Goal: Task Accomplishment & Management: Use online tool/utility

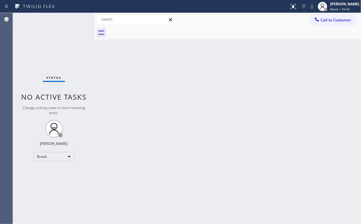
click at [61, 31] on div "Status No active tasks Change activity state to start receiving tasks. [PERSON_…" at bounding box center [54, 118] width 82 height 211
click at [53, 157] on div "Break" at bounding box center [53, 156] width 41 height 9
click at [52, 179] on li "Unavailable" at bounding box center [54, 178] width 40 height 7
drag, startPoint x: 333, startPoint y: 20, endPoint x: 285, endPoint y: 42, distance: 53.6
click at [333, 20] on span "Call to Customer" at bounding box center [336, 19] width 31 height 5
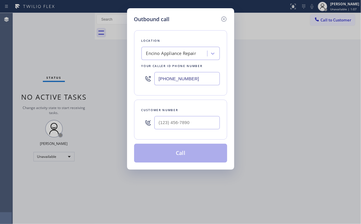
drag, startPoint x: 207, startPoint y: 77, endPoint x: 79, endPoint y: 73, distance: 128.7
click at [79, 73] on div "Outbound call Location Encino Appliance Repair Your caller id phone number [PHO…" at bounding box center [180, 112] width 361 height 224
paste input "698-8288"
type input "[PHONE_NUMBER]"
click at [202, 120] on input "(___) ___-____" at bounding box center [186, 122] width 65 height 13
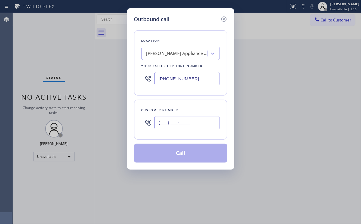
paste input "818) 588-3496"
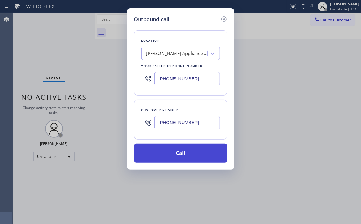
type input "[PHONE_NUMBER]"
click at [176, 151] on button "Call" at bounding box center [180, 153] width 93 height 19
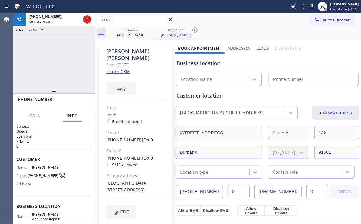
type input "[PHONE_NUMBER]"
click at [51, 64] on div "[PHONE_NUMBER] Connecting call… ALL TASKS ALL TASKS ACTIVE TASKS TASKS IN WRAP …" at bounding box center [54, 50] width 82 height 74
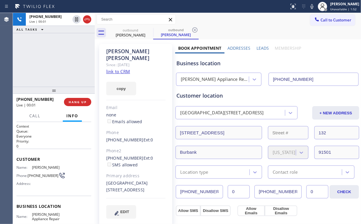
drag, startPoint x: 24, startPoint y: 59, endPoint x: 73, endPoint y: 83, distance: 54.5
click at [27, 60] on div "[PHONE_NUMBER] Live | 00:01 ALL TASKS ALL TASKS ACTIVE TASKS TASKS IN WRAP UP" at bounding box center [54, 50] width 82 height 74
click at [81, 103] on span "HANG UP" at bounding box center [78, 102] width 18 height 4
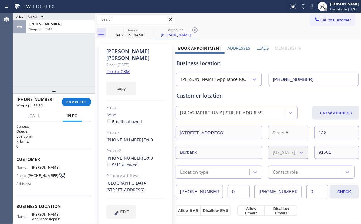
click at [56, 63] on div "ALL TASKS ALL TASKS ACTIVE TASKS TASKS IN WRAP UP [PHONE_NUMBER] Wrap up | 00:01" at bounding box center [54, 50] width 82 height 74
click at [78, 101] on span "COMPLETE" at bounding box center [76, 102] width 20 height 4
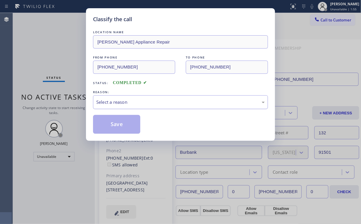
click at [113, 104] on div "Select a reason" at bounding box center [180, 102] width 169 height 7
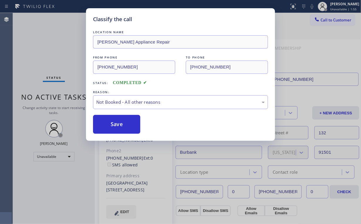
drag, startPoint x: 114, startPoint y: 125, endPoint x: 109, endPoint y: 110, distance: 15.9
click at [114, 125] on button "Save" at bounding box center [116, 124] width 47 height 19
click at [52, 41] on div "Classify the call LOCATION NAME [PERSON_NAME] Appliance Repair FROM PHONE [PHON…" at bounding box center [180, 112] width 361 height 224
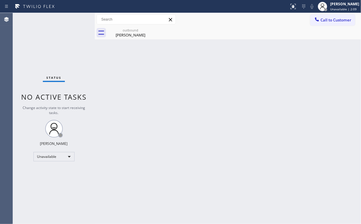
drag, startPoint x: 337, startPoint y: 17, endPoint x: 241, endPoint y: 61, distance: 106.1
click at [337, 18] on span "Call to Customer" at bounding box center [336, 19] width 31 height 5
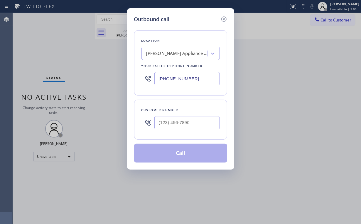
drag, startPoint x: 197, startPoint y: 82, endPoint x: 58, endPoint y: 59, distance: 140.8
click at [122, 75] on div "Outbound call Location [PERSON_NAME] Appliance Repair Your caller id phone numb…" at bounding box center [180, 112] width 361 height 224
paste input "55) 731-4952"
type input "[PHONE_NUMBER]"
click at [189, 115] on div at bounding box center [186, 122] width 65 height 19
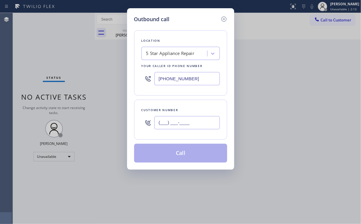
click at [189, 120] on input "(___) ___-____" at bounding box center [186, 122] width 65 height 13
paste input "318) 366-7295"
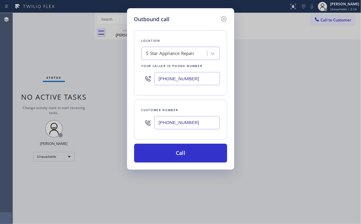
type input "[PHONE_NUMBER]"
click at [179, 162] on div "Outbound call Location 5 Star Appliance Repair Your caller id phone number [PHO…" at bounding box center [180, 88] width 107 height 161
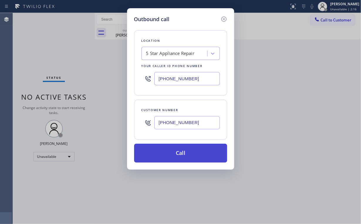
click at [183, 159] on button "Call" at bounding box center [180, 153] width 93 height 19
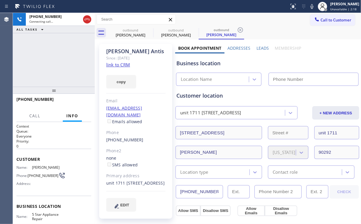
click at [66, 74] on div "[PHONE_NUMBER] Connecting call… ALL TASKS ALL TASKS ACTIVE TASKS TASKS IN WRAP …" at bounding box center [54, 50] width 82 height 74
type input "[PHONE_NUMBER]"
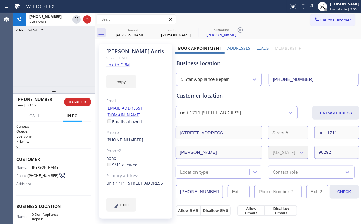
drag, startPoint x: 44, startPoint y: 55, endPoint x: 74, endPoint y: 98, distance: 52.1
click at [44, 56] on div "[PHONE_NUMBER] Live | 00:16 ALL TASKS ALL TASKS ACTIVE TASKS TASKS IN WRAP UP" at bounding box center [54, 50] width 82 height 74
click at [76, 102] on span "HANG UP" at bounding box center [78, 102] width 18 height 4
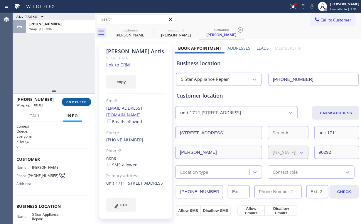
click at [80, 105] on button "COMPLETE" at bounding box center [77, 102] width 30 height 8
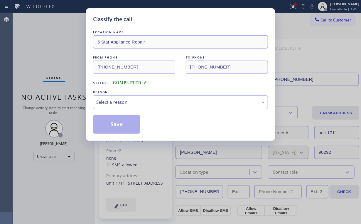
drag, startPoint x: 136, startPoint y: 103, endPoint x: 137, endPoint y: 107, distance: 4.7
click at [136, 103] on div "Select a reason" at bounding box center [180, 102] width 169 height 7
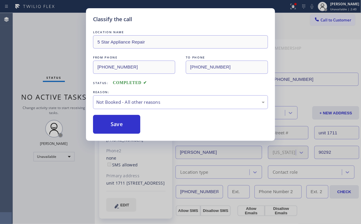
click at [128, 123] on button "Save" at bounding box center [116, 124] width 47 height 19
drag, startPoint x: 44, startPoint y: 55, endPoint x: 107, endPoint y: 155, distance: 118.6
click at [55, 68] on div "Classify the call LOCATION NAME 5 Star Appliance Repair FROM PHONE [PHONE_NUMBE…" at bounding box center [180, 112] width 361 height 224
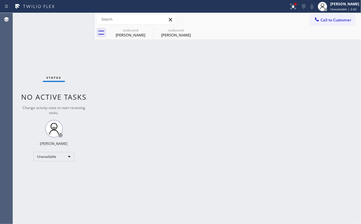
click at [100, 66] on div "Back to Dashboard Change Sender ID Customers Technicians Select a contact Outbo…" at bounding box center [228, 118] width 266 height 211
drag, startPoint x: 139, startPoint y: 28, endPoint x: 145, endPoint y: 30, distance: 6.4
click at [139, 28] on div "outbound" at bounding box center [130, 30] width 44 height 4
type input "[PHONE_NUMBER]"
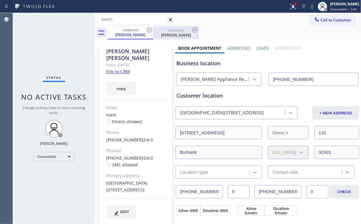
click at [153, 31] on div at bounding box center [153, 32] width 0 height 9
type input "[PHONE_NUMBER]"
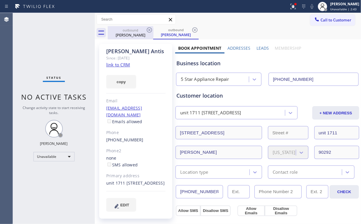
click at [148, 30] on icon at bounding box center [149, 29] width 7 height 7
click at [151, 30] on icon at bounding box center [149, 29] width 7 height 7
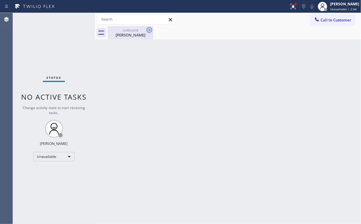
click at [151, 29] on icon at bounding box center [149, 29] width 7 height 7
click at [130, 33] on div "[PERSON_NAME]" at bounding box center [130, 34] width 44 height 5
drag, startPoint x: 134, startPoint y: 75, endPoint x: 133, endPoint y: 103, distance: 27.9
click at [134, 95] on div "Back to Dashboard Change Sender ID Customers Technicians Select a contact Outbo…" at bounding box center [228, 118] width 266 height 211
click at [52, 53] on div "Status No active tasks Change activity state to start receiving tasks. [PERSON_…" at bounding box center [54, 118] width 82 height 211
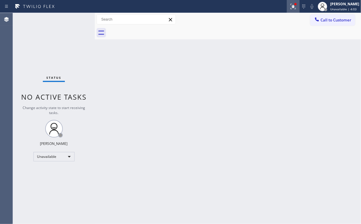
click at [297, 4] on icon at bounding box center [293, 6] width 7 height 7
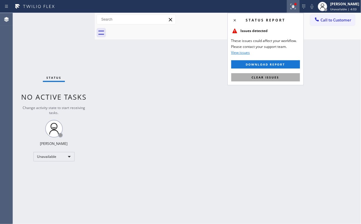
click at [277, 75] on span "Clear issues" at bounding box center [266, 77] width 28 height 4
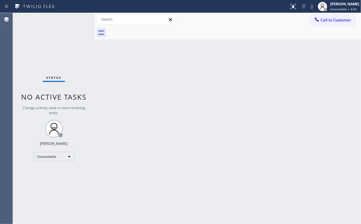
click at [152, 121] on div "Back to Dashboard Change Sender ID Customers Technicians Select a contact Outbo…" at bounding box center [228, 118] width 266 height 211
click at [336, 18] on span "Call to Customer" at bounding box center [336, 19] width 31 height 5
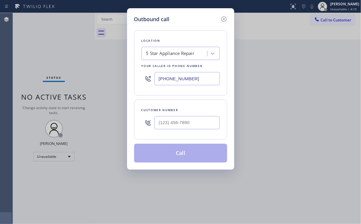
click at [125, 72] on div "Outbound call Location 5 Star Appliance Repair Your caller id phone number [PHO…" at bounding box center [180, 112] width 361 height 224
paste input "949) 207-3897"
type input "[PHONE_NUMBER]"
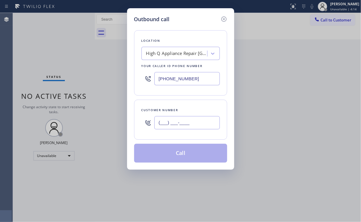
click at [199, 126] on input "(___) ___-____" at bounding box center [186, 122] width 65 height 13
paste input "614) 657-4066"
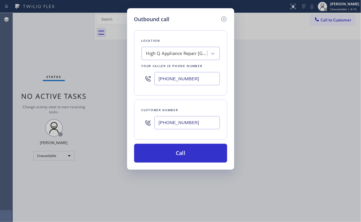
type input "[PHONE_NUMBER]"
click at [166, 153] on button "Call" at bounding box center [180, 153] width 93 height 19
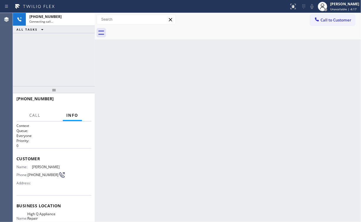
click at [42, 41] on div "[PHONE_NUMBER] Connecting call… ALL TASKS ALL TASKS ACTIVE TASKS TASKS IN WRAP …" at bounding box center [54, 49] width 82 height 73
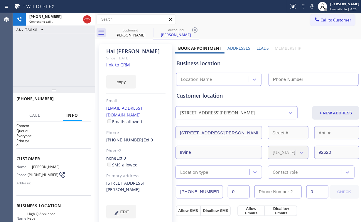
type input "[PHONE_NUMBER]"
click at [46, 57] on div "[PHONE_NUMBER] Connecting call… ALL TASKS ALL TASKS ACTIVE TASKS TASKS IN WRAP …" at bounding box center [54, 49] width 82 height 73
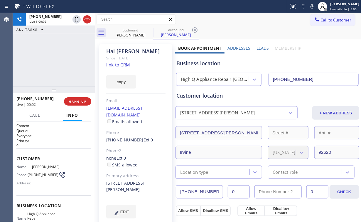
click at [46, 65] on div "[PHONE_NUMBER] Live | 00:02 ALL TASKS ALL TASKS ACTIVE TASKS TASKS IN WRAP UP" at bounding box center [54, 49] width 82 height 73
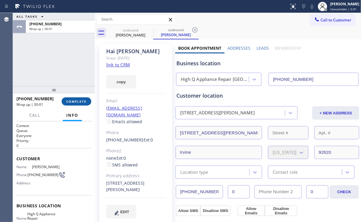
click at [81, 99] on span "COMPLETE" at bounding box center [76, 101] width 20 height 4
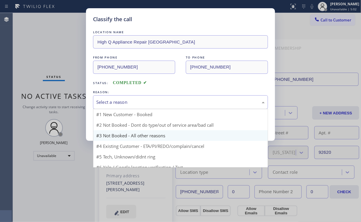
drag, startPoint x: 108, startPoint y: 100, endPoint x: 107, endPoint y: 119, distance: 19.7
click at [108, 100] on div "Select a reason" at bounding box center [180, 102] width 169 height 7
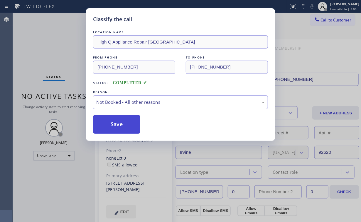
click at [112, 121] on button "Save" at bounding box center [116, 124] width 47 height 19
click at [51, 43] on div "Classify the call LOCATION NAME High Q Appliance Repair Irvine FROM PHONE [PHON…" at bounding box center [180, 111] width 361 height 222
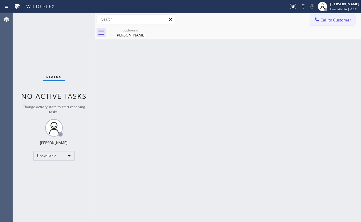
click at [335, 21] on span "Call to Customer" at bounding box center [336, 19] width 31 height 5
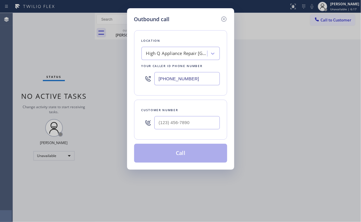
drag, startPoint x: 120, startPoint y: 82, endPoint x: 69, endPoint y: 73, distance: 51.5
click at [79, 81] on div "Outbound call Location High Q Appliance Repair [GEOGRAPHIC_DATA] Your caller id…" at bounding box center [180, 111] width 361 height 222
paste input "206) 257-325"
type input "[PHONE_NUMBER]"
click at [193, 118] on input "(___) ___-____" at bounding box center [186, 122] width 65 height 13
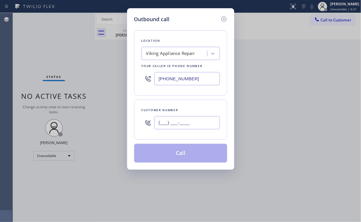
paste input "415) 215-6873"
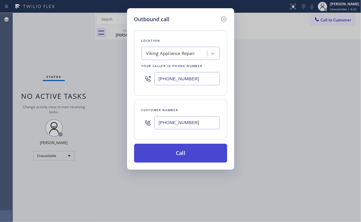
type input "[PHONE_NUMBER]"
click at [172, 155] on button "Call" at bounding box center [180, 153] width 93 height 19
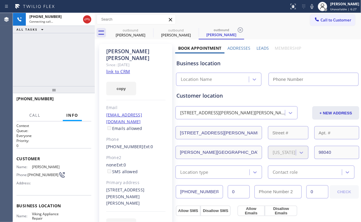
type input "[PHONE_NUMBER]"
click at [60, 57] on div "[PHONE_NUMBER] Connecting call… ALL TASKS ALL TASKS ACTIVE TASKS TASKS IN WRAP …" at bounding box center [54, 49] width 82 height 73
drag, startPoint x: 59, startPoint y: 59, endPoint x: 68, endPoint y: 77, distance: 19.8
click at [59, 59] on div "[PHONE_NUMBER] Connecting call… ALL TASKS ALL TASKS ACTIVE TASKS TASKS IN WRAP …" at bounding box center [54, 49] width 82 height 73
click at [61, 59] on div "[PHONE_NUMBER] Connecting call… ALL TASKS ALL TASKS ACTIVE TASKS TASKS IN WRAP …" at bounding box center [54, 49] width 82 height 73
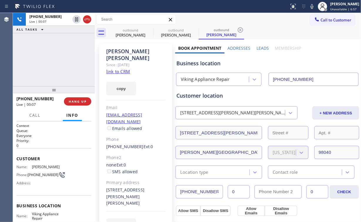
click at [58, 58] on div "[PHONE_NUMBER] Live | 00:07 ALL TASKS ALL TASKS ACTIVE TASKS TASKS IN WRAP UP" at bounding box center [54, 49] width 82 height 73
click at [85, 108] on div "[PHONE_NUMBER] Live | 00:07 HANG UP" at bounding box center [53, 101] width 75 height 15
click at [79, 99] on span "HANG UP" at bounding box center [78, 101] width 18 height 4
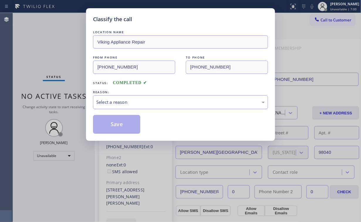
click at [120, 103] on div "Select a reason" at bounding box center [180, 102] width 169 height 7
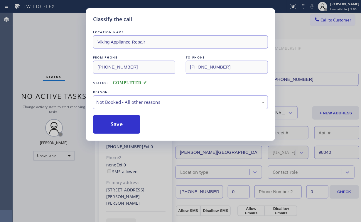
drag, startPoint x: 119, startPoint y: 125, endPoint x: 70, endPoint y: 70, distance: 73.4
click at [120, 125] on button "Save" at bounding box center [116, 124] width 47 height 19
click at [54, 56] on div "Classify the call LOCATION NAME Viking Appliance Repair FROM PHONE [PHONE_NUMBE…" at bounding box center [180, 111] width 361 height 222
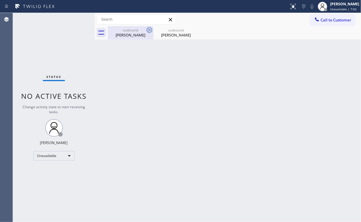
drag, startPoint x: 123, startPoint y: 31, endPoint x: 148, endPoint y: 30, distance: 25.6
click at [124, 31] on div "outbound" at bounding box center [130, 30] width 44 height 4
type input "[PHONE_NUMBER]"
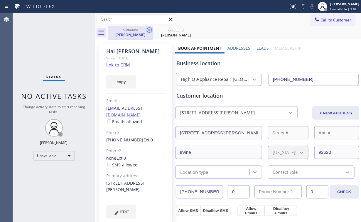
click at [148, 29] on icon at bounding box center [149, 29] width 5 height 5
type input "[PHONE_NUMBER]"
click at [0, 0] on icon at bounding box center [0, 0] width 0 height 0
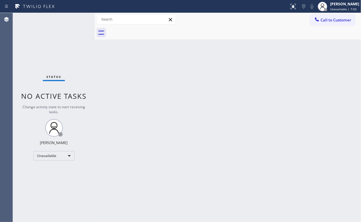
drag, startPoint x: 28, startPoint y: 28, endPoint x: 32, endPoint y: 18, distance: 10.6
click at [29, 25] on div "Status No active tasks Change activity state to start receiving tasks. [PERSON_…" at bounding box center [54, 117] width 82 height 209
click at [342, 20] on span "Call to Customer" at bounding box center [336, 19] width 31 height 5
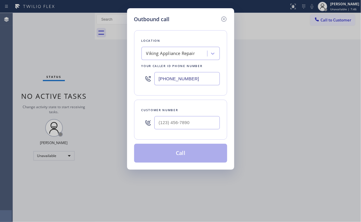
drag, startPoint x: 192, startPoint y: 78, endPoint x: 103, endPoint y: 70, distance: 89.3
click at [142, 74] on div "[PHONE_NUMBER]" at bounding box center [181, 78] width 78 height 19
paste input "818) 812-5404"
type input "[PHONE_NUMBER]"
click at [189, 127] on input "(___) ___-____" at bounding box center [186, 122] width 65 height 13
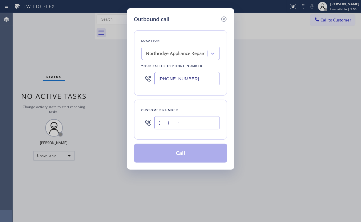
paste input "818) 481-9219"
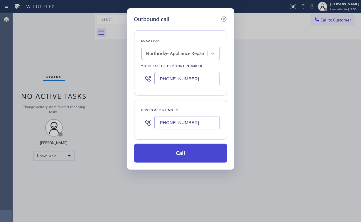
type input "[PHONE_NUMBER]"
click at [172, 155] on button "Call" at bounding box center [180, 153] width 93 height 19
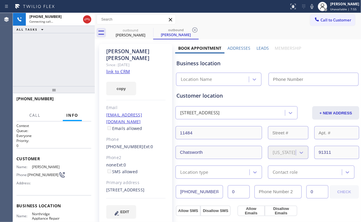
type input "[PHONE_NUMBER]"
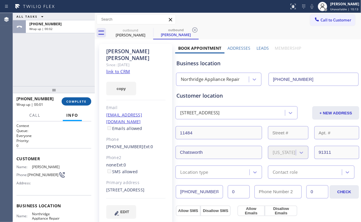
drag, startPoint x: 78, startPoint y: 97, endPoint x: 75, endPoint y: 101, distance: 4.9
click at [78, 99] on button "COMPLETE" at bounding box center [77, 101] width 30 height 8
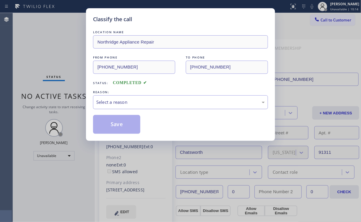
drag, startPoint x: 105, startPoint y: 95, endPoint x: 112, endPoint y: 104, distance: 11.7
click at [106, 98] on div "Select a reason" at bounding box center [180, 102] width 175 height 14
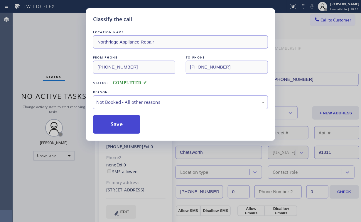
click at [116, 127] on button "Save" at bounding box center [116, 124] width 47 height 19
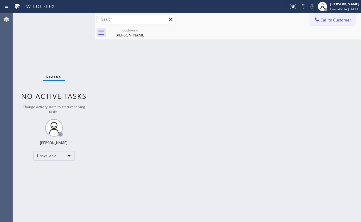
click at [314, 19] on icon at bounding box center [317, 19] width 6 height 6
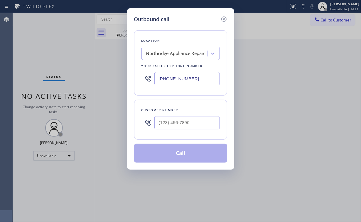
drag, startPoint x: 195, startPoint y: 81, endPoint x: 80, endPoint y: 82, distance: 114.8
click at [80, 82] on div "Outbound call Location [GEOGRAPHIC_DATA] Appliance Repair Your caller id phone …" at bounding box center [180, 111] width 361 height 222
paste input "626) 415-6175"
type input "[PHONE_NUMBER]"
click at [203, 128] on input "(___) ___-____" at bounding box center [186, 122] width 65 height 13
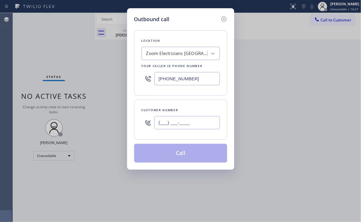
paste input "626) 437-1079"
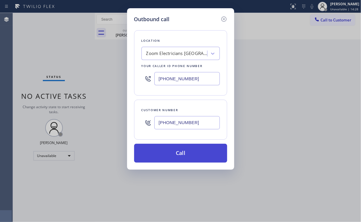
type input "[PHONE_NUMBER]"
click at [169, 154] on button "Call" at bounding box center [180, 153] width 93 height 19
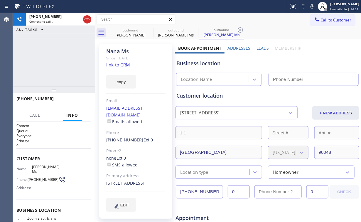
click at [64, 53] on div "[PHONE_NUMBER] Connecting call… ALL TASKS ALL TASKS ACTIVE TASKS TASKS IN WRAP …" at bounding box center [54, 49] width 82 height 73
type input "[PHONE_NUMBER]"
click at [132, 32] on div "outbound" at bounding box center [130, 30] width 44 height 4
type input "[PHONE_NUMBER]"
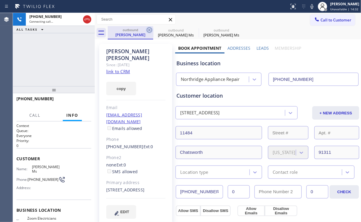
click at [150, 30] on icon at bounding box center [149, 29] width 7 height 7
type input "[PHONE_NUMBER]"
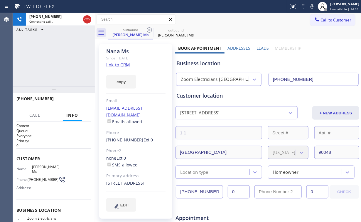
click at [63, 55] on div "[PHONE_NUMBER] Connecting call… ALL TASKS ALL TASKS ACTIVE TASKS TASKS IN WRAP …" at bounding box center [54, 49] width 82 height 73
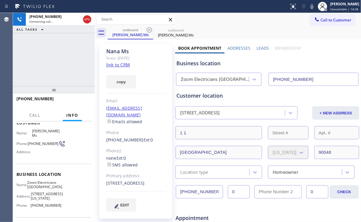
scroll to position [23, 0]
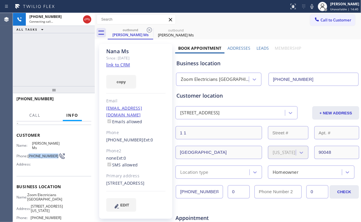
drag, startPoint x: 29, startPoint y: 148, endPoint x: 42, endPoint y: 155, distance: 14.9
click at [42, 155] on span "[PHONE_NUMBER]" at bounding box center [43, 156] width 31 height 4
copy span "626) 437-1079"
click at [61, 59] on div "[PHONE_NUMBER] Connecting call… ALL TASKS ALL TASKS ACTIVE TASKS TASKS IN WRAP …" at bounding box center [54, 49] width 82 height 73
click at [59, 58] on div "[PHONE_NUMBER] Live | 00:08 ALL TASKS ALL TASKS ACTIVE TASKS TASKS IN WRAP UP" at bounding box center [54, 49] width 82 height 73
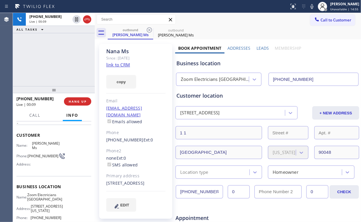
drag, startPoint x: 59, startPoint y: 58, endPoint x: 63, endPoint y: 58, distance: 4.1
click at [59, 58] on div "[PHONE_NUMBER] Live | 00:09 ALL TASKS ALL TASKS ACTIVE TASKS TASKS IN WRAP UP" at bounding box center [54, 49] width 82 height 73
click at [213, 65] on div "Business location" at bounding box center [268, 63] width 182 height 8
click at [211, 78] on div "Zoom Electricians [GEOGRAPHIC_DATA]" at bounding box center [215, 79] width 69 height 7
click at [209, 63] on div "Business location" at bounding box center [268, 63] width 182 height 8
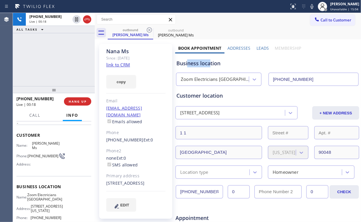
drag, startPoint x: 187, startPoint y: 63, endPoint x: 212, endPoint y: 63, distance: 25.3
click at [210, 63] on div "Business location" at bounding box center [268, 63] width 182 height 8
click at [223, 63] on div "Business location" at bounding box center [268, 63] width 182 height 8
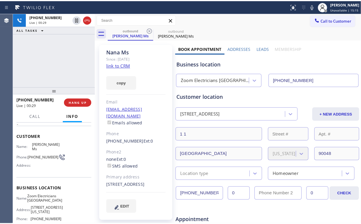
scroll to position [47, 0]
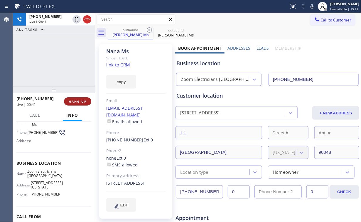
click at [82, 100] on span "HANG UP" at bounding box center [78, 101] width 18 height 4
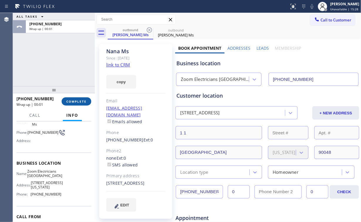
click at [81, 100] on span "COMPLETE" at bounding box center [76, 101] width 20 height 4
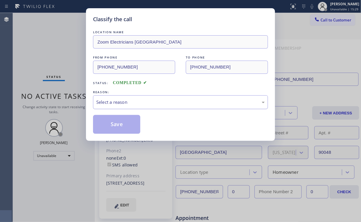
click at [112, 99] on div "Select a reason" at bounding box center [180, 102] width 169 height 7
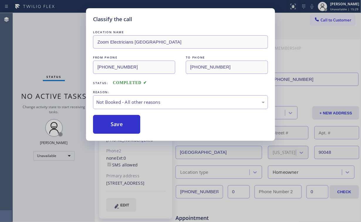
drag, startPoint x: 118, startPoint y: 125, endPoint x: 57, endPoint y: 52, distance: 95.7
click at [117, 124] on button "Save" at bounding box center [116, 124] width 47 height 19
click at [56, 49] on div "Classify the call LOCATION NAME Zoom Electricians Pasadena FROM PHONE [PHONE_NU…" at bounding box center [180, 111] width 361 height 222
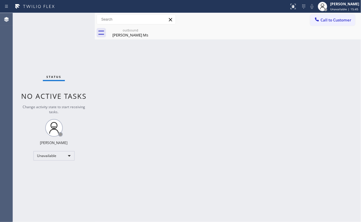
click at [58, 45] on div "Status No active tasks Change activity state to start receiving tasks. [PERSON_…" at bounding box center [54, 117] width 82 height 209
click at [127, 30] on div "outbound" at bounding box center [130, 30] width 44 height 4
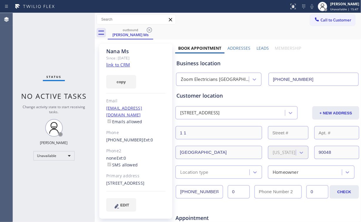
click at [153, 29] on div "outbound [PERSON_NAME] Ms" at bounding box center [234, 32] width 253 height 13
click at [150, 28] on icon at bounding box center [149, 29] width 7 height 7
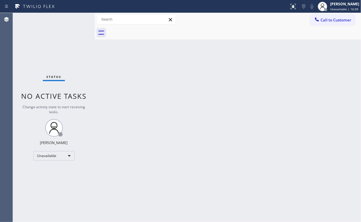
click at [50, 44] on div "Status No active tasks Change activity state to start receiving tasks. [PERSON_…" at bounding box center [54, 117] width 82 height 209
click at [310, 20] on div "Call to Customer Outbound call Location Zoom Electricians [GEOGRAPHIC_DATA] You…" at bounding box center [228, 19] width 266 height 10
click at [316, 21] on icon at bounding box center [317, 19] width 6 height 6
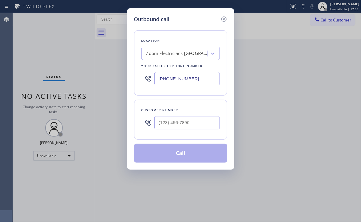
drag, startPoint x: 203, startPoint y: 75, endPoint x: 59, endPoint y: 69, distance: 144.6
click at [100, 74] on div "Outbound call Location Zoom Electricians [GEOGRAPHIC_DATA] Your caller id phone…" at bounding box center [180, 111] width 361 height 222
paste input "310) 935-4069"
type input "[PHONE_NUMBER]"
click at [206, 127] on input "(___) ___-____" at bounding box center [186, 122] width 65 height 13
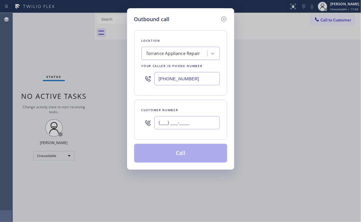
paste input "310) 382-4665"
type input "[PHONE_NUMBER]"
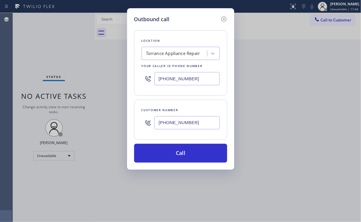
drag, startPoint x: 172, startPoint y: 150, endPoint x: 148, endPoint y: 203, distance: 57.9
click at [172, 151] on button "Call" at bounding box center [180, 153] width 93 height 19
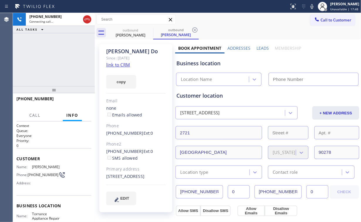
click at [63, 49] on div "[PHONE_NUMBER] Connecting call… ALL TASKS ALL TASKS ACTIVE TASKS TASKS IN WRAP …" at bounding box center [54, 49] width 82 height 73
type input "[PHONE_NUMBER]"
click at [69, 67] on div "[PHONE_NUMBER] Connecting call… ALL TASKS ALL TASKS ACTIVE TASKS TASKS IN WRAP …" at bounding box center [54, 49] width 82 height 73
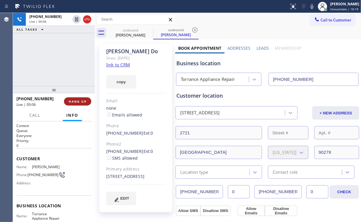
click at [72, 100] on span "HANG UP" at bounding box center [78, 101] width 18 height 4
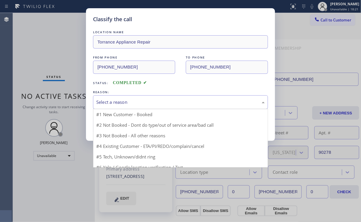
click at [110, 99] on div "Select a reason" at bounding box center [180, 102] width 169 height 7
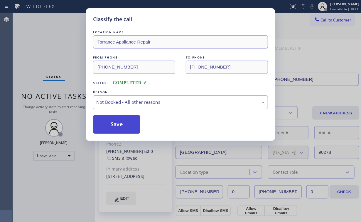
drag, startPoint x: 119, startPoint y: 122, endPoint x: 87, endPoint y: 78, distance: 54.2
click at [119, 122] on button "Save" at bounding box center [116, 124] width 47 height 19
click at [63, 54] on div "Classify the call LOCATION NAME Torrance Appliance Repair FROM PHONE [PHONE_NUM…" at bounding box center [180, 111] width 361 height 222
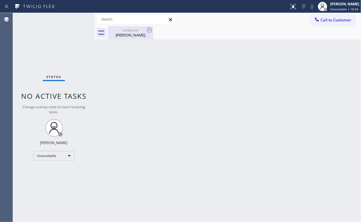
drag, startPoint x: 127, startPoint y: 31, endPoint x: 139, endPoint y: 29, distance: 12.5
click at [127, 31] on div "outbound" at bounding box center [130, 30] width 44 height 4
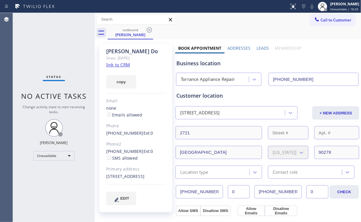
click at [154, 32] on div "outbound [PERSON_NAME]" at bounding box center [234, 32] width 253 height 13
click at [152, 28] on icon at bounding box center [149, 29] width 5 height 5
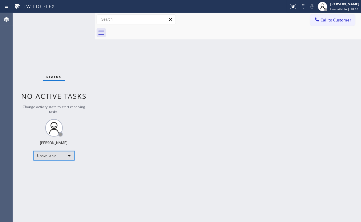
click at [53, 155] on div "Unavailable" at bounding box center [53, 155] width 41 height 9
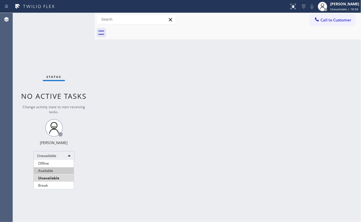
click at [51, 170] on li "Available" at bounding box center [54, 170] width 40 height 7
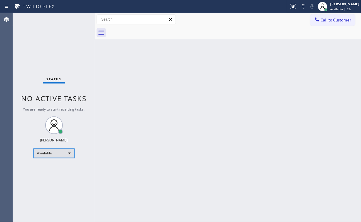
click at [47, 153] on div "Available" at bounding box center [53, 152] width 41 height 9
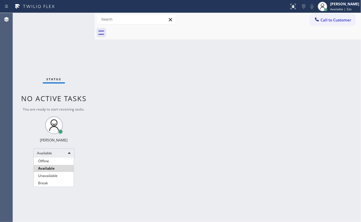
drag, startPoint x: 51, startPoint y: 175, endPoint x: 94, endPoint y: 202, distance: 50.8
click at [51, 175] on li "Unavailable" at bounding box center [54, 175] width 40 height 7
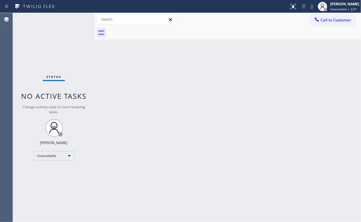
click at [49, 38] on div "Status No active tasks Change activity state to start receiving tasks. [PERSON_…" at bounding box center [54, 117] width 82 height 209
drag, startPoint x: 337, startPoint y: 17, endPoint x: 213, endPoint y: 72, distance: 135.9
click at [337, 17] on span "Call to Customer" at bounding box center [336, 19] width 31 height 5
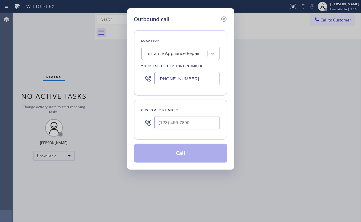
drag, startPoint x: 201, startPoint y: 79, endPoint x: 47, endPoint y: 58, distance: 156.0
click at [130, 70] on div "Outbound call Location [GEOGRAPHIC_DATA] Appliance Repair Your caller id phone …" at bounding box center [180, 88] width 107 height 161
paste input "818) 824-6428"
type input "[PHONE_NUMBER]"
click at [185, 126] on input "(___) ___-____" at bounding box center [186, 122] width 65 height 13
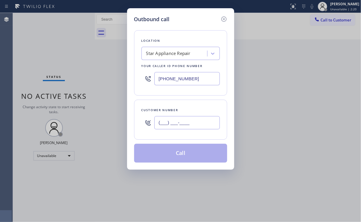
paste input "818) 703-3855"
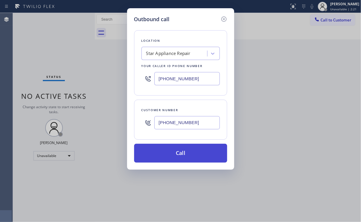
type input "[PHONE_NUMBER]"
click at [168, 154] on button "Call" at bounding box center [180, 153] width 93 height 19
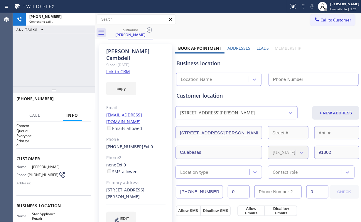
click at [43, 45] on div "[PHONE_NUMBER] Connecting call… ALL TASKS ALL TASKS ACTIVE TASKS TASKS IN WRAP …" at bounding box center [54, 49] width 82 height 73
click at [58, 57] on div "[PHONE_NUMBER] Connecting call… ALL TASKS ALL TASKS ACTIVE TASKS TASKS IN WRAP …" at bounding box center [54, 49] width 82 height 73
type input "[PHONE_NUMBER]"
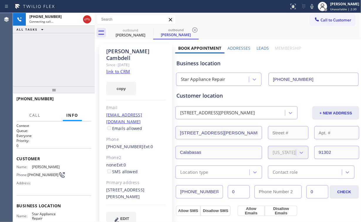
click at [58, 60] on div "[PHONE_NUMBER] Connecting call… ALL TASKS ALL TASKS ACTIVE TASKS TASKS IN WRAP …" at bounding box center [54, 49] width 82 height 73
click at [58, 59] on div "[PHONE_NUMBER] Connecting call… ALL TASKS ALL TASKS ACTIVE TASKS TASKS IN WRAP …" at bounding box center [54, 49] width 82 height 73
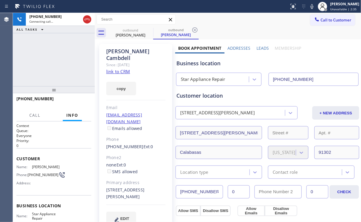
click at [58, 59] on div "[PHONE_NUMBER] Connecting call… ALL TASKS ALL TASKS ACTIVE TASKS TASKS IN WRAP …" at bounding box center [54, 49] width 82 height 73
click at [71, 99] on span "HANG UP" at bounding box center [78, 101] width 18 height 4
click at [80, 103] on span "HANG UP" at bounding box center [78, 101] width 18 height 4
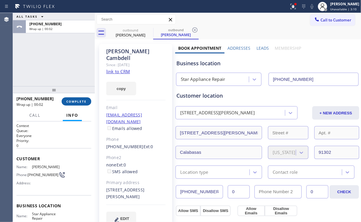
click at [83, 101] on span "COMPLETE" at bounding box center [76, 101] width 20 height 4
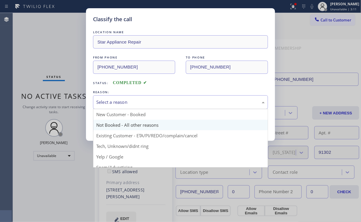
drag, startPoint x: 120, startPoint y: 100, endPoint x: 115, endPoint y: 119, distance: 20.2
click at [120, 100] on div "Select a reason" at bounding box center [180, 102] width 169 height 7
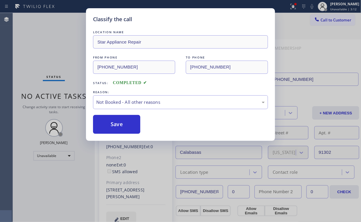
drag, startPoint x: 114, startPoint y: 122, endPoint x: 120, endPoint y: 160, distance: 38.3
click at [114, 122] on button "Save" at bounding box center [116, 124] width 47 height 19
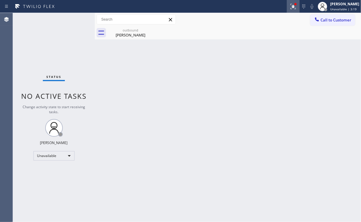
click at [296, 6] on icon at bounding box center [293, 6] width 7 height 7
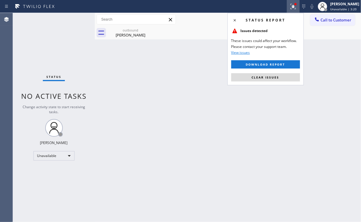
drag, startPoint x: 263, startPoint y: 74, endPoint x: 210, endPoint y: 121, distance: 71.2
click at [263, 75] on button "Clear issues" at bounding box center [265, 77] width 69 height 8
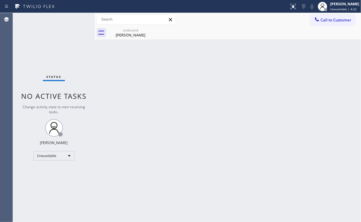
drag, startPoint x: 36, startPoint y: 36, endPoint x: 38, endPoint y: 33, distance: 3.8
click at [36, 36] on div "Status No active tasks Change activity state to start receiving tasks. [PERSON_…" at bounding box center [54, 117] width 82 height 209
click at [126, 33] on div "[PERSON_NAME]" at bounding box center [130, 34] width 44 height 5
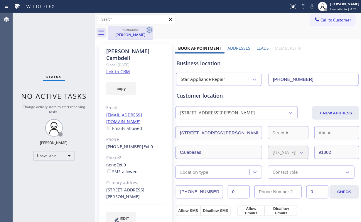
click at [147, 30] on icon at bounding box center [149, 29] width 5 height 5
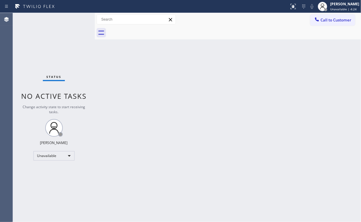
drag, startPoint x: 48, startPoint y: 35, endPoint x: 65, endPoint y: 7, distance: 32.4
click at [49, 34] on div "Status No active tasks Change activity state to start receiving tasks. [PERSON_…" at bounding box center [54, 117] width 82 height 209
click at [331, 19] on span "Call to Customer" at bounding box center [336, 19] width 31 height 5
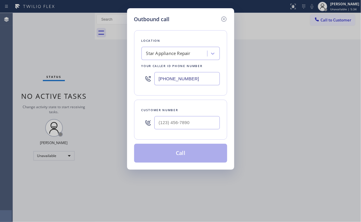
drag, startPoint x: 199, startPoint y: 78, endPoint x: 99, endPoint y: 73, distance: 100.8
click at [127, 74] on div "Outbound call Location Star Appliance Repair Your caller id phone number [PHONE…" at bounding box center [180, 111] width 361 height 222
paste input "619) 202-8965"
type input "[PHONE_NUMBER]"
click at [190, 120] on input "(___) ___-____" at bounding box center [186, 122] width 65 height 13
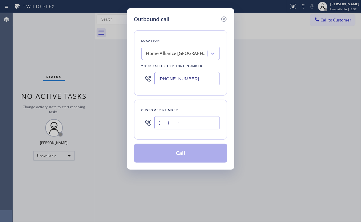
paste input "310) 710-8333"
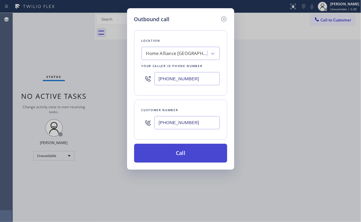
type input "[PHONE_NUMBER]"
drag, startPoint x: 166, startPoint y: 149, endPoint x: 149, endPoint y: 204, distance: 58.1
click at [166, 149] on button "Call" at bounding box center [180, 153] width 93 height 19
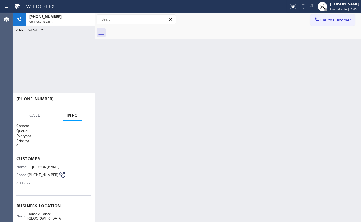
click at [63, 63] on div "[PHONE_NUMBER] Connecting call… ALL TASKS ALL TASKS ACTIVE TASKS TASKS IN WRAP …" at bounding box center [54, 49] width 82 height 73
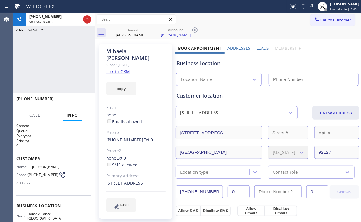
type input "[PHONE_NUMBER]"
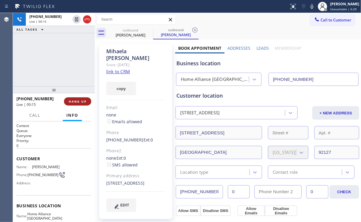
click at [80, 100] on span "HANG UP" at bounding box center [78, 101] width 18 height 4
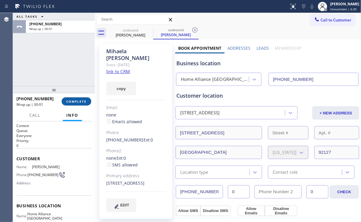
click at [80, 100] on span "COMPLETE" at bounding box center [76, 101] width 20 height 4
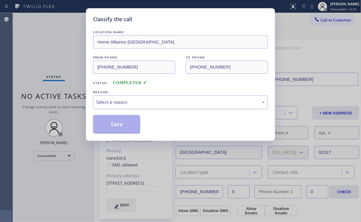
drag, startPoint x: 120, startPoint y: 96, endPoint x: 120, endPoint y: 102, distance: 6.2
click at [120, 97] on div "Select a reason" at bounding box center [180, 102] width 175 height 14
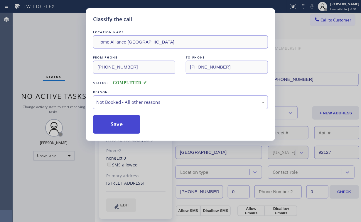
click at [115, 123] on button "Save" at bounding box center [116, 124] width 47 height 19
click at [49, 59] on div "Classify the call LOCATION NAME Home Alliance La Mesa FROM PHONE [PHONE_NUMBER]…" at bounding box center [180, 111] width 361 height 222
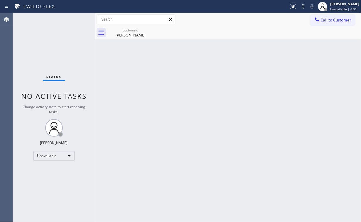
click at [168, 74] on div "Back to Dashboard Change Sender ID Customers Technicians Select a contact Outbo…" at bounding box center [228, 117] width 266 height 209
drag, startPoint x: 122, startPoint y: 34, endPoint x: 145, endPoint y: 31, distance: 23.4
click at [122, 34] on div "[PERSON_NAME]" at bounding box center [130, 34] width 44 height 5
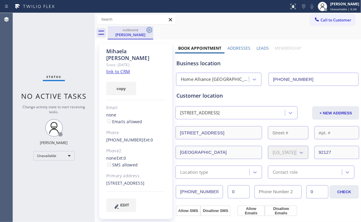
click at [152, 31] on icon at bounding box center [149, 29] width 7 height 7
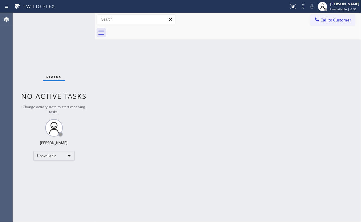
drag, startPoint x: 136, startPoint y: 64, endPoint x: 79, endPoint y: 14, distance: 76.2
click at [127, 58] on div "Back to Dashboard Change Sender ID Customers Technicians Select a contact Outbo…" at bounding box center [228, 117] width 266 height 209
click at [326, 19] on span "Call to Customer" at bounding box center [336, 19] width 31 height 5
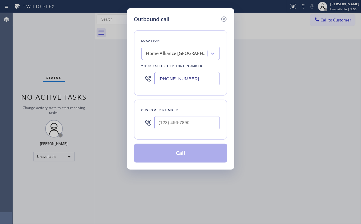
drag, startPoint x: 160, startPoint y: 76, endPoint x: 139, endPoint y: 60, distance: 26.6
click at [150, 75] on div "[PHONE_NUMBER]" at bounding box center [181, 78] width 78 height 19
paste input "310) 550-7462"
type input "[PHONE_NUMBER]"
click at [194, 118] on input "(___) ___-____" at bounding box center [186, 122] width 65 height 13
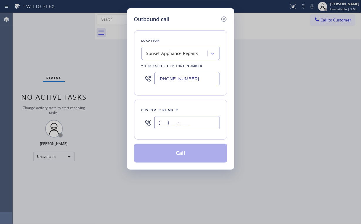
paste input "310) 747-4340"
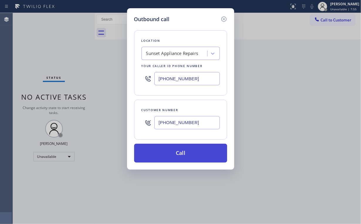
type input "[PHONE_NUMBER]"
drag, startPoint x: 170, startPoint y: 148, endPoint x: 158, endPoint y: 210, distance: 63.5
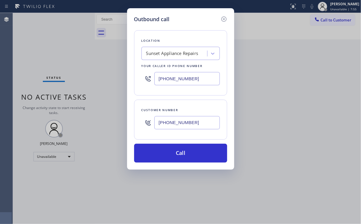
click at [170, 148] on button "Call" at bounding box center [180, 153] width 93 height 19
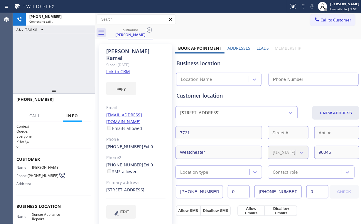
click at [54, 63] on div "[PHONE_NUMBER] Connecting call… ALL TASKS ALL TASKS ACTIVE TASKS TASKS IN WRAP …" at bounding box center [54, 50] width 82 height 74
type input "[PHONE_NUMBER]"
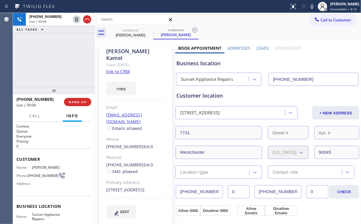
click at [80, 97] on div "[PHONE_NUMBER] Live | 00:08 HANG UP" at bounding box center [53, 101] width 75 height 15
click at [81, 100] on span "HANG UP" at bounding box center [78, 102] width 18 height 4
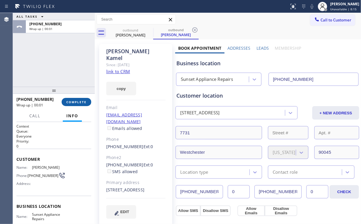
click at [82, 100] on span "COMPLETE" at bounding box center [76, 102] width 20 height 4
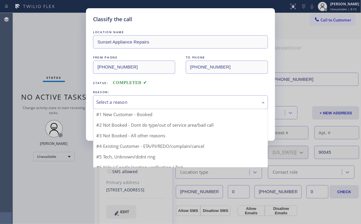
click at [110, 103] on div "Select a reason" at bounding box center [180, 102] width 169 height 7
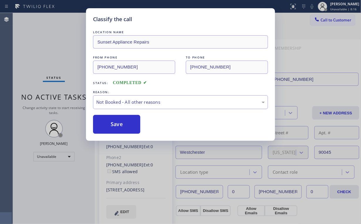
drag, startPoint x: 112, startPoint y: 125, endPoint x: 45, endPoint y: 56, distance: 95.7
click at [112, 124] on button "Save" at bounding box center [116, 124] width 47 height 19
click at [44, 55] on div "Classify the call LOCATION NAME Sunset Appliance Repairs FROM PHONE [PHONE_NUMB…" at bounding box center [180, 112] width 361 height 224
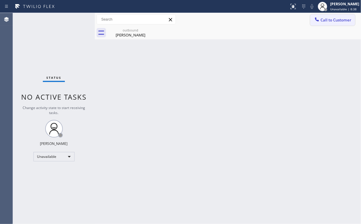
click at [325, 20] on span "Call to Customer" at bounding box center [336, 19] width 31 height 5
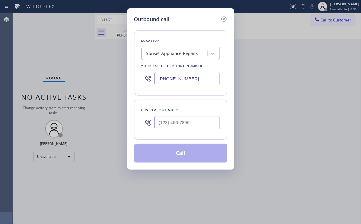
click at [121, 80] on div "Outbound call Location Sunset Appliance Repairs Your caller id phone number [PH…" at bounding box center [180, 112] width 361 height 224
paste input "388-4146"
type input "[PHONE_NUMBER]"
click at [198, 117] on input "(___) ___-____" at bounding box center [186, 122] width 65 height 13
paste input "213) 767-1404"
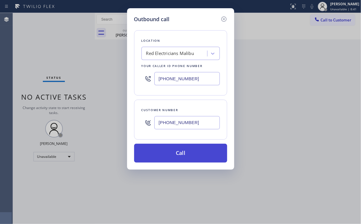
type input "[PHONE_NUMBER]"
click at [175, 155] on button "Call" at bounding box center [180, 153] width 93 height 19
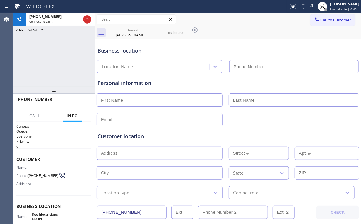
click at [49, 49] on div "[PHONE_NUMBER] Connecting call… ALL TASKS ALL TASKS ACTIVE TASKS TASKS IN WRAP …" at bounding box center [54, 50] width 82 height 74
type input "[PHONE_NUMBER]"
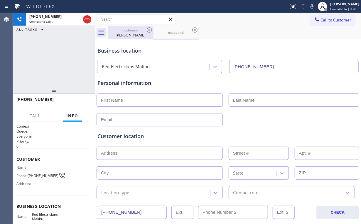
click at [129, 36] on div "[PERSON_NAME]" at bounding box center [130, 34] width 44 height 5
type input "[PHONE_NUMBER]"
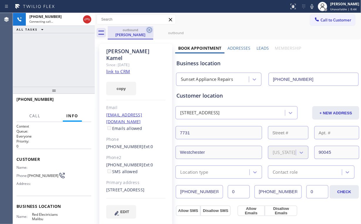
click at [149, 29] on icon at bounding box center [149, 29] width 7 height 7
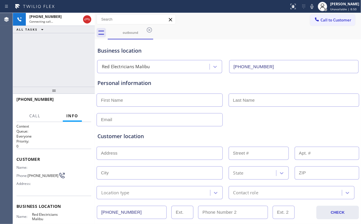
scroll to position [23, 0]
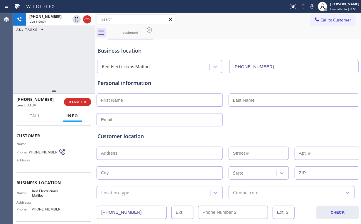
click at [58, 60] on div "[PHONE_NUMBER] Live | 00:04 ALL TASKS ALL TASKS ACTIVE TASKS TASKS IN WRAP UP" at bounding box center [54, 50] width 82 height 74
click at [58, 60] on div "[PHONE_NUMBER] Live | 00:05 ALL TASKS ALL TASKS ACTIVE TASKS TASKS IN WRAP UP" at bounding box center [54, 50] width 82 height 74
click at [58, 60] on div "[PHONE_NUMBER] Live | 00:06 ALL TASKS ALL TASKS ACTIVE TASKS TASKS IN WRAP UP" at bounding box center [54, 50] width 82 height 74
click at [58, 60] on div "[PHONE_NUMBER] Live | 00:07 ALL TASKS ALL TASKS ACTIVE TASKS TASKS IN WRAP UP" at bounding box center [54, 50] width 82 height 74
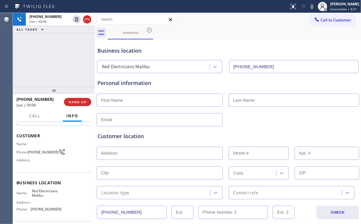
click at [58, 60] on div "[PHONE_NUMBER] Live | 00:08 ALL TASKS ALL TASKS ACTIVE TASKS TASKS IN WRAP UP" at bounding box center [54, 50] width 82 height 74
click at [60, 60] on div "[PHONE_NUMBER] Live | 00:12 ALL TASKS ALL TASKS ACTIVE TASKS TASKS IN WRAP UP" at bounding box center [54, 50] width 82 height 74
click at [60, 60] on div "[PHONE_NUMBER] Live | 00:13 ALL TASKS ALL TASKS ACTIVE TASKS TASKS IN WRAP UP" at bounding box center [54, 50] width 82 height 74
click at [60, 60] on div "[PHONE_NUMBER] Live | 00:14 ALL TASKS ALL TASKS ACTIVE TASKS TASKS IN WRAP UP" at bounding box center [54, 50] width 82 height 74
click at [60, 60] on div "[PHONE_NUMBER] Live | 00:15 ALL TASKS ALL TASKS ACTIVE TASKS TASKS IN WRAP UP" at bounding box center [54, 50] width 82 height 74
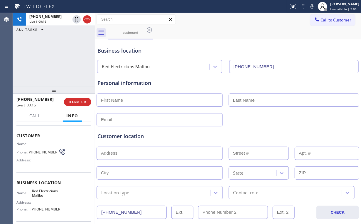
click at [60, 60] on div "[PHONE_NUMBER] Live | 00:16 ALL TASKS ALL TASKS ACTIVE TASKS TASKS IN WRAP UP" at bounding box center [54, 50] width 82 height 74
click at [60, 60] on div "[PHONE_NUMBER] Live | 00:18 ALL TASKS ALL TASKS ACTIVE TASKS TASKS IN WRAP UP" at bounding box center [54, 50] width 82 height 74
click at [60, 60] on div "[PHONE_NUMBER] Live | 00:19 ALL TASKS ALL TASKS ACTIVE TASKS TASKS IN WRAP UP" at bounding box center [54, 50] width 82 height 74
click at [57, 60] on div "[PHONE_NUMBER] Live | 00:20 ALL TASKS ALL TASKS ACTIVE TASKS TASKS IN WRAP UP" at bounding box center [54, 50] width 82 height 74
click at [78, 103] on span "HANG UP" at bounding box center [78, 102] width 18 height 4
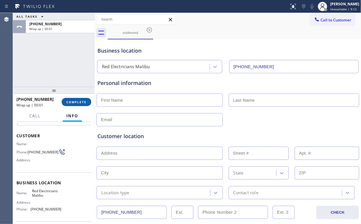
click at [85, 102] on span "COMPLETE" at bounding box center [76, 102] width 20 height 4
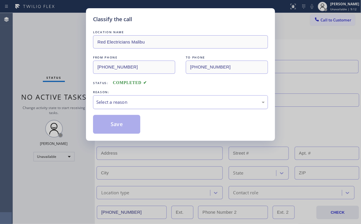
click at [129, 103] on div "Select a reason" at bounding box center [180, 102] width 169 height 7
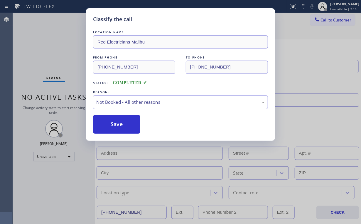
drag, startPoint x: 124, startPoint y: 121, endPoint x: 61, endPoint y: 32, distance: 108.8
click at [123, 118] on button "Save" at bounding box center [116, 124] width 47 height 19
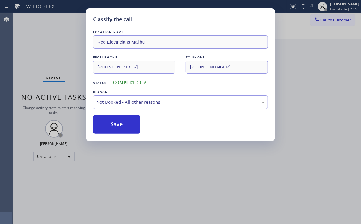
click at [61, 31] on div "Classify the call LOCATION NAME Red Electricians Malibu FROM PHONE [PHONE_NUMBE…" at bounding box center [180, 112] width 361 height 224
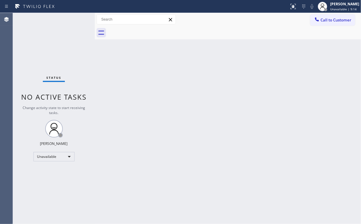
drag, startPoint x: 301, startPoint y: 83, endPoint x: 354, endPoint y: 105, distance: 57.0
click at [302, 84] on div "Back to Dashboard Change Sender ID Customers Technicians Select a contact Outbo…" at bounding box center [228, 118] width 266 height 211
click at [236, 121] on div "Back to Dashboard Change Sender ID Customers Technicians Select a contact Outbo…" at bounding box center [228, 118] width 266 height 211
click at [328, 25] on button "Call to Customer" at bounding box center [332, 19] width 45 height 11
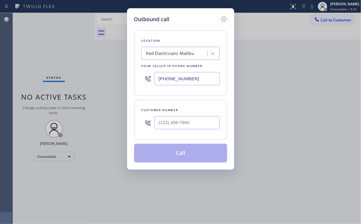
click at [99, 78] on div "Outbound call Location Red Electricians [GEOGRAPHIC_DATA] Your caller id phone …" at bounding box center [180, 112] width 361 height 224
paste input "206) 457-3927"
type input "[PHONE_NUMBER]"
drag, startPoint x: 183, startPoint y: 118, endPoint x: 189, endPoint y: 113, distance: 7.6
click at [183, 118] on input "(___) ___-____" at bounding box center [186, 122] width 65 height 13
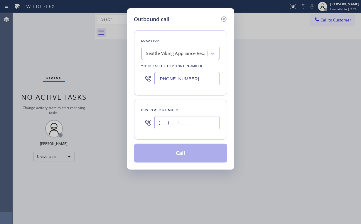
paste input "206) 504-0925"
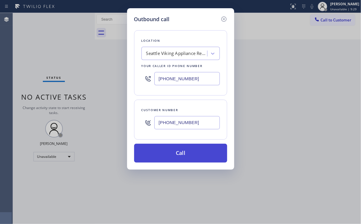
type input "[PHONE_NUMBER]"
click at [176, 152] on button "Call" at bounding box center [180, 153] width 93 height 19
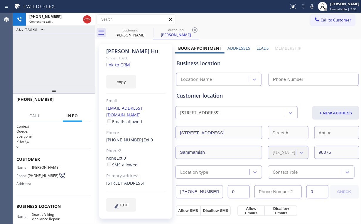
click at [52, 57] on div "[PHONE_NUMBER] Connecting call… ALL TASKS ALL TASKS ACTIVE TASKS TASKS IN WRAP …" at bounding box center [54, 50] width 82 height 74
type input "[PHONE_NUMBER]"
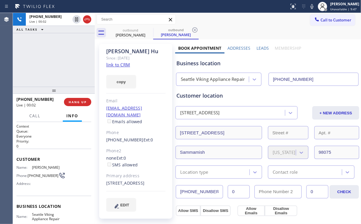
click at [52, 63] on div "[PHONE_NUMBER] Live | 00:02 ALL TASKS ALL TASKS ACTIVE TASKS TASKS IN WRAP UP" at bounding box center [54, 50] width 82 height 74
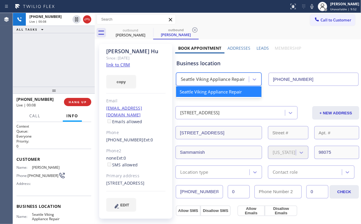
click at [219, 80] on div "Seattle Viking Appliance Repair" at bounding box center [213, 79] width 64 height 7
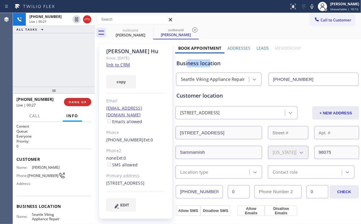
drag, startPoint x: 209, startPoint y: 63, endPoint x: 188, endPoint y: 64, distance: 21.4
click at [188, 64] on div "Business location" at bounding box center [268, 63] width 182 height 8
click at [203, 62] on div "Business location" at bounding box center [268, 63] width 182 height 8
click at [58, 58] on div "[PHONE_NUMBER] Live | 00:33 ALL TASKS ALL TASKS ACTIVE TASKS TASKS IN WRAP UP" at bounding box center [54, 50] width 82 height 74
click at [58, 58] on div "[PHONE_NUMBER] Live | 00:34 ALL TASKS ALL TASKS ACTIVE TASKS TASKS IN WRAP UP" at bounding box center [54, 50] width 82 height 74
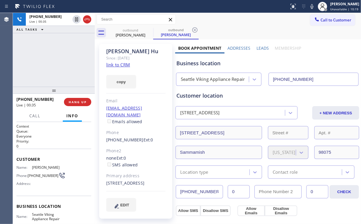
click at [58, 58] on div "[PHONE_NUMBER] Live | 00:35 ALL TASKS ALL TASKS ACTIVE TASKS TASKS IN WRAP UP" at bounding box center [54, 50] width 82 height 74
click at [58, 58] on div "[PHONE_NUMBER] Live | 00:36 ALL TASKS ALL TASKS ACTIVE TASKS TASKS IN WRAP UP" at bounding box center [54, 50] width 82 height 74
click at [58, 58] on div "[PHONE_NUMBER] Live | 00:37 ALL TASKS ALL TASKS ACTIVE TASKS TASKS IN WRAP UP" at bounding box center [54, 50] width 82 height 74
click at [58, 58] on div "[PHONE_NUMBER] Live | 00:38 ALL TASKS ALL TASKS ACTIVE TASKS TASKS IN WRAP UP" at bounding box center [54, 50] width 82 height 74
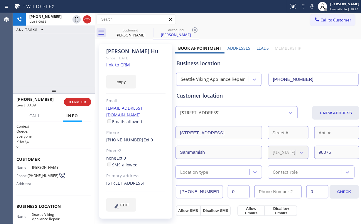
click at [58, 58] on div "[PHONE_NUMBER] Live | 00:39 ALL TASKS ALL TASKS ACTIVE TASKS TASKS IN WRAP UP" at bounding box center [54, 50] width 82 height 74
click at [58, 58] on div "[PHONE_NUMBER] Live | 00:40 ALL TASKS ALL TASKS ACTIVE TASKS TASKS IN WRAP UP" at bounding box center [54, 50] width 82 height 74
click at [58, 58] on div "[PHONE_NUMBER] Live | 00:41 ALL TASKS ALL TASKS ACTIVE TASKS TASKS IN WRAP UP" at bounding box center [54, 50] width 82 height 74
click at [58, 58] on div "[PHONE_NUMBER] Live | 00:42 ALL TASKS ALL TASKS ACTIVE TASKS TASKS IN WRAP UP" at bounding box center [54, 50] width 82 height 74
click at [58, 58] on div "[PHONE_NUMBER] Live | 00:43 ALL TASKS ALL TASKS ACTIVE TASKS TASKS IN WRAP UP" at bounding box center [54, 50] width 82 height 74
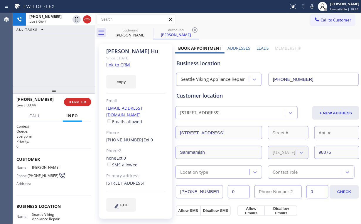
click at [58, 58] on div "[PHONE_NUMBER] Live | 00:44 ALL TASKS ALL TASKS ACTIVE TASKS TASKS IN WRAP UP" at bounding box center [54, 50] width 82 height 74
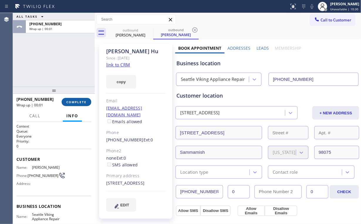
drag, startPoint x: 58, startPoint y: 58, endPoint x: 67, endPoint y: 101, distance: 43.4
click at [50, 83] on div "ALL TASKS ALL TASKS ACTIVE TASKS TASKS IN WRAP UP [PHONE_NUMBER] Wrap up | 00:01" at bounding box center [54, 50] width 82 height 74
click at [73, 103] on span "COMPLETE" at bounding box center [76, 102] width 20 height 4
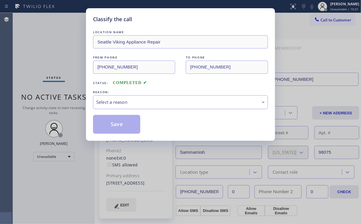
click at [123, 103] on div "Select a reason" at bounding box center [180, 102] width 169 height 7
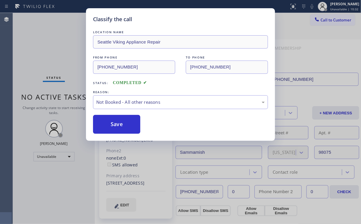
drag, startPoint x: 120, startPoint y: 125, endPoint x: 92, endPoint y: 94, distance: 41.6
click at [120, 125] on button "Save" at bounding box center [116, 124] width 47 height 19
click at [51, 48] on div "Classify the call LOCATION NAME Seattle Viking Appliance Repair FROM PHONE [PHO…" at bounding box center [180, 112] width 361 height 224
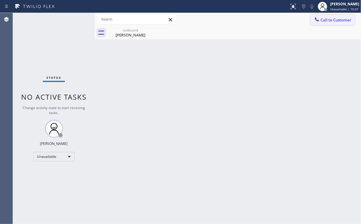
click at [330, 23] on button "Call to Customer" at bounding box center [332, 19] width 45 height 11
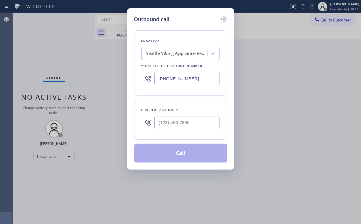
drag, startPoint x: 201, startPoint y: 77, endPoint x: 83, endPoint y: 61, distance: 119.7
click at [149, 72] on div "[PHONE_NUMBER]" at bounding box center [181, 78] width 78 height 19
paste input "855) 731-4952"
type input "[PHONE_NUMBER]"
click at [195, 121] on input "(___) ___-____" at bounding box center [186, 122] width 65 height 13
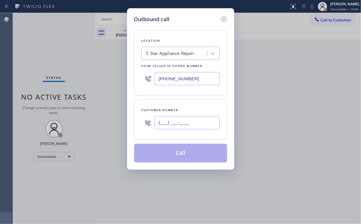
paste input "661) 433-5411"
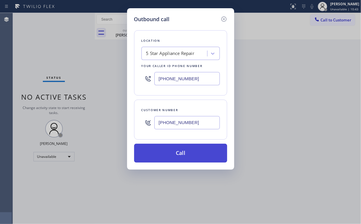
type input "[PHONE_NUMBER]"
click at [168, 153] on button "Call" at bounding box center [180, 153] width 93 height 19
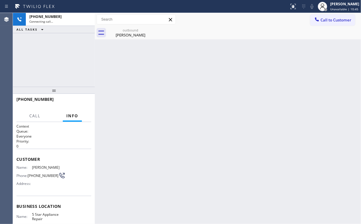
click at [60, 57] on div "[PHONE_NUMBER] Connecting call… ALL TASKS ALL TASKS ACTIVE TASKS TASKS IN WRAP …" at bounding box center [54, 50] width 82 height 74
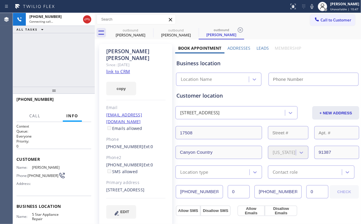
type input "[PHONE_NUMBER]"
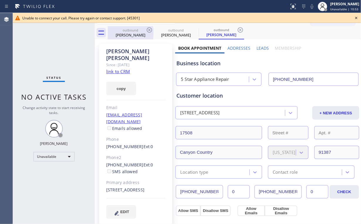
drag, startPoint x: 128, startPoint y: 30, endPoint x: 146, endPoint y: 30, distance: 17.6
click at [129, 31] on div "outbound" at bounding box center [130, 30] width 44 height 4
type input "[PHONE_NUMBER]"
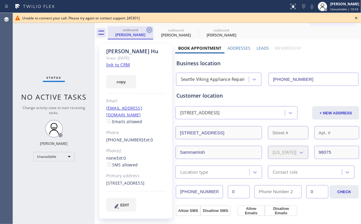
click at [149, 29] on icon at bounding box center [149, 29] width 7 height 7
type input "[PHONE_NUMBER]"
click at [0, 0] on icon at bounding box center [0, 0] width 0 height 0
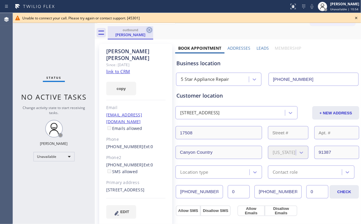
click at [149, 30] on icon at bounding box center [149, 29] width 7 height 7
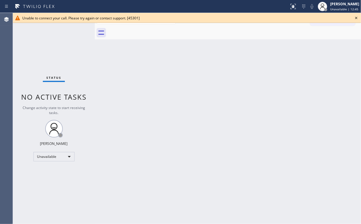
click at [357, 17] on icon at bounding box center [356, 17] width 7 height 7
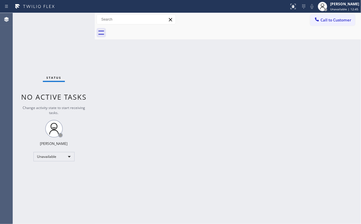
drag, startPoint x: 334, startPoint y: 22, endPoint x: 313, endPoint y: 31, distance: 22.5
click at [333, 22] on span "Call to Customer" at bounding box center [336, 19] width 31 height 5
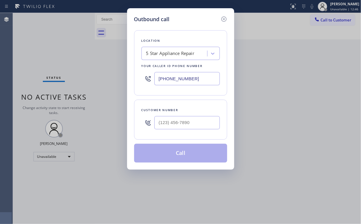
drag, startPoint x: 143, startPoint y: 77, endPoint x: 92, endPoint y: 77, distance: 51.4
click at [101, 77] on div "Outbound call Location 5 Star Appliance Repair Your caller id phone number [PHO…" at bounding box center [180, 112] width 361 height 224
paste input "773) 900-829"
type input "[PHONE_NUMBER]"
drag, startPoint x: 194, startPoint y: 121, endPoint x: 196, endPoint y: 119, distance: 3.1
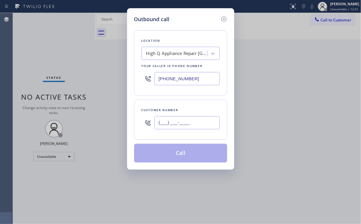
click at [194, 121] on input "(___) ___-____" at bounding box center [186, 122] width 65 height 13
paste input "207) 415-5543"
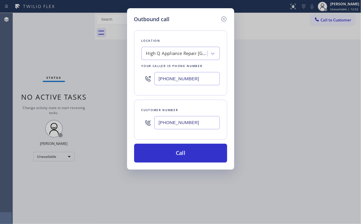
type input "[PHONE_NUMBER]"
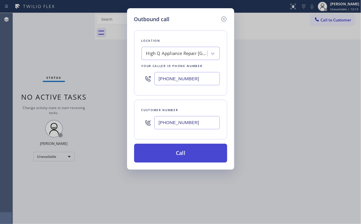
click at [192, 149] on button "Call" at bounding box center [180, 153] width 93 height 19
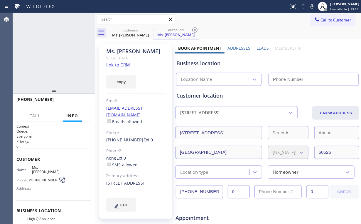
type input "[PHONE_NUMBER]"
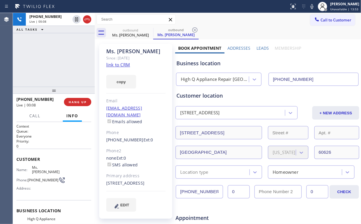
click at [61, 60] on div "[PHONE_NUMBER] Live | 00:08 ALL TASKS ALL TASKS ACTIVE TASKS TASKS IN WRAP UP" at bounding box center [54, 50] width 82 height 74
click at [78, 103] on span "HANG UP" at bounding box center [78, 102] width 18 height 4
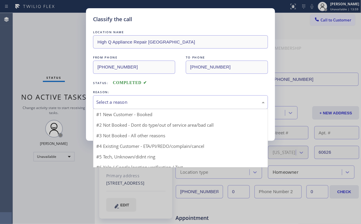
click at [110, 101] on div "Select a reason" at bounding box center [180, 102] width 169 height 7
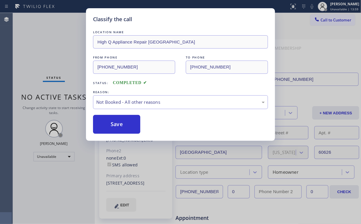
drag, startPoint x: 114, startPoint y: 124, endPoint x: 62, endPoint y: 63, distance: 80.0
click at [114, 124] on button "Save" at bounding box center [116, 124] width 47 height 19
click at [54, 53] on div "Classify the call LOCATION NAME High Q Appliance Repair [GEOGRAPHIC_DATA] FROM …" at bounding box center [180, 112] width 361 height 224
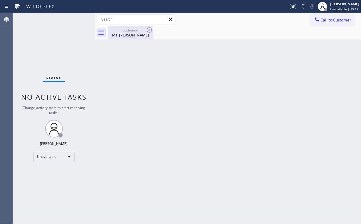
click at [142, 33] on div "Ms. [PERSON_NAME]" at bounding box center [130, 34] width 44 height 5
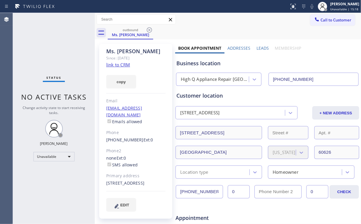
drag, startPoint x: 150, startPoint y: 28, endPoint x: 241, endPoint y: 45, distance: 91.8
click at [150, 28] on icon at bounding box center [149, 29] width 5 height 5
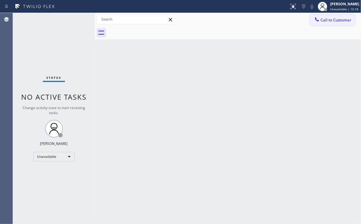
drag, startPoint x: 280, startPoint y: 40, endPoint x: 315, endPoint y: 23, distance: 38.4
click at [283, 40] on div "Back to Dashboard Change Sender ID Customers Technicians Select a contact Outbo…" at bounding box center [228, 118] width 266 height 211
drag, startPoint x: 322, startPoint y: 20, endPoint x: 215, endPoint y: 92, distance: 129.1
click at [322, 20] on span "Call to Customer" at bounding box center [336, 19] width 31 height 5
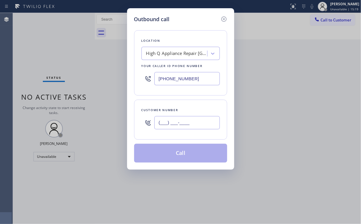
drag, startPoint x: 189, startPoint y: 122, endPoint x: 191, endPoint y: 120, distance: 3.3
click at [189, 122] on input "(___) ___-____" at bounding box center [186, 122] width 65 height 13
paste input "207) 415-5543"
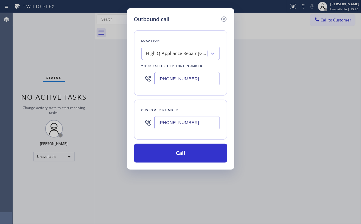
type input "[PHONE_NUMBER]"
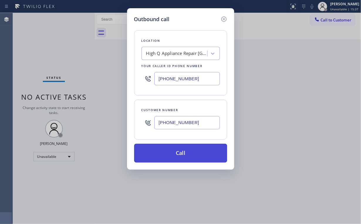
click at [186, 152] on button "Call" at bounding box center [180, 153] width 93 height 19
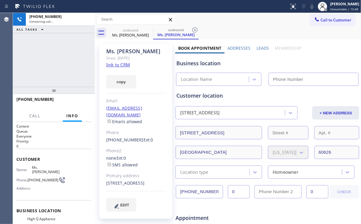
click at [51, 73] on div "[PHONE_NUMBER] Connecting call… ALL TASKS ALL TASKS ACTIVE TASKS TASKS IN WRAP …" at bounding box center [54, 50] width 82 height 74
type input "[PHONE_NUMBER]"
click at [61, 59] on div "[PHONE_NUMBER] Connecting call… ALL TASKS ALL TASKS ACTIVE TASKS TASKS IN WRAP …" at bounding box center [54, 50] width 82 height 74
click at [59, 61] on div "[PHONE_NUMBER] Connecting call… ALL TASKS ALL TASKS ACTIVE TASKS TASKS IN WRAP …" at bounding box center [54, 50] width 82 height 74
click at [59, 58] on div "[PHONE_NUMBER] Connecting call… ALL TASKS ALL TASKS ACTIVE TASKS TASKS IN WRAP …" at bounding box center [54, 50] width 82 height 74
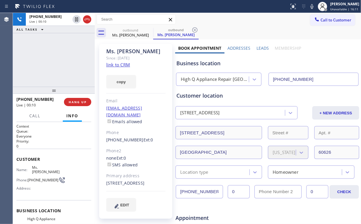
click at [67, 71] on div "[PHONE_NUMBER] Live | 00:10 ALL TASKS ALL TASKS ACTIVE TASKS TASKS IN WRAP UP" at bounding box center [54, 50] width 82 height 74
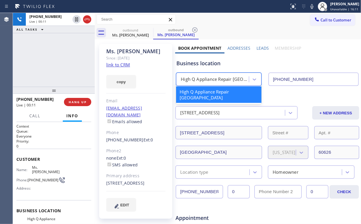
click at [214, 81] on div "High Q Appliance Repair [GEOGRAPHIC_DATA]" at bounding box center [215, 79] width 69 height 7
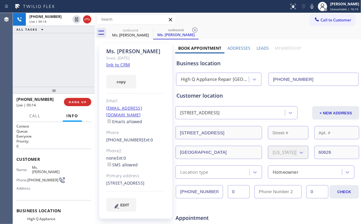
drag, startPoint x: 56, startPoint y: 61, endPoint x: 47, endPoint y: 33, distance: 29.7
click at [56, 60] on div "[PHONE_NUMBER] Live | 00:14 ALL TASKS ALL TASKS ACTIVE TASKS TASKS IN WRAP UP" at bounding box center [54, 50] width 82 height 74
click at [45, 30] on button "ALL TASKS" at bounding box center [31, 29] width 36 height 7
drag, startPoint x: 62, startPoint y: 59, endPoint x: 58, endPoint y: 60, distance: 4.4
click at [58, 60] on div "[PHONE_NUMBER] Live | 00:19 ALL TASKS ALL TASKS ACTIVE TASKS TASKS IN WRAP UP" at bounding box center [54, 50] width 82 height 74
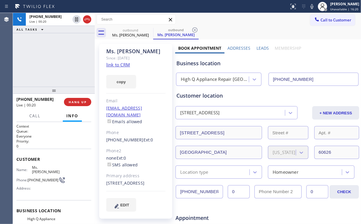
click at [58, 59] on div "[PHONE_NUMBER] Live | 00:20 ALL TASKS ALL TASKS ACTIVE TASKS TASKS IN WRAP UP" at bounding box center [54, 50] width 82 height 74
click at [58, 59] on div "[PHONE_NUMBER] Live | 00:21 ALL TASKS ALL TASKS ACTIVE TASKS TASKS IN WRAP UP" at bounding box center [54, 50] width 82 height 74
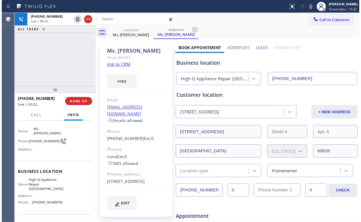
scroll to position [47, 0]
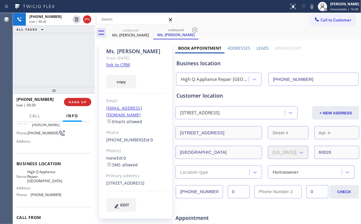
click at [59, 59] on div "[PHONE_NUMBER] Live | 00:30 ALL TASKS ALL TASKS ACTIVE TASKS TASKS IN WRAP UP" at bounding box center [54, 50] width 82 height 74
click at [59, 59] on div "[PHONE_NUMBER] Live | 00:31 ALL TASKS ALL TASKS ACTIVE TASKS TASKS IN WRAP UP" at bounding box center [54, 50] width 82 height 74
click at [59, 58] on div "[PHONE_NUMBER] Live | 00:32 ALL TASKS ALL TASKS ACTIVE TASKS TASKS IN WRAP UP" at bounding box center [54, 50] width 82 height 74
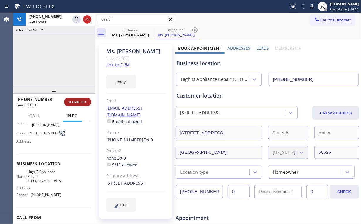
click at [80, 103] on span "HANG UP" at bounding box center [78, 102] width 18 height 4
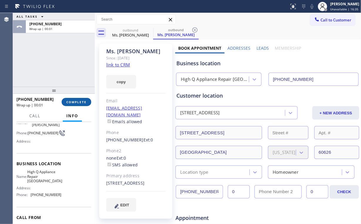
click at [81, 102] on span "COMPLETE" at bounding box center [76, 102] width 20 height 4
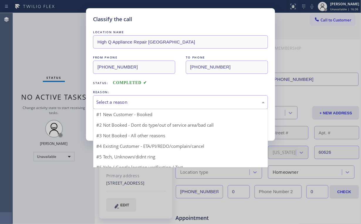
click at [120, 97] on div "Select a reason" at bounding box center [180, 102] width 175 height 14
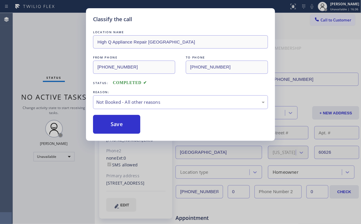
click at [117, 121] on button "Save" at bounding box center [116, 124] width 47 height 19
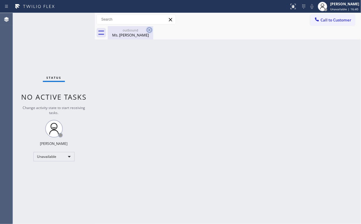
drag, startPoint x: 117, startPoint y: 28, endPoint x: 148, endPoint y: 30, distance: 30.6
click at [119, 28] on div "outbound" at bounding box center [130, 30] width 44 height 4
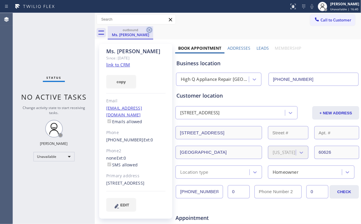
click at [148, 29] on icon at bounding box center [149, 29] width 7 height 7
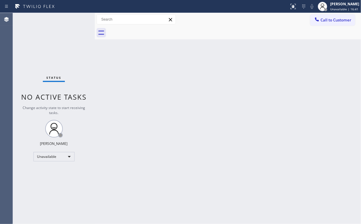
click at [225, 68] on div "Back to Dashboard Change Sender ID Customers Technicians Select a contact Outbo…" at bounding box center [228, 118] width 266 height 211
drag, startPoint x: 38, startPoint y: 50, endPoint x: 15, endPoint y: 5, distance: 50.1
click at [38, 49] on div "Status No active tasks Change activity state to start receiving tasks. [PERSON_…" at bounding box center [54, 118] width 82 height 211
click at [326, 16] on button "Call to Customer" at bounding box center [332, 19] width 45 height 11
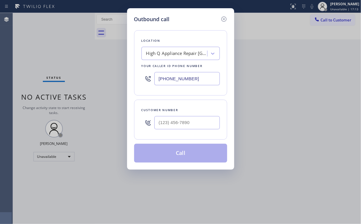
drag, startPoint x: 204, startPoint y: 80, endPoint x: 82, endPoint y: 84, distance: 122.5
click at [86, 84] on div "Outbound call Location High Q Appliance Repair [GEOGRAPHIC_DATA] Your caller id…" at bounding box center [180, 112] width 361 height 224
paste input "360) 205-1831"
type input "[PHONE_NUMBER]"
click at [194, 120] on input "(___) ___-____" at bounding box center [186, 122] width 65 height 13
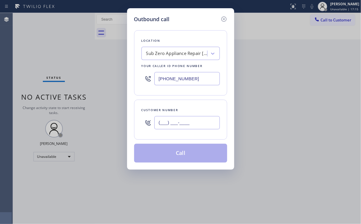
paste input "800) 809-3875"
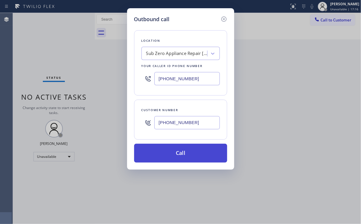
type input "[PHONE_NUMBER]"
click at [176, 154] on button "Call" at bounding box center [180, 153] width 93 height 19
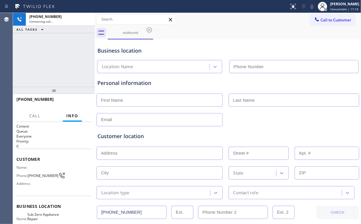
type input "[PHONE_NUMBER]"
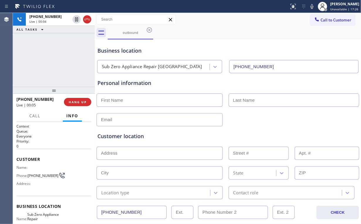
click at [57, 59] on div "[PHONE_NUMBER] Live | 00:04 ALL TASKS ALL TASKS ACTIVE TASKS TASKS IN WRAP UP" at bounding box center [54, 50] width 82 height 74
click at [60, 60] on div "[PHONE_NUMBER] Live | 00:15 ALL TASKS ALL TASKS ACTIVE TASKS TASKS IN WRAP UP" at bounding box center [54, 50] width 82 height 74
click at [57, 62] on div "[PHONE_NUMBER] Live | 00:21 ALL TASKS ALL TASKS ACTIVE TASKS TASKS IN WRAP UP" at bounding box center [54, 50] width 82 height 74
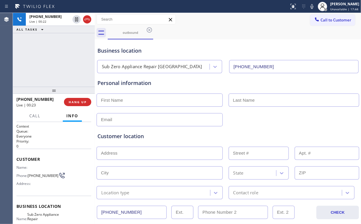
click at [57, 62] on div "[PHONE_NUMBER] Live | 00:22 ALL TASKS ALL TASKS ACTIVE TASKS TASKS IN WRAP UP" at bounding box center [54, 50] width 82 height 74
click at [57, 62] on div "[PHONE_NUMBER] Live | 00:23 ALL TASKS ALL TASKS ACTIVE TASKS TASKS IN WRAP UP" at bounding box center [54, 50] width 82 height 74
click at [57, 62] on div "[PHONE_NUMBER] Live | 00:24 ALL TASKS ALL TASKS ACTIVE TASKS TASKS IN WRAP UP" at bounding box center [54, 50] width 82 height 74
click at [57, 62] on div "[PHONE_NUMBER] Live | 00:25 ALL TASKS ALL TASKS ACTIVE TASKS TASKS IN WRAP UP" at bounding box center [54, 50] width 82 height 74
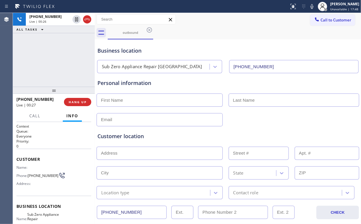
click at [57, 62] on div "[PHONE_NUMBER] Live | 00:26 ALL TASKS ALL TASKS ACTIVE TASKS TASKS IN WRAP UP" at bounding box center [54, 50] width 82 height 74
click at [57, 62] on div "[PHONE_NUMBER] Live | 00:27 ALL TASKS ALL TASKS ACTIVE TASKS TASKS IN WRAP UP" at bounding box center [54, 50] width 82 height 74
click at [57, 62] on div "[PHONE_NUMBER] Live | 00:30 ALL TASKS ALL TASKS ACTIVE TASKS TASKS IN WRAP UP" at bounding box center [54, 50] width 82 height 74
drag, startPoint x: 61, startPoint y: 58, endPoint x: 59, endPoint y: 64, distance: 5.9
click at [61, 58] on div "[PHONE_NUMBER] Live | 00:35 ALL TASKS ALL TASKS ACTIVE TASKS TASKS IN WRAP UP" at bounding box center [54, 50] width 82 height 74
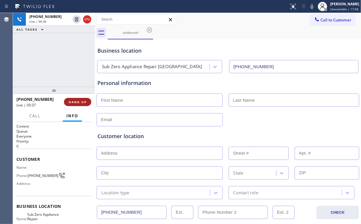
click at [77, 102] on span "HANG UP" at bounding box center [78, 102] width 18 height 4
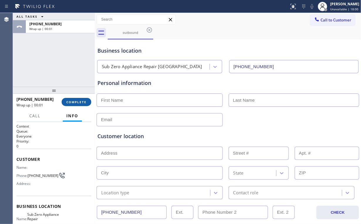
click at [77, 102] on span "COMPLETE" at bounding box center [76, 102] width 20 height 4
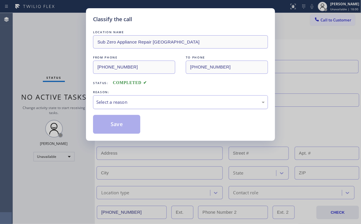
drag, startPoint x: 115, startPoint y: 97, endPoint x: 116, endPoint y: 108, distance: 10.7
click at [115, 97] on div "Select a reason" at bounding box center [180, 102] width 175 height 14
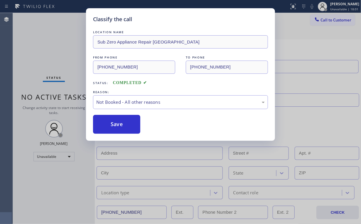
drag, startPoint x: 116, startPoint y: 125, endPoint x: 50, endPoint y: 58, distance: 93.5
click at [116, 124] on button "Save" at bounding box center [116, 124] width 47 height 19
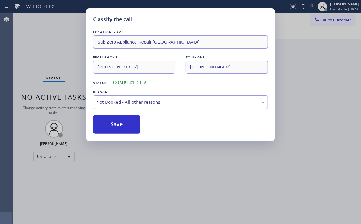
drag, startPoint x: 49, startPoint y: 53, endPoint x: 102, endPoint y: 79, distance: 59.5
click at [55, 57] on div "Classify the call LOCATION NAME Sub Zero Appliance Repair [GEOGRAPHIC_DATA] FRO…" at bounding box center [180, 112] width 361 height 224
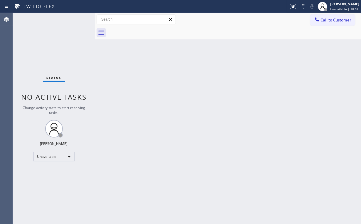
drag, startPoint x: 212, startPoint y: 86, endPoint x: 137, endPoint y: 95, distance: 75.4
click at [194, 91] on div "Back to Dashboard Change Sender ID Customers Technicians Select a contact Outbo…" at bounding box center [228, 118] width 266 height 211
click at [213, 100] on div "Back to Dashboard Change Sender ID Customers Technicians Select a contact Outbo…" at bounding box center [228, 118] width 266 height 211
drag, startPoint x: 273, startPoint y: 105, endPoint x: 172, endPoint y: 98, distance: 101.0
click at [270, 105] on div "Back to Dashboard Change Sender ID Customers Technicians Select a contact Outbo…" at bounding box center [228, 118] width 266 height 211
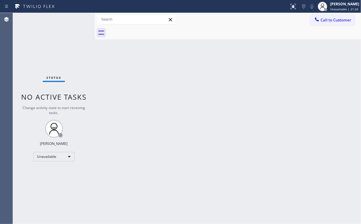
click at [329, 19] on span "Call to Customer" at bounding box center [336, 19] width 31 height 5
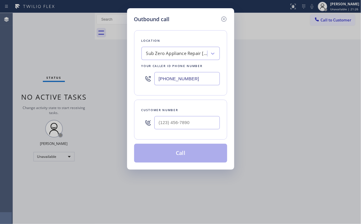
drag, startPoint x: 201, startPoint y: 80, endPoint x: 51, endPoint y: 68, distance: 150.3
click at [109, 75] on div "Outbound call Location Sub Zero Appliance Repair [GEOGRAPHIC_DATA] Your caller …" at bounding box center [180, 112] width 361 height 224
paste input "10) 388-3878"
type input "[PHONE_NUMBER]"
click at [182, 126] on input "(___) ___-____" at bounding box center [186, 122] width 65 height 13
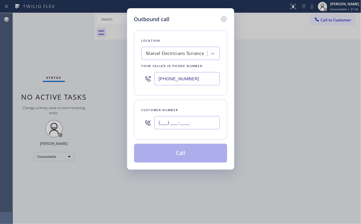
paste input "323) 309-4768"
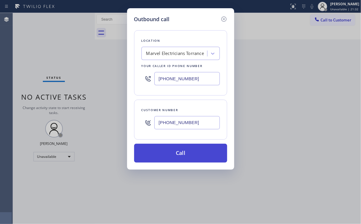
type input "[PHONE_NUMBER]"
drag, startPoint x: 172, startPoint y: 155, endPoint x: 169, endPoint y: 151, distance: 4.7
click at [172, 154] on button "Call" at bounding box center [180, 153] width 93 height 19
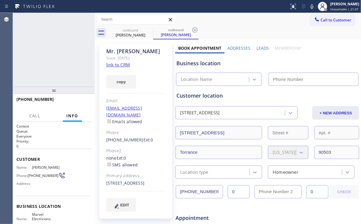
type input "[PHONE_NUMBER]"
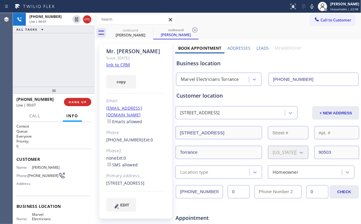
click at [61, 60] on div "[PHONE_NUMBER] Live | 00:07 ALL TASKS ALL TASKS ACTIVE TASKS TASKS IN WRAP UP" at bounding box center [54, 50] width 82 height 74
click at [60, 60] on div "[PHONE_NUMBER] Live | 00:08 ALL TASKS ALL TASKS ACTIVE TASKS TASKS IN WRAP UP" at bounding box center [54, 50] width 82 height 74
click at [60, 61] on div "[PHONE_NUMBER] Live | 00:09 ALL TASKS ALL TASKS ACTIVE TASKS TASKS IN WRAP UP" at bounding box center [54, 50] width 82 height 74
click at [60, 61] on div "[PHONE_NUMBER] Live | 00:10 ALL TASKS ALL TASKS ACTIVE TASKS TASKS IN WRAP UP" at bounding box center [54, 50] width 82 height 74
click at [59, 60] on div "[PHONE_NUMBER] Live | 00:12 ALL TASKS ALL TASKS ACTIVE TASKS TASKS IN WRAP UP" at bounding box center [54, 50] width 82 height 74
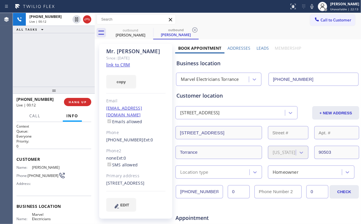
click at [59, 60] on div "[PHONE_NUMBER] Live | 00:12 ALL TASKS ALL TASKS ACTIVE TASKS TASKS IN WRAP UP" at bounding box center [54, 50] width 82 height 74
click at [58, 60] on div "[PHONE_NUMBER] Live | 00:15 ALL TASKS ALL TASKS ACTIVE TASKS TASKS IN WRAP UP" at bounding box center [54, 50] width 82 height 74
click at [58, 60] on div "[PHONE_NUMBER] Live | 00:16 ALL TASKS ALL TASKS ACTIVE TASKS TASKS IN WRAP UP" at bounding box center [54, 50] width 82 height 74
click at [187, 80] on div "Marvel Electricians Torrance" at bounding box center [210, 79] width 58 height 7
drag, startPoint x: 209, startPoint y: 64, endPoint x: 187, endPoint y: 63, distance: 22.0
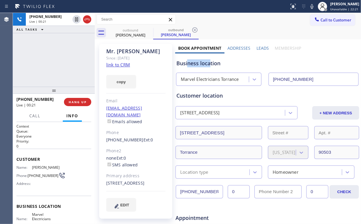
click at [187, 63] on div "Business location" at bounding box center [268, 63] width 182 height 8
click at [127, 49] on div "[PERSON_NAME]" at bounding box center [135, 51] width 59 height 7
click at [77, 103] on span "HANG UP" at bounding box center [78, 102] width 18 height 4
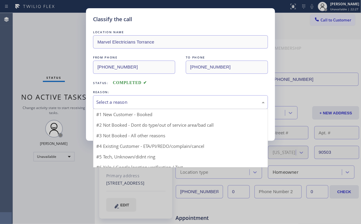
click at [114, 100] on div "Select a reason" at bounding box center [180, 102] width 169 height 7
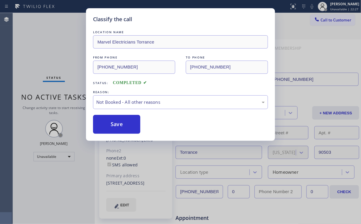
drag, startPoint x: 115, startPoint y: 122, endPoint x: 62, endPoint y: 53, distance: 86.5
click at [115, 122] on button "Save" at bounding box center [116, 124] width 47 height 19
click at [59, 50] on div "Classify the call LOCATION NAME Marvel Electricians Torrance FROM PHONE [PHONE_…" at bounding box center [180, 112] width 361 height 224
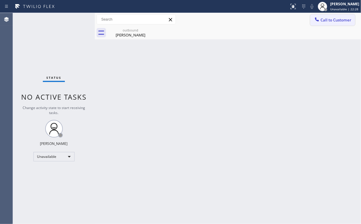
click at [323, 21] on span "Call to Customer" at bounding box center [336, 19] width 31 height 5
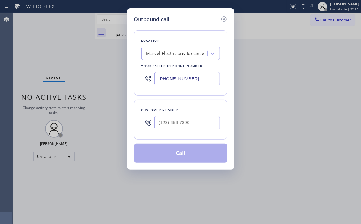
type input "(___) ___-____"
drag, startPoint x: 202, startPoint y: 116, endPoint x: 183, endPoint y: 133, distance: 25.4
click at [202, 116] on input "(___) ___-____" at bounding box center [186, 122] width 65 height 13
click at [183, 133] on div "Customer number" at bounding box center [180, 120] width 93 height 40
drag, startPoint x: 195, startPoint y: 122, endPoint x: 101, endPoint y: 106, distance: 94.9
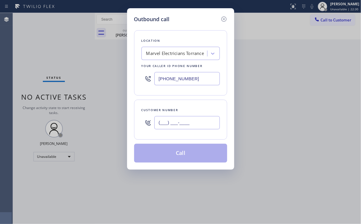
click at [139, 119] on div "Customer number (___) ___-____" at bounding box center [180, 120] width 93 height 40
paste input "text"
type input "(___) ___-____"
drag, startPoint x: 192, startPoint y: 123, endPoint x: 115, endPoint y: 114, distance: 78.4
click at [130, 116] on div "Outbound call Location Marvel Electricians Torrance Your caller id phone number…" at bounding box center [180, 88] width 107 height 161
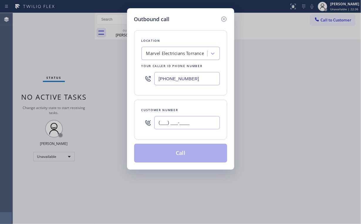
paste input "323) 309-4768"
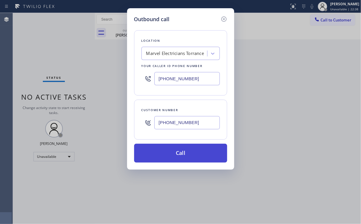
type input "[PHONE_NUMBER]"
click at [178, 155] on button "Call" at bounding box center [180, 153] width 93 height 19
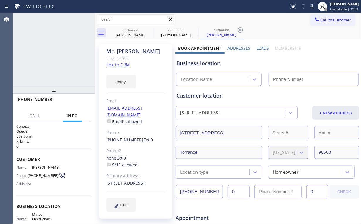
type input "[PHONE_NUMBER]"
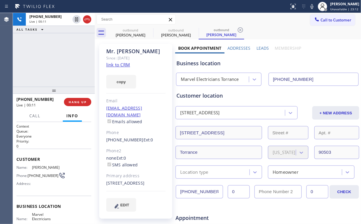
click at [59, 59] on div "[PHONE_NUMBER] Live | 00:11 ALL TASKS ALL TASKS ACTIVE TASKS TASKS IN WRAP UP" at bounding box center [54, 50] width 82 height 74
click at [59, 59] on div "[PHONE_NUMBER] Live | 00:12 ALL TASKS ALL TASKS ACTIVE TASKS TASKS IN WRAP UP" at bounding box center [54, 50] width 82 height 74
drag, startPoint x: 127, startPoint y: 33, endPoint x: 147, endPoint y: 32, distance: 20.3
click at [127, 33] on div "[PERSON_NAME]" at bounding box center [130, 34] width 44 height 5
click at [147, 30] on icon at bounding box center [149, 29] width 5 height 5
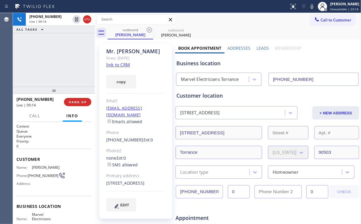
click at [65, 55] on div "[PHONE_NUMBER] Live | 00:14 ALL TASKS ALL TASKS ACTIVE TASKS TASKS IN WRAP UP" at bounding box center [54, 50] width 82 height 74
click at [59, 60] on div "[PHONE_NUMBER] Live | 00:15 ALL TASKS ALL TASKS ACTIVE TASKS TASKS IN WRAP UP" at bounding box center [54, 50] width 82 height 74
click at [59, 60] on div "[PHONE_NUMBER] Live | 00:16 ALL TASKS ALL TASKS ACTIVE TASKS TASKS IN WRAP UP" at bounding box center [54, 50] width 82 height 74
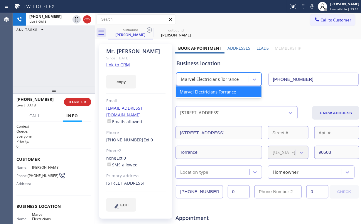
click at [214, 82] on div "Marvel Electricians Torrance" at bounding box center [210, 79] width 58 height 7
click at [208, 59] on div "Business location option Marvel Electricians Torrance focused, 1 of 1. 1 result…" at bounding box center [267, 69] width 184 height 32
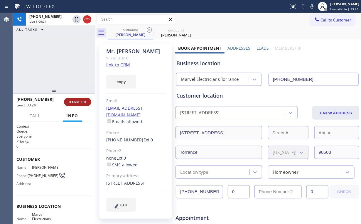
click at [79, 101] on span "HANG UP" at bounding box center [78, 102] width 18 height 4
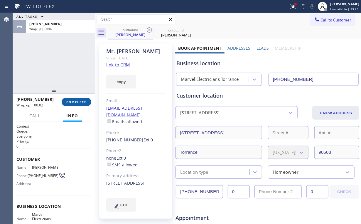
click at [79, 101] on span "COMPLETE" at bounding box center [76, 102] width 20 height 4
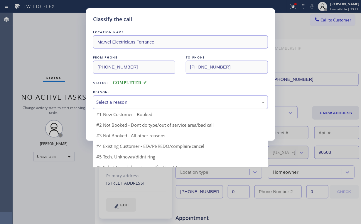
click at [120, 101] on div "Select a reason" at bounding box center [180, 102] width 169 height 7
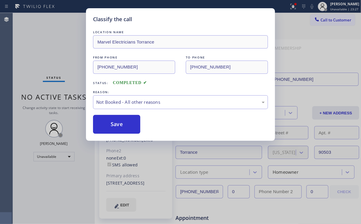
drag, startPoint x: 120, startPoint y: 128, endPoint x: 52, endPoint y: 72, distance: 88.1
click at [120, 127] on button "Save" at bounding box center [116, 124] width 47 height 19
click at [36, 47] on div "Classify the call LOCATION NAME Marvel Electricians Torrance FROM PHONE [PHONE_…" at bounding box center [180, 112] width 361 height 224
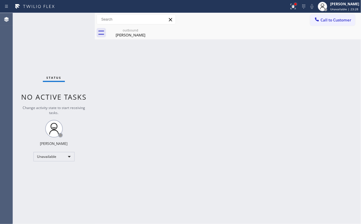
click at [298, 6] on div at bounding box center [296, 4] width 4 height 4
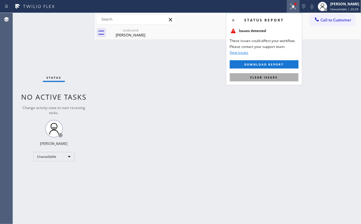
click at [266, 76] on span "Clear issues" at bounding box center [265, 77] width 28 height 4
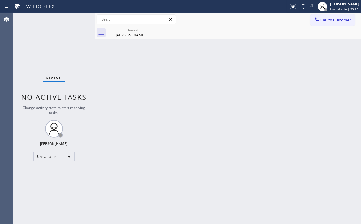
click at [178, 73] on div "Back to Dashboard Change Sender ID Customers Technicians Select a contact Outbo…" at bounding box center [228, 118] width 266 height 211
click at [328, 23] on button "Call to Customer" at bounding box center [332, 19] width 45 height 11
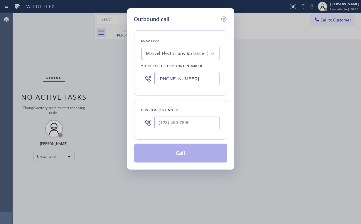
drag, startPoint x: 193, startPoint y: 80, endPoint x: 85, endPoint y: 60, distance: 109.6
click at [108, 76] on div "Outbound call Location Marvel Electricians Torrance Your caller id phone number…" at bounding box center [180, 112] width 361 height 224
paste input "47) 410-8261"
type input "[PHONE_NUMBER]"
click at [193, 117] on input "(___) ___-____" at bounding box center [186, 122] width 65 height 13
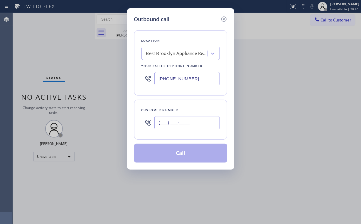
paste input "631) 408-6365"
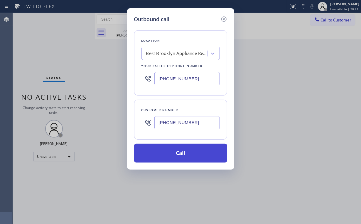
type input "[PHONE_NUMBER]"
click at [167, 150] on button "Call" at bounding box center [180, 153] width 93 height 19
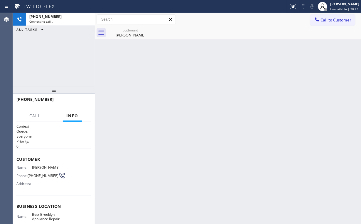
click at [79, 57] on div "[PHONE_NUMBER] Connecting call… ALL TASKS ALL TASKS ACTIVE TASKS TASKS IN WRAP …" at bounding box center [54, 50] width 82 height 74
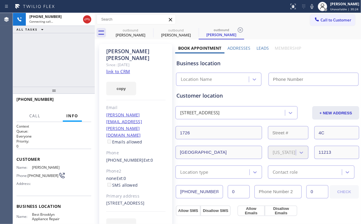
type input "[PHONE_NUMBER]"
drag, startPoint x: 122, startPoint y: 38, endPoint x: 141, endPoint y: 33, distance: 19.2
click at [125, 38] on div "outbound [PERSON_NAME]" at bounding box center [130, 32] width 44 height 13
type input "[PHONE_NUMBER]"
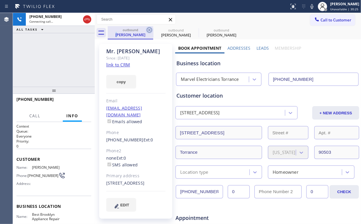
type input "[PHONE_NUMBER]"
click at [150, 29] on icon at bounding box center [149, 29] width 7 height 7
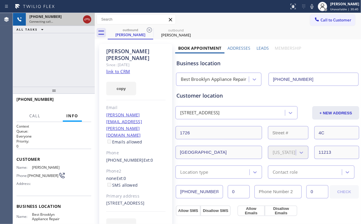
click at [90, 19] on icon at bounding box center [87, 19] width 7 height 7
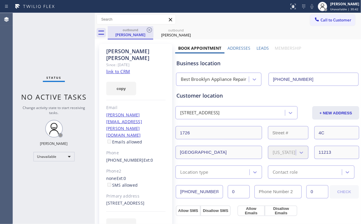
click at [133, 32] on div "[PERSON_NAME]" at bounding box center [130, 34] width 44 height 5
click at [150, 28] on icon at bounding box center [149, 29] width 7 height 7
click at [0, 0] on icon at bounding box center [0, 0] width 0 height 0
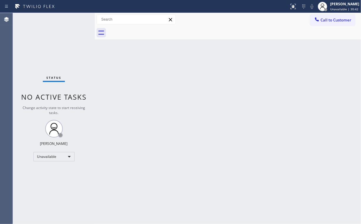
drag, startPoint x: 20, startPoint y: 65, endPoint x: 31, endPoint y: 53, distance: 16.5
click at [21, 65] on div "Status No active tasks Change activity state to start receiving tasks. [PERSON_…" at bounding box center [54, 118] width 82 height 211
click at [334, 21] on span "Call to Customer" at bounding box center [336, 19] width 31 height 5
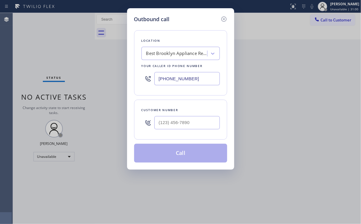
drag, startPoint x: 133, startPoint y: 76, endPoint x: 67, endPoint y: 65, distance: 66.7
click at [117, 74] on div "Outbound call Location Best Brooklyn Appliance Repair Your caller id phone numb…" at bounding box center [180, 112] width 361 height 224
paste input "619) 821-2090"
type input "[PHONE_NUMBER]"
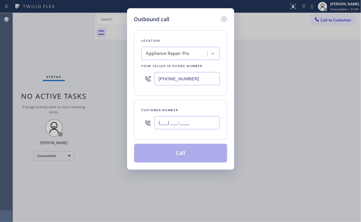
click at [190, 128] on input "(___) ___-____" at bounding box center [186, 122] width 65 height 13
paste input "760) 218-4933"
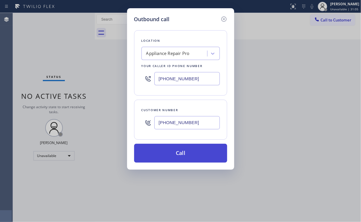
type input "[PHONE_NUMBER]"
click at [176, 155] on button "Call" at bounding box center [180, 153] width 93 height 19
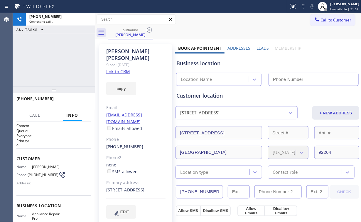
drag, startPoint x: 61, startPoint y: 52, endPoint x: 63, endPoint y: 55, distance: 3.3
click at [62, 54] on div "[PHONE_NUMBER] Connecting call… ALL TASKS ALL TASKS ACTIVE TASKS TASKS IN WRAP …" at bounding box center [54, 49] width 82 height 73
type input "[PHONE_NUMBER]"
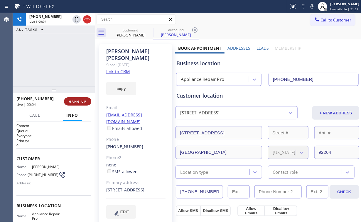
click at [82, 100] on span "HANG UP" at bounding box center [78, 101] width 18 height 4
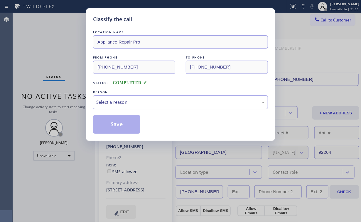
drag, startPoint x: 110, startPoint y: 102, endPoint x: 115, endPoint y: 106, distance: 6.4
click at [110, 102] on div "Select a reason" at bounding box center [180, 102] width 169 height 7
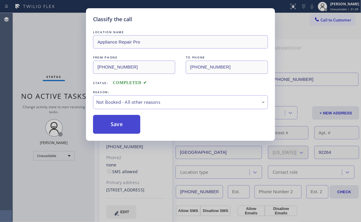
drag, startPoint x: 121, startPoint y: 122, endPoint x: 46, endPoint y: 40, distance: 111.4
click at [121, 121] on button "Save" at bounding box center [116, 124] width 47 height 19
click at [45, 39] on div "Classify the call LOCATION NAME Appliance Repair Pro FROM PHONE [PHONE_NUMBER] …" at bounding box center [180, 111] width 361 height 222
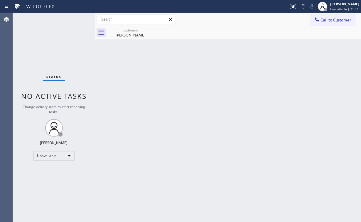
drag, startPoint x: 325, startPoint y: 21, endPoint x: 213, endPoint y: 79, distance: 125.4
click at [324, 21] on span "Call to Customer" at bounding box center [336, 19] width 31 height 5
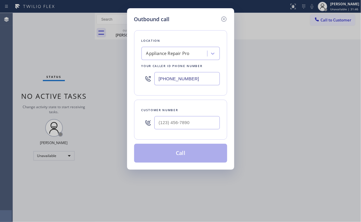
drag, startPoint x: 203, startPoint y: 82, endPoint x: 43, endPoint y: 65, distance: 160.7
click at [102, 76] on div "Outbound call Location Appliance Repair Pro Your caller id phone number [PHONE_…" at bounding box center [180, 111] width 361 height 222
paste input "425) 215-0711"
type input "[PHONE_NUMBER]"
click at [193, 120] on input "(___) ___-____" at bounding box center [186, 122] width 65 height 13
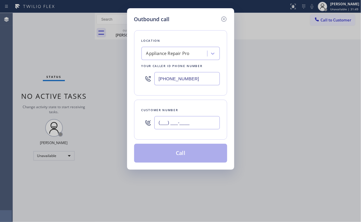
paste input "425) 778-2166"
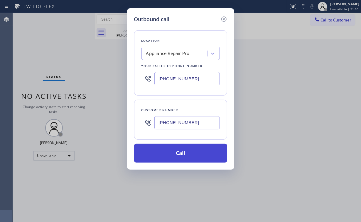
type input "[PHONE_NUMBER]"
click at [168, 158] on button "Call" at bounding box center [180, 153] width 93 height 19
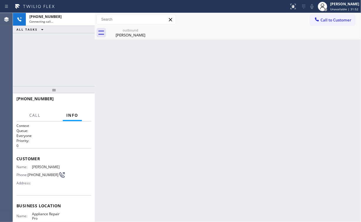
click at [60, 48] on div "[PHONE_NUMBER] Connecting call… ALL TASKS ALL TASKS ACTIVE TASKS TASKS IN WRAP …" at bounding box center [54, 49] width 82 height 73
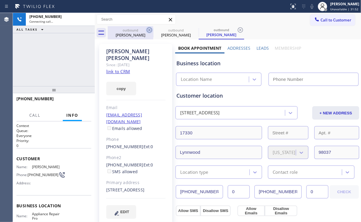
drag, startPoint x: 130, startPoint y: 30, endPoint x: 146, endPoint y: 32, distance: 16.0
click at [131, 31] on div "outbound" at bounding box center [130, 30] width 44 height 4
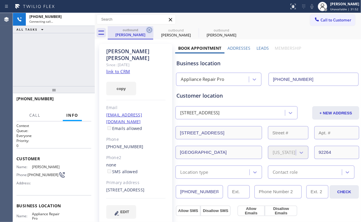
type input "[PHONE_NUMBER]"
click at [150, 31] on icon at bounding box center [149, 29] width 7 height 7
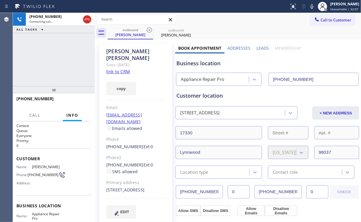
click at [59, 57] on div "[PHONE_NUMBER] Connecting call… ALL TASKS ALL TASKS ACTIVE TASKS TASKS IN WRAP …" at bounding box center [54, 49] width 82 height 73
drag, startPoint x: 49, startPoint y: 53, endPoint x: 55, endPoint y: 61, distance: 9.5
click at [49, 53] on div "[PHONE_NUMBER] Live | 00:02 ALL TASKS ALL TASKS ACTIVE TASKS TASKS IN WRAP UP" at bounding box center [54, 49] width 82 height 73
click at [76, 101] on span "HANG UP" at bounding box center [78, 101] width 18 height 4
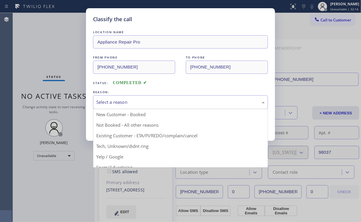
click at [103, 100] on div "Select a reason" at bounding box center [180, 102] width 169 height 7
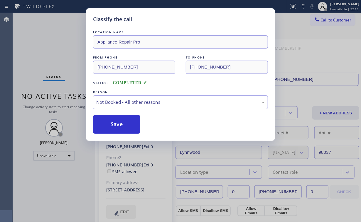
drag, startPoint x: 115, startPoint y: 123, endPoint x: 65, endPoint y: 65, distance: 77.1
click at [115, 123] on button "Save" at bounding box center [116, 124] width 47 height 19
click at [61, 56] on div "Classify the call LOCATION NAME Appliance Repair Pro FROM PHONE [PHONE_NUMBER] …" at bounding box center [180, 111] width 361 height 222
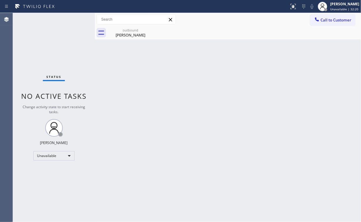
drag, startPoint x: 327, startPoint y: 19, endPoint x: 323, endPoint y: 21, distance: 3.8
click at [327, 19] on span "Call to Customer" at bounding box center [336, 19] width 31 height 5
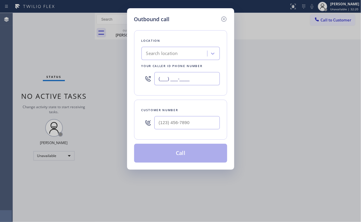
drag, startPoint x: 209, startPoint y: 76, endPoint x: 38, endPoint y: 75, distance: 171.5
click at [52, 78] on div "Outbound call Location Search location Your caller id phone number (___) ___-__…" at bounding box center [180, 111] width 361 height 222
paste input "425) 516-7810"
type input "[PHONE_NUMBER]"
click at [186, 118] on input "(___) ___-____" at bounding box center [186, 122] width 65 height 13
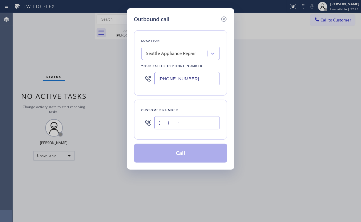
paste input "206) 399-4375"
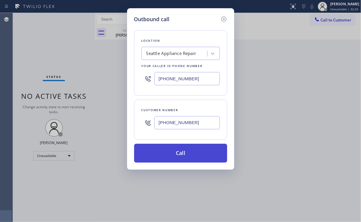
type input "[PHONE_NUMBER]"
click at [168, 154] on button "Call" at bounding box center [180, 153] width 93 height 19
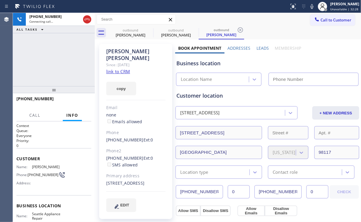
click at [53, 59] on div "[PHONE_NUMBER] Connecting call… ALL TASKS ALL TASKS ACTIVE TASKS TASKS IN WRAP …" at bounding box center [54, 49] width 82 height 73
click at [119, 34] on div "[PERSON_NAME]" at bounding box center [130, 34] width 44 height 5
type input "[PHONE_NUMBER]"
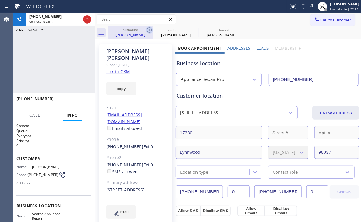
click at [150, 27] on icon at bounding box center [149, 29] width 5 height 5
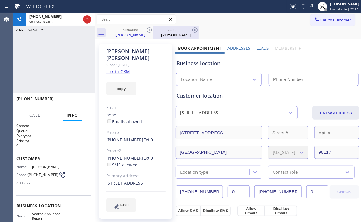
type input "[PHONE_NUMBER]"
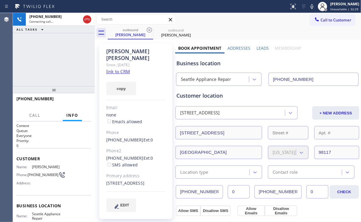
click at [54, 69] on div "[PHONE_NUMBER] Connecting call… ALL TASKS ALL TASKS ACTIVE TASKS TASKS IN WRAP …" at bounding box center [54, 49] width 82 height 73
click at [80, 93] on div at bounding box center [54, 89] width 82 height 7
click at [80, 104] on button "HANG UP" at bounding box center [77, 101] width 27 height 8
click at [78, 99] on span "HANG UP" at bounding box center [78, 101] width 18 height 4
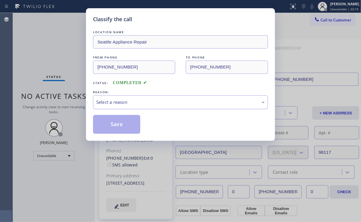
click at [114, 100] on div "Select a reason" at bounding box center [180, 102] width 169 height 7
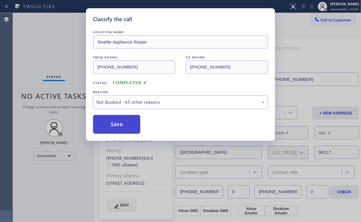
click at [119, 121] on button "Save" at bounding box center [116, 124] width 47 height 19
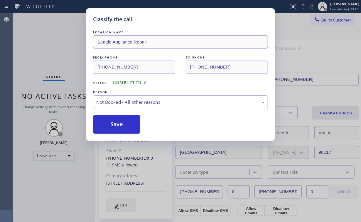
drag, startPoint x: 54, startPoint y: 55, endPoint x: 50, endPoint y: 41, distance: 14.3
click at [53, 52] on div "Classify the call LOCATION NAME Seattle Appliance Repair FROM PHONE [PHONE_NUMB…" at bounding box center [180, 111] width 361 height 222
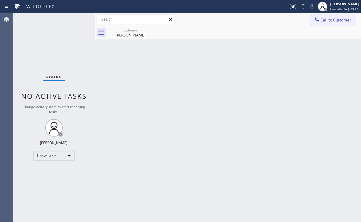
click at [331, 19] on span "Call to Customer" at bounding box center [336, 19] width 31 height 5
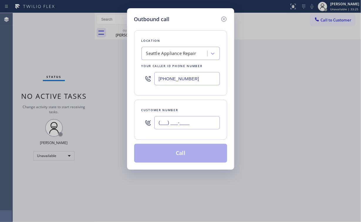
click at [204, 118] on input "(___) ___-____" at bounding box center [186, 122] width 65 height 13
paste input "425) 398-1294"
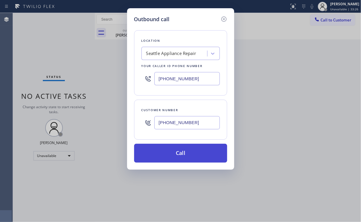
type input "[PHONE_NUMBER]"
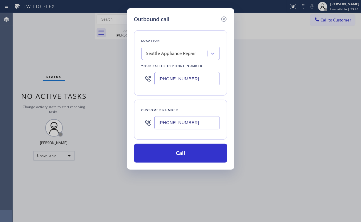
drag, startPoint x: 175, startPoint y: 150, endPoint x: 161, endPoint y: 196, distance: 47.7
click at [175, 152] on button "Call" at bounding box center [180, 153] width 93 height 19
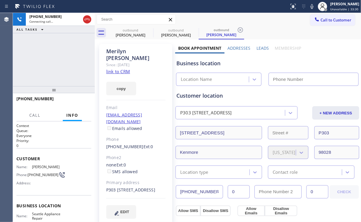
type input "[PHONE_NUMBER]"
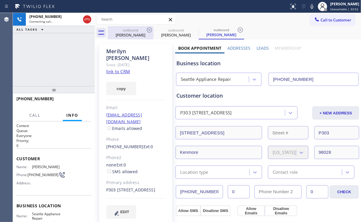
click at [86, 19] on icon at bounding box center [87, 19] width 7 height 7
click at [137, 36] on div "[PERSON_NAME]" at bounding box center [130, 34] width 44 height 5
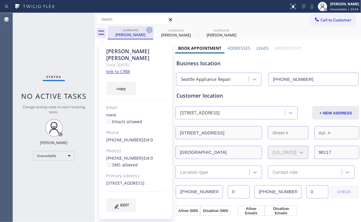
click at [149, 28] on icon at bounding box center [149, 29] width 7 height 7
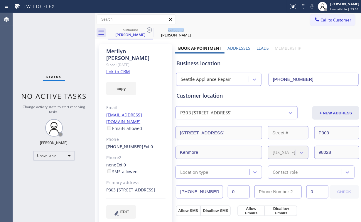
click at [149, 28] on icon at bounding box center [149, 29] width 7 height 7
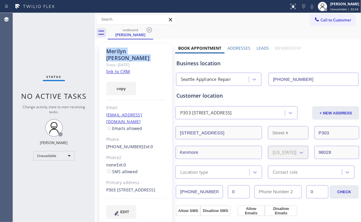
click at [149, 28] on icon at bounding box center [149, 29] width 7 height 7
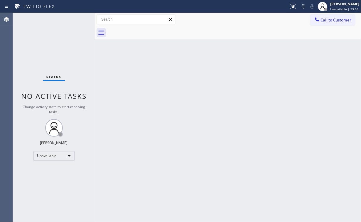
click at [40, 42] on div "Status No active tasks Change activity state to start receiving tasks. [PERSON_…" at bounding box center [54, 117] width 82 height 209
drag, startPoint x: 337, startPoint y: 21, endPoint x: 240, endPoint y: 62, distance: 104.7
click at [336, 21] on span "Call to Customer" at bounding box center [336, 19] width 31 height 5
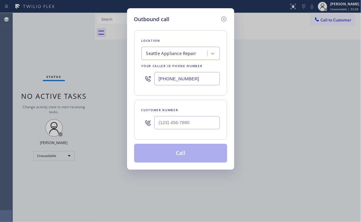
click at [103, 79] on div "Outbound call Location [GEOGRAPHIC_DATA] Appliance Repair Your caller id phone …" at bounding box center [180, 111] width 361 height 222
paste input "15) 930-4061"
type input "[PHONE_NUMBER]"
click at [190, 125] on input "(___) ___-____" at bounding box center [186, 122] width 65 height 13
paste input "917) 797-8041"
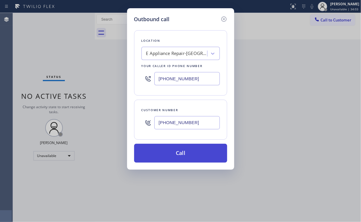
type input "[PHONE_NUMBER]"
click at [178, 152] on button "Call" at bounding box center [180, 153] width 93 height 19
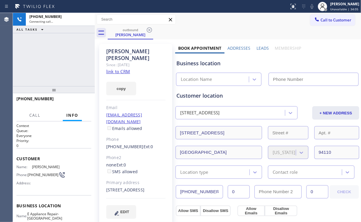
click at [52, 60] on div "[PHONE_NUMBER] Connecting call… ALL TASKS ALL TASKS ACTIVE TASKS TASKS IN WRAP …" at bounding box center [54, 49] width 82 height 73
type input "[PHONE_NUMBER]"
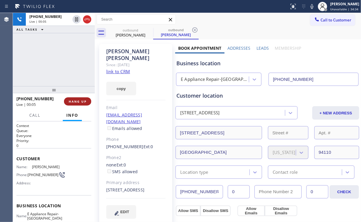
click at [79, 100] on span "HANG UP" at bounding box center [78, 101] width 18 height 4
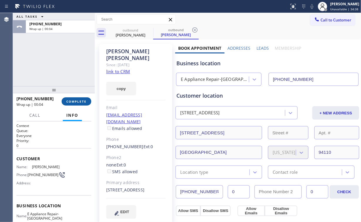
click at [80, 99] on span "COMPLETE" at bounding box center [76, 101] width 20 height 4
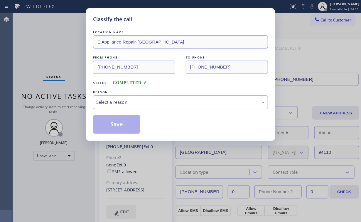
click at [104, 99] on div "Select a reason" at bounding box center [180, 102] width 169 height 7
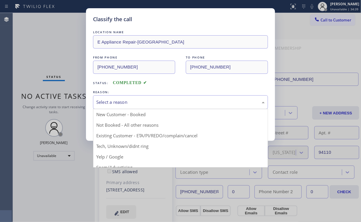
drag, startPoint x: 113, startPoint y: 123, endPoint x: 117, endPoint y: 123, distance: 4.1
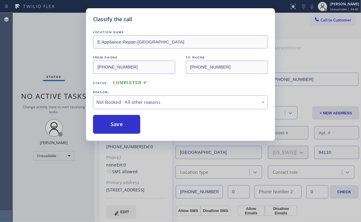
drag, startPoint x: 117, startPoint y: 123, endPoint x: 86, endPoint y: 98, distance: 40.5
click at [118, 122] on button "Save" at bounding box center [116, 124] width 47 height 19
drag, startPoint x: 37, startPoint y: 52, endPoint x: 54, endPoint y: 1, distance: 53.2
click at [38, 52] on div "Classify the call LOCATION NAME E Appliance Repair-[GEOGRAPHIC_DATA] FROM PHONE…" at bounding box center [180, 111] width 361 height 222
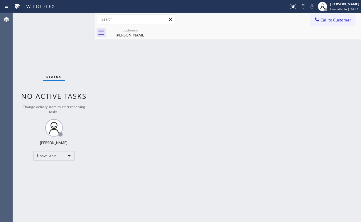
drag, startPoint x: 334, startPoint y: 20, endPoint x: 248, endPoint y: 48, distance: 90.6
click at [333, 20] on span "Call to Customer" at bounding box center [336, 19] width 31 height 5
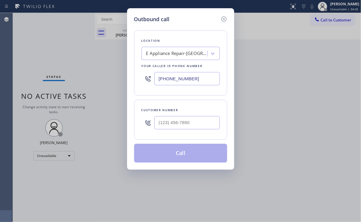
drag, startPoint x: 129, startPoint y: 79, endPoint x: 44, endPoint y: 65, distance: 86.0
click at [83, 75] on div "Outbound call Location E Appliance Repair-[GEOGRAPHIC_DATA] Your caller id phon…" at bounding box center [180, 111] width 361 height 222
paste input "602) 461-7059"
type input "[PHONE_NUMBER]"
click at [193, 121] on input "(___) ___-____" at bounding box center [186, 122] width 65 height 13
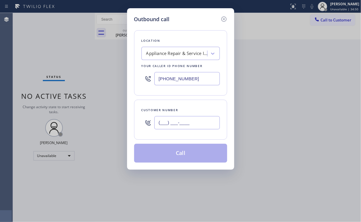
paste input "480) 620-8586"
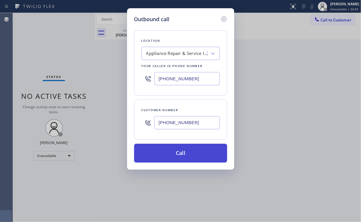
type input "[PHONE_NUMBER]"
click at [167, 148] on button "Call" at bounding box center [180, 153] width 93 height 19
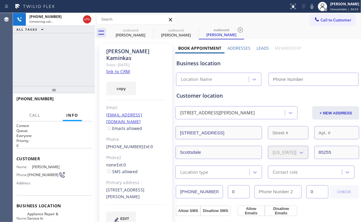
click at [46, 43] on div "[PHONE_NUMBER] Connecting call… ALL TASKS ALL TASKS ACTIVE TASKS TASKS IN WRAP …" at bounding box center [54, 49] width 82 height 73
type input "[PHONE_NUMBER]"
click at [131, 31] on div "outbound" at bounding box center [130, 30] width 44 height 4
type input "[PHONE_NUMBER]"
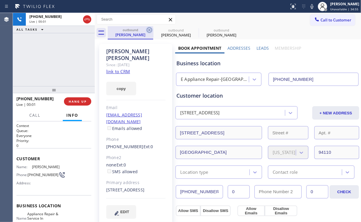
click at [147, 27] on icon at bounding box center [149, 29] width 7 height 7
type input "[PHONE_NUMBER]"
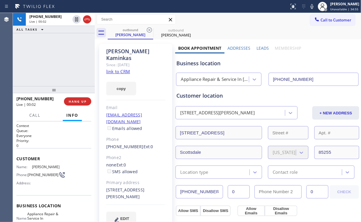
click at [61, 51] on div "[PHONE_NUMBER] Live | 00:02 ALL TASKS ALL TASKS ACTIVE TASKS TASKS IN WRAP UP" at bounding box center [54, 49] width 82 height 73
click at [82, 103] on span "HANG UP" at bounding box center [78, 101] width 18 height 4
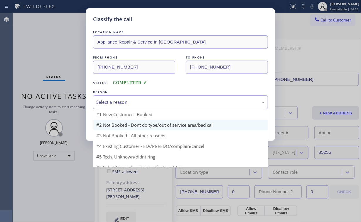
drag, startPoint x: 105, startPoint y: 102, endPoint x: 110, endPoint y: 120, distance: 18.3
click at [105, 102] on div "Select a reason" at bounding box center [180, 102] width 169 height 7
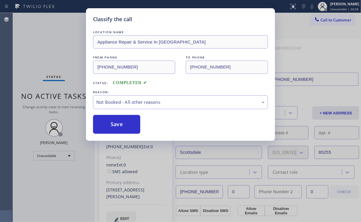
click at [110, 125] on button "Save" at bounding box center [116, 124] width 47 height 19
click at [59, 70] on div "Classify the call LOCATION NAME Appliance Repair & Service In [GEOGRAPHIC_DATA]…" at bounding box center [180, 111] width 361 height 222
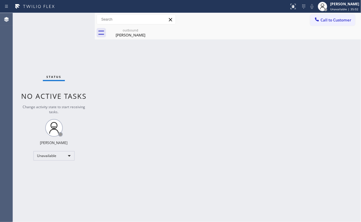
drag, startPoint x: 332, startPoint y: 22, endPoint x: 264, endPoint y: 52, distance: 74.6
click at [332, 22] on span "Call to Customer" at bounding box center [336, 19] width 31 height 5
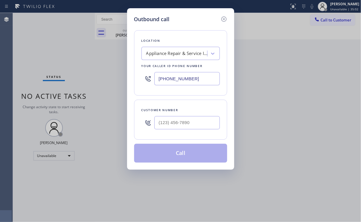
drag, startPoint x: 199, startPoint y: 81, endPoint x: 49, endPoint y: 69, distance: 150.2
click at [80, 72] on div "Outbound call Location Appliance Repair & Service In [GEOGRAPHIC_DATA] Your cal…" at bounding box center [180, 111] width 361 height 222
paste input "929) 244-2718"
type input "[PHONE_NUMBER]"
click at [194, 128] on input "(___) ___-____" at bounding box center [186, 122] width 65 height 13
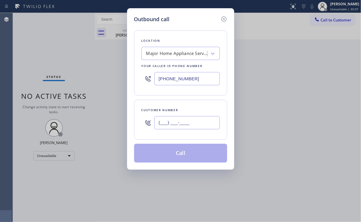
paste input "617) 733-5634"
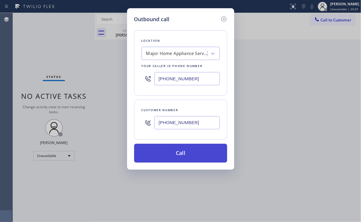
type input "[PHONE_NUMBER]"
click at [172, 152] on button "Call" at bounding box center [180, 153] width 93 height 19
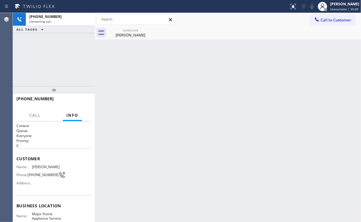
click at [73, 53] on div "[PHONE_NUMBER] Connecting call… ALL TASKS ALL TASKS ACTIVE TASKS TASKS IN WRAP …" at bounding box center [54, 49] width 82 height 73
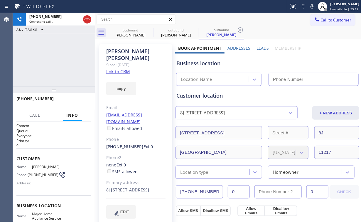
type input "[PHONE_NUMBER]"
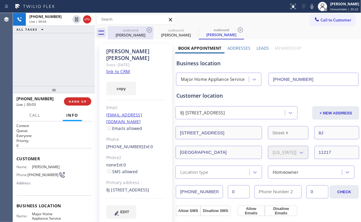
click at [125, 33] on div "[PERSON_NAME]" at bounding box center [130, 34] width 44 height 5
type input "[PHONE_NUMBER]"
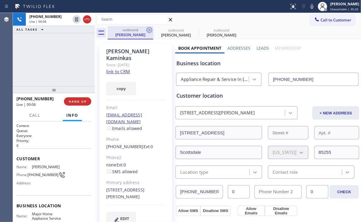
click at [147, 30] on icon at bounding box center [149, 29] width 7 height 7
type input "[PHONE_NUMBER]"
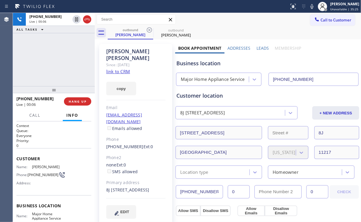
click at [64, 58] on div "[PHONE_NUMBER] Live | 00:06 ALL TASKS ALL TASKS ACTIVE TASKS TASKS IN WRAP UP" at bounding box center [54, 49] width 82 height 73
click at [216, 73] on div "Major Home Appliance Service" at bounding box center [218, 79] width 85 height 13
drag, startPoint x: 209, startPoint y: 64, endPoint x: 187, endPoint y: 63, distance: 22.3
click at [187, 63] on div "Business location" at bounding box center [268, 63] width 182 height 8
click at [64, 55] on div "[PHONE_NUMBER] Live | 00:15 ALL TASKS ALL TASKS ACTIVE TASKS TASKS IN WRAP UP" at bounding box center [54, 49] width 82 height 73
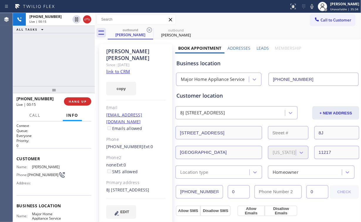
click at [61, 58] on div "[PHONE_NUMBER] Live | 00:15 ALL TASKS ALL TASKS ACTIVE TASKS TASKS IN WRAP UP" at bounding box center [54, 49] width 82 height 73
click at [59, 58] on div "[PHONE_NUMBER] Live | 00:16 ALL TASKS ALL TASKS ACTIVE TASKS TASKS IN WRAP UP" at bounding box center [54, 49] width 82 height 73
click at [78, 100] on span "HANG UP" at bounding box center [78, 101] width 18 height 4
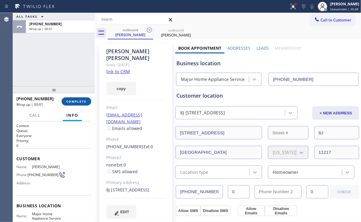
click at [80, 100] on span "COMPLETE" at bounding box center [76, 101] width 20 height 4
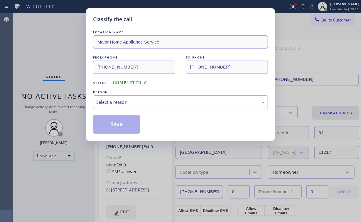
drag, startPoint x: 108, startPoint y: 103, endPoint x: 113, endPoint y: 108, distance: 7.1
click at [108, 103] on div "Select a reason" at bounding box center [180, 102] width 169 height 7
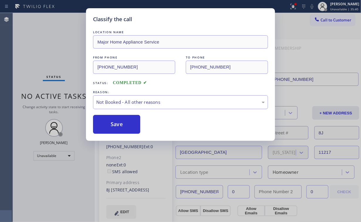
drag, startPoint x: 120, startPoint y: 123, endPoint x: 42, endPoint y: 46, distance: 110.1
click at [120, 122] on button "Save" at bounding box center [116, 124] width 47 height 19
click at [42, 45] on div "Classify the call LOCATION NAME Major Home Appliance Service FROM PHONE [PHONE_…" at bounding box center [180, 111] width 361 height 222
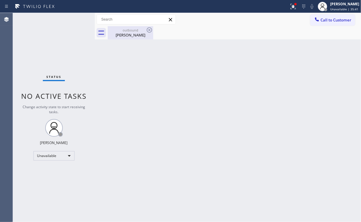
click at [126, 36] on div "[PERSON_NAME]" at bounding box center [130, 34] width 44 height 5
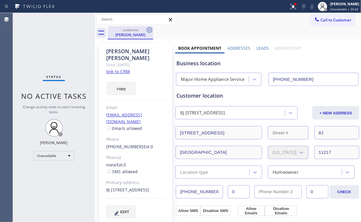
click at [150, 27] on icon at bounding box center [149, 29] width 5 height 5
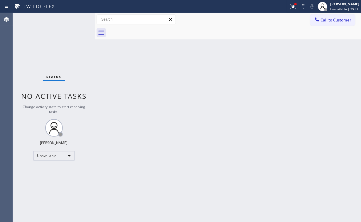
click at [181, 73] on div "Back to Dashboard Change Sender ID Customers Technicians Select a contact Outbo…" at bounding box center [228, 117] width 266 height 209
click at [294, 5] on icon at bounding box center [293, 6] width 7 height 7
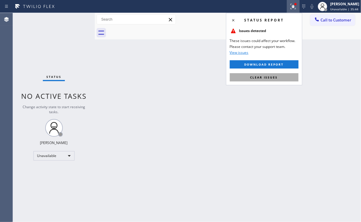
click at [261, 79] on button "Clear issues" at bounding box center [264, 77] width 69 height 8
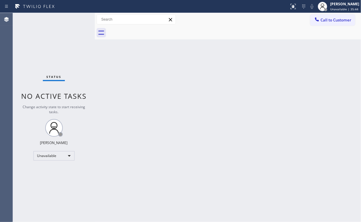
click at [169, 74] on div "Back to Dashboard Change Sender ID Customers Technicians Select a contact Outbo…" at bounding box center [228, 117] width 266 height 209
click at [166, 80] on div "Back to Dashboard Change Sender ID Customers Technicians Select a contact Outbo…" at bounding box center [228, 117] width 266 height 209
click at [333, 18] on span "Call to Customer" at bounding box center [336, 19] width 31 height 5
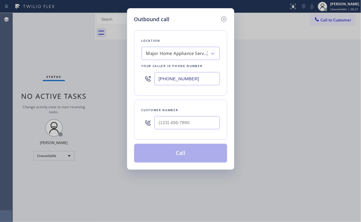
drag, startPoint x: 201, startPoint y: 80, endPoint x: 65, endPoint y: 66, distance: 137.3
click at [80, 68] on div "Outbound call Location Major Home Appliance Service Your caller id phone number…" at bounding box center [180, 111] width 361 height 222
paste input "661) 800-4836"
type input "[PHONE_NUMBER]"
click at [190, 119] on input "(___) ___-____" at bounding box center [186, 122] width 65 height 13
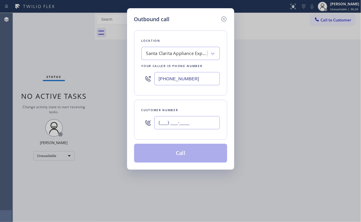
paste input "661) 755-8634"
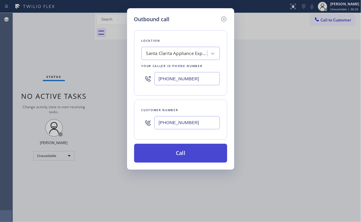
type input "[PHONE_NUMBER]"
click at [172, 149] on button "Call" at bounding box center [180, 153] width 93 height 19
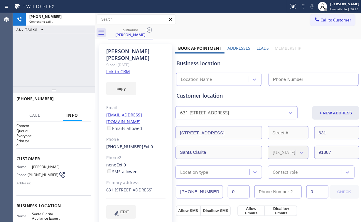
click at [73, 52] on div "[PHONE_NUMBER] Connecting call… ALL TASKS ALL TASKS ACTIVE TASKS TASKS IN WRAP …" at bounding box center [54, 49] width 82 height 73
type input "[PHONE_NUMBER]"
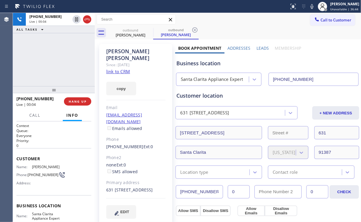
click at [63, 61] on div "[PHONE_NUMBER] Live | 00:04 ALL TASKS ALL TASKS ACTIVE TASKS TASKS IN WRAP UP" at bounding box center [54, 49] width 82 height 73
click at [64, 53] on div "[PHONE_NUMBER] Live | 00:05 ALL TASKS ALL TASKS ACTIVE TASKS TASKS IN WRAP UP" at bounding box center [54, 49] width 82 height 73
click at [207, 85] on div "Customer location [STREET_ADDRESS] + NEW ADDRESS [STREET_ADDRESS][US_STATE] Loc…" at bounding box center [267, 130] width 184 height 95
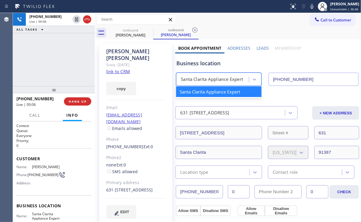
click at [209, 80] on div "Santa Clarita Appliance Expert" at bounding box center [212, 79] width 62 height 7
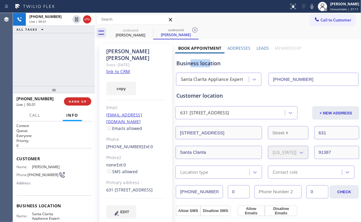
drag, startPoint x: 209, startPoint y: 63, endPoint x: 188, endPoint y: 63, distance: 21.1
click at [188, 63] on div "Business location" at bounding box center [268, 63] width 182 height 8
click at [194, 61] on div "Business location" at bounding box center [268, 63] width 182 height 8
drag, startPoint x: 69, startPoint y: 54, endPoint x: 65, endPoint y: 59, distance: 6.1
click at [69, 55] on div "[PHONE_NUMBER] Live | 00:33 ALL TASKS ALL TASKS ACTIVE TASKS TASKS IN WRAP UP" at bounding box center [54, 49] width 82 height 73
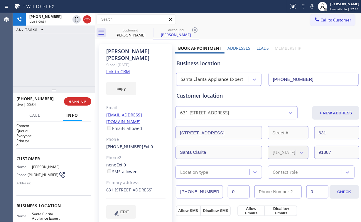
click at [61, 59] on div "[PHONE_NUMBER] Live | 00:34 ALL TASKS ALL TASKS ACTIVE TASKS TASKS IN WRAP UP" at bounding box center [54, 49] width 82 height 73
click at [60, 57] on div "[PHONE_NUMBER] Live | 00:35 ALL TASKS ALL TASKS ACTIVE TASKS TASKS IN WRAP UP" at bounding box center [54, 49] width 82 height 73
click at [60, 57] on div "[PHONE_NUMBER] Live | 00:36 ALL TASKS ALL TASKS ACTIVE TASKS TASKS IN WRAP UP" at bounding box center [54, 49] width 82 height 73
click at [75, 102] on span "HANG UP" at bounding box center [78, 101] width 18 height 4
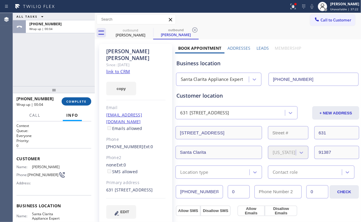
click at [85, 102] on span "COMPLETE" at bounding box center [76, 101] width 20 height 4
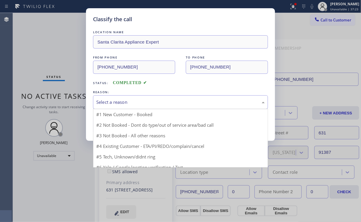
click at [120, 95] on div "Select a reason" at bounding box center [180, 102] width 175 height 14
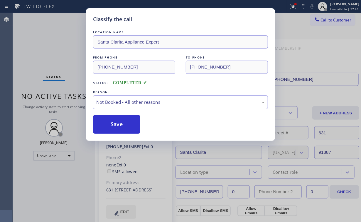
drag, startPoint x: 113, startPoint y: 123, endPoint x: 51, endPoint y: 56, distance: 91.7
click at [112, 122] on button "Save" at bounding box center [116, 124] width 47 height 19
click at [45, 49] on div "Classify the call LOCATION NAME [GEOGRAPHIC_DATA] Appliance Expert FROM PHONE […" at bounding box center [180, 111] width 361 height 222
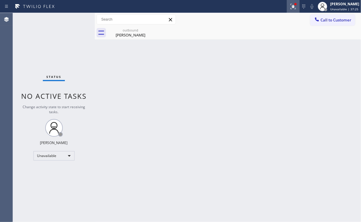
click at [292, 6] on icon at bounding box center [293, 6] width 7 height 7
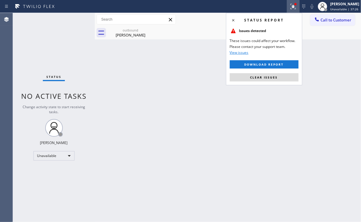
drag, startPoint x: 285, startPoint y: 79, endPoint x: 336, endPoint y: 60, distance: 54.6
click at [285, 79] on button "Clear issues" at bounding box center [264, 77] width 69 height 8
drag, startPoint x: 336, startPoint y: 60, endPoint x: 337, endPoint y: 53, distance: 6.6
click at [337, 55] on div "Back to Dashboard Change Sender ID Customers Technicians Select a contact Outbo…" at bounding box center [228, 117] width 266 height 209
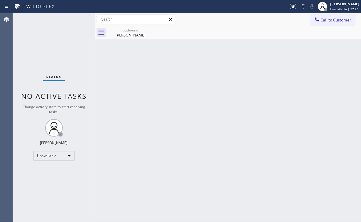
drag, startPoint x: 332, startPoint y: 24, endPoint x: 213, endPoint y: 68, distance: 127.8
click at [332, 24] on button "Call to Customer" at bounding box center [332, 19] width 45 height 11
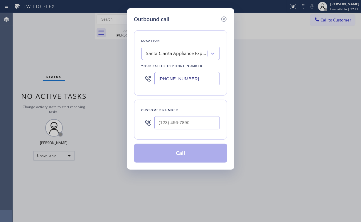
drag, startPoint x: 185, startPoint y: 81, endPoint x: 96, endPoint y: 86, distance: 88.5
click at [87, 89] on div "Outbound call Location [GEOGRAPHIC_DATA] Appliance Expert Your caller id phone …" at bounding box center [180, 111] width 361 height 222
paste input "323) 457-1085"
type input "[PHONE_NUMBER]"
click at [198, 122] on input "(___) ___-____" at bounding box center [186, 122] width 65 height 13
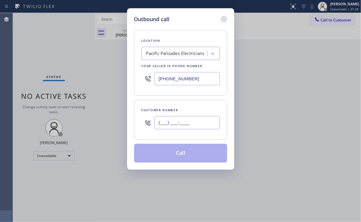
paste input "775) 890-1076"
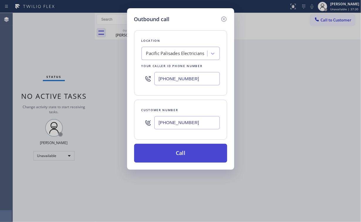
type input "[PHONE_NUMBER]"
click at [167, 154] on button "Call" at bounding box center [180, 153] width 93 height 19
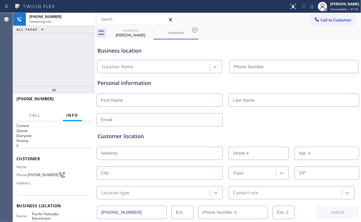
click at [43, 56] on div "[PHONE_NUMBER] Connecting call… ALL TASKS ALL TASKS ACTIVE TASKS TASKS IN WRAP …" at bounding box center [54, 49] width 82 height 73
type input "[PHONE_NUMBER]"
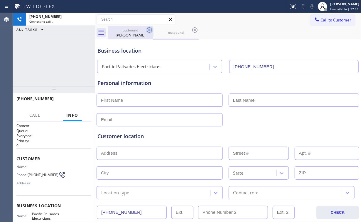
drag, startPoint x: 130, startPoint y: 36, endPoint x: 146, endPoint y: 32, distance: 16.7
click at [130, 36] on div "[PERSON_NAME]" at bounding box center [130, 34] width 44 height 5
type input "[PHONE_NUMBER]"
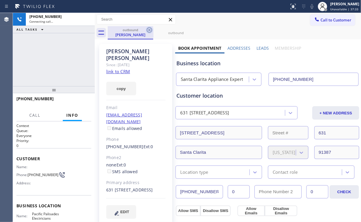
click at [148, 29] on icon at bounding box center [149, 29] width 7 height 7
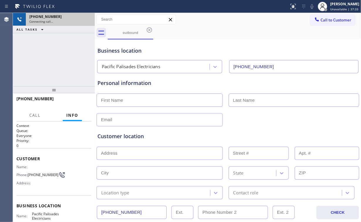
drag, startPoint x: 55, startPoint y: 51, endPoint x: 58, endPoint y: 22, distance: 29.5
click at [56, 51] on div "[PHONE_NUMBER] Connecting call… ALL TASKS ALL TASKS ACTIVE TASKS TASKS IN WRAP …" at bounding box center [54, 49] width 82 height 73
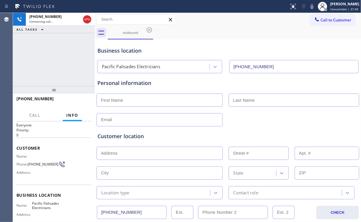
scroll to position [23, 0]
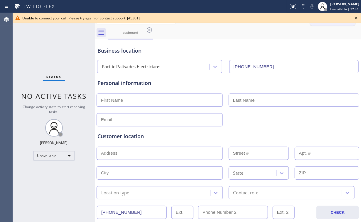
drag, startPoint x: 358, startPoint y: 18, endPoint x: 347, endPoint y: 19, distance: 11.8
click at [358, 18] on icon at bounding box center [356, 17] width 7 height 7
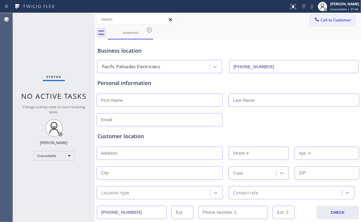
click at [322, 24] on button "Call to Customer" at bounding box center [332, 19] width 45 height 11
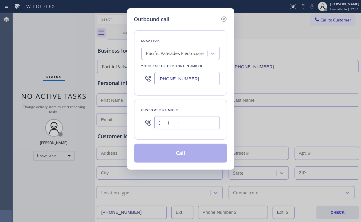
click at [204, 122] on input "(___) ___-____" at bounding box center [186, 122] width 65 height 13
paste input "775) 890-1076"
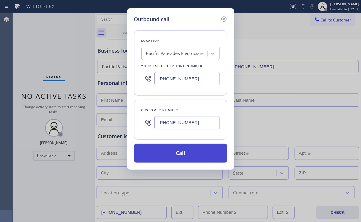
type input "[PHONE_NUMBER]"
click at [165, 152] on button "Call" at bounding box center [180, 153] width 93 height 19
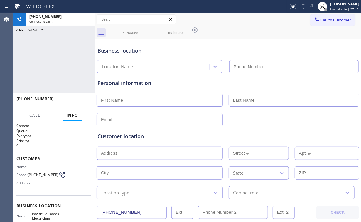
type input "[PHONE_NUMBER]"
click at [46, 58] on div "[PHONE_NUMBER] Connecting call… ALL TASKS ALL TASKS ACTIVE TASKS TASKS IN WRAP …" at bounding box center [54, 49] width 82 height 73
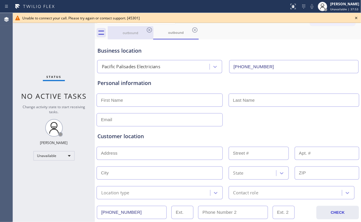
drag, startPoint x: 123, startPoint y: 39, endPoint x: 133, endPoint y: 37, distance: 10.2
click at [123, 39] on div "Business location Pacific Palisades Electricians [PHONE_NUMBER]" at bounding box center [227, 55] width 263 height 35
click at [149, 28] on icon at bounding box center [149, 29] width 7 height 7
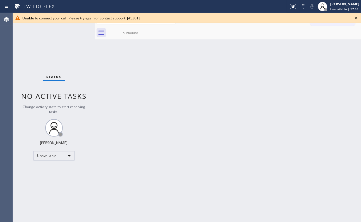
click at [35, 41] on div "Status No active tasks Change activity state to start receiving tasks. [PERSON_…" at bounding box center [54, 117] width 82 height 209
drag, startPoint x: 126, startPoint y: 31, endPoint x: 147, endPoint y: 35, distance: 21.4
click at [126, 31] on div "outbound" at bounding box center [130, 33] width 44 height 4
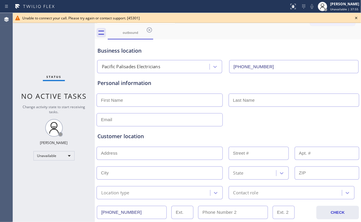
drag, startPoint x: 174, startPoint y: 45, endPoint x: 194, endPoint y: 49, distance: 20.7
click at [177, 47] on div "Business location Pacific Palisades Electricians [PHONE_NUMBER]" at bounding box center [227, 57] width 263 height 32
drag, startPoint x: 148, startPoint y: 29, endPoint x: 188, endPoint y: 46, distance: 43.5
click at [148, 29] on icon at bounding box center [149, 29] width 7 height 7
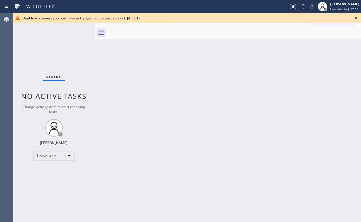
click at [267, 87] on div "Back to Dashboard Change Sender ID Customers Technicians Select a contact Outbo…" at bounding box center [228, 117] width 266 height 209
click at [357, 16] on icon at bounding box center [356, 17] width 7 height 7
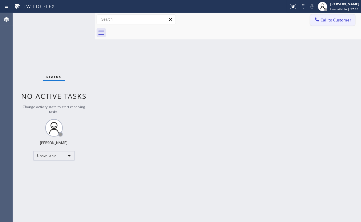
click at [338, 20] on span "Call to Customer" at bounding box center [336, 19] width 31 height 5
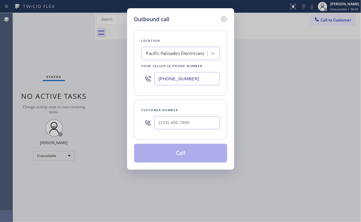
drag, startPoint x: 199, startPoint y: 77, endPoint x: 81, endPoint y: 87, distance: 118.2
click at [113, 87] on div "Outbound call Location [GEOGRAPHIC_DATA] Electricians Your caller id phone numb…" at bounding box center [180, 111] width 361 height 222
paste input "855) 999-4417"
type input "[PHONE_NUMBER]"
click at [179, 122] on input "(___) ___-____" at bounding box center [186, 122] width 65 height 13
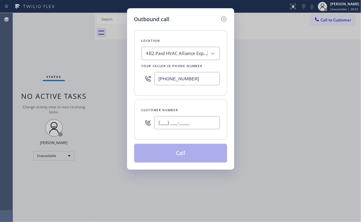
paste input "213) 292-2519"
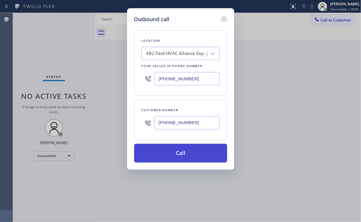
type input "[PHONE_NUMBER]"
click at [173, 149] on button "Call" at bounding box center [180, 153] width 93 height 19
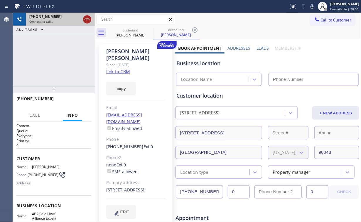
click at [85, 21] on icon at bounding box center [87, 19] width 7 height 7
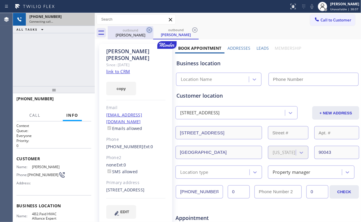
drag, startPoint x: 130, startPoint y: 32, endPoint x: 150, endPoint y: 31, distance: 19.7
click at [130, 32] on div "outbound" at bounding box center [130, 30] width 44 height 4
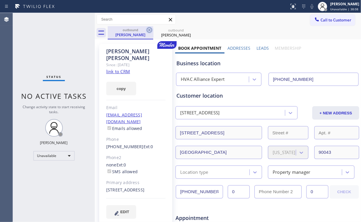
click at [148, 30] on icon at bounding box center [149, 29] width 7 height 7
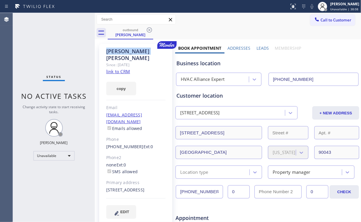
click at [148, 30] on icon at bounding box center [149, 29] width 7 height 7
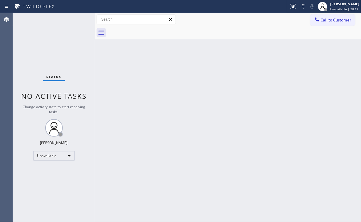
click at [130, 55] on div "Back to Dashboard Change Sender ID Customers Technicians Select a contact Outbo…" at bounding box center [228, 117] width 266 height 209
drag, startPoint x: 325, startPoint y: 19, endPoint x: 320, endPoint y: 22, distance: 5.9
click at [325, 19] on span "Call to Customer" at bounding box center [336, 19] width 31 height 5
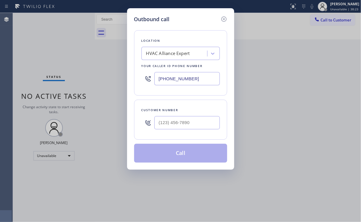
drag, startPoint x: 193, startPoint y: 81, endPoint x: 63, endPoint y: 70, distance: 130.5
click at [94, 73] on div "Outbound call Location HVAC Alliance Expert Your caller id phone number [PHONE_…" at bounding box center [180, 111] width 361 height 222
paste input "562) 321-577"
type input "[PHONE_NUMBER]"
click at [195, 117] on input "(___) ___-____" at bounding box center [186, 122] width 65 height 13
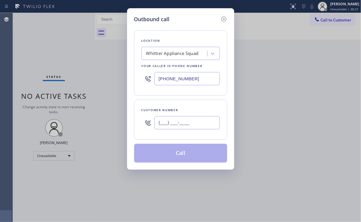
paste input "323) 816-5612"
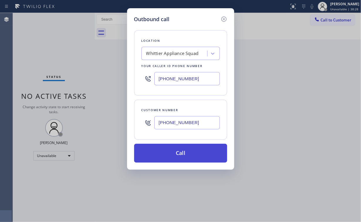
type input "[PHONE_NUMBER]"
click at [168, 153] on button "Call" at bounding box center [180, 153] width 93 height 19
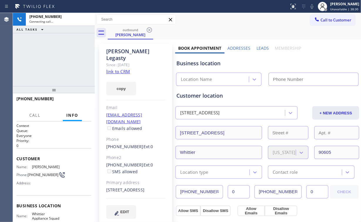
click at [50, 66] on div "[PHONE_NUMBER] Connecting call… ALL TASKS ALL TASKS ACTIVE TASKS TASKS IN WRAP …" at bounding box center [54, 49] width 82 height 73
type input "[PHONE_NUMBER]"
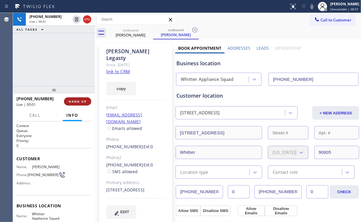
click at [80, 102] on span "HANG UP" at bounding box center [78, 101] width 18 height 4
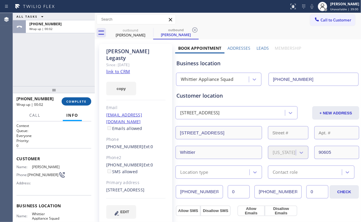
click at [80, 101] on span "COMPLETE" at bounding box center [76, 101] width 20 height 4
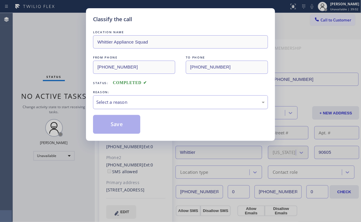
click at [121, 99] on div "Select a reason" at bounding box center [180, 102] width 169 height 7
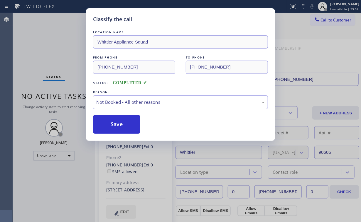
drag, startPoint x: 122, startPoint y: 125, endPoint x: 42, endPoint y: 60, distance: 103.1
click at [123, 125] on button "Save" at bounding box center [116, 124] width 47 height 19
drag, startPoint x: 40, startPoint y: 54, endPoint x: 45, endPoint y: 42, distance: 12.5
click at [41, 54] on div "Classify the call LOCATION NAME Whittier Appliance Squad FROM PHONE [PHONE_NUMB…" at bounding box center [180, 111] width 361 height 222
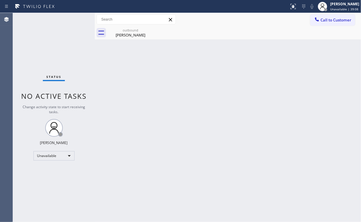
click at [330, 18] on span "Call to Customer" at bounding box center [336, 19] width 31 height 5
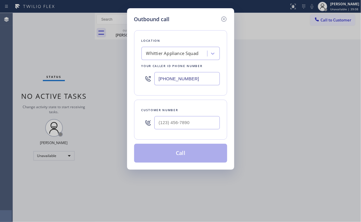
drag, startPoint x: 120, startPoint y: 79, endPoint x: 46, endPoint y: 78, distance: 74.9
click at [85, 79] on div "Outbound call Location Whittier Appliance Squad Your caller id phone number [PH…" at bounding box center [180, 111] width 361 height 222
paste input "949) 207-389"
type input "[PHONE_NUMBER]"
click at [186, 116] on input "(___) ___-____" at bounding box center [186, 122] width 65 height 13
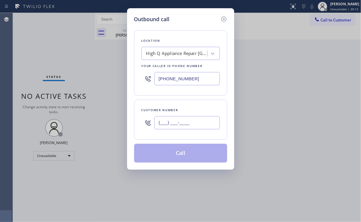
paste input "949) 448-0251"
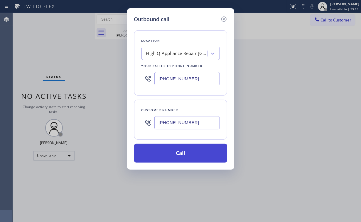
type input "[PHONE_NUMBER]"
click at [178, 159] on button "Call" at bounding box center [180, 153] width 93 height 19
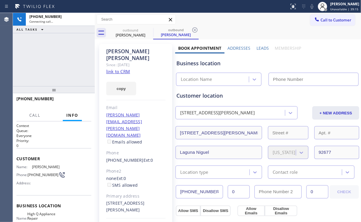
click at [53, 60] on div "[PHONE_NUMBER] Connecting call… ALL TASKS ALL TASKS ACTIVE TASKS TASKS IN WRAP …" at bounding box center [54, 49] width 82 height 73
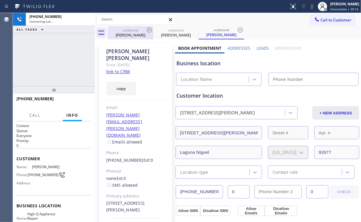
click at [130, 34] on div "[PERSON_NAME]" at bounding box center [130, 34] width 44 height 5
type input "[PHONE_NUMBER]"
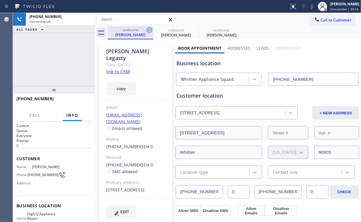
click at [151, 30] on icon at bounding box center [149, 29] width 7 height 7
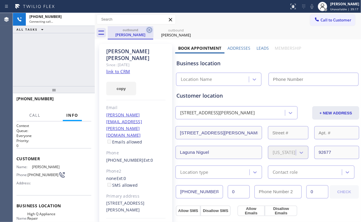
type input "[PHONE_NUMBER]"
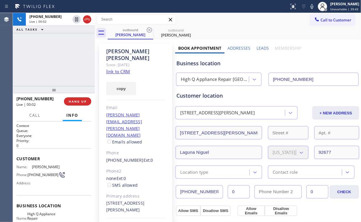
click at [45, 62] on div "[PHONE_NUMBER] Live | 00:02 ALL TASKS ALL TASKS ACTIVE TASKS TASKS IN WRAP UP" at bounding box center [54, 49] width 82 height 73
click at [59, 61] on div "[PHONE_NUMBER] Live | 00:04 ALL TASKS ALL TASKS ACTIVE TASKS TASKS IN WRAP UP" at bounding box center [54, 49] width 82 height 73
click at [59, 61] on div "[PHONE_NUMBER] Live | 00:05 ALL TASKS ALL TASKS ACTIVE TASKS TASKS IN WRAP UP" at bounding box center [54, 49] width 82 height 73
click at [59, 61] on div "[PHONE_NUMBER] Live | 00:06 ALL TASKS ALL TASKS ACTIVE TASKS TASKS IN WRAP UP" at bounding box center [54, 49] width 82 height 73
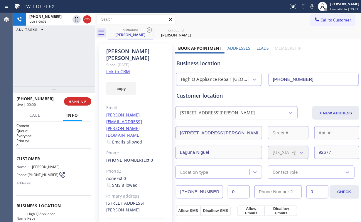
click at [59, 61] on div "[PHONE_NUMBER] Live | 00:06 ALL TASKS ALL TASKS ACTIVE TASKS TASKS IN WRAP UP" at bounding box center [54, 49] width 82 height 73
click at [58, 60] on div "[PHONE_NUMBER] Live | 00:08 ALL TASKS ALL TASKS ACTIVE TASKS TASKS IN WRAP UP" at bounding box center [54, 49] width 82 height 73
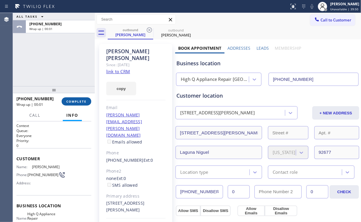
click at [82, 103] on span "COMPLETE" at bounding box center [76, 101] width 20 height 4
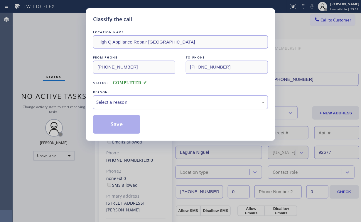
click at [112, 101] on div "Select a reason" at bounding box center [180, 102] width 169 height 7
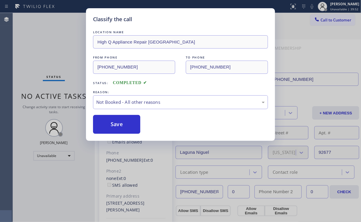
drag, startPoint x: 114, startPoint y: 125, endPoint x: 58, endPoint y: 56, distance: 88.9
click at [115, 125] on button "Save" at bounding box center [116, 124] width 47 height 19
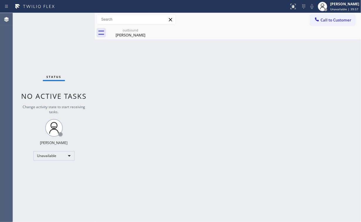
click at [335, 23] on button "Call to Customer" at bounding box center [332, 19] width 45 height 11
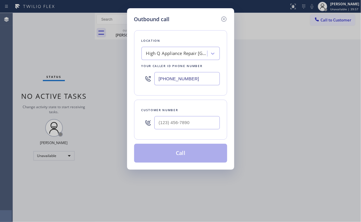
drag, startPoint x: 198, startPoint y: 80, endPoint x: 99, endPoint y: 70, distance: 100.1
click at [127, 74] on div "Outbound call Location High Q Appliance Repair [GEOGRAPHIC_DATA] Your caller id…" at bounding box center [180, 88] width 107 height 161
paste input "425) 215-0883"
type input "[PHONE_NUMBER]"
click at [188, 121] on input "(___) ___-____" at bounding box center [186, 122] width 65 height 13
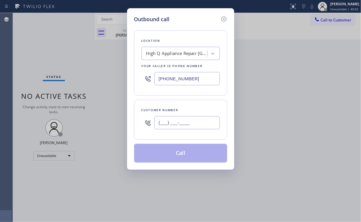
paste input "805) 886-3379"
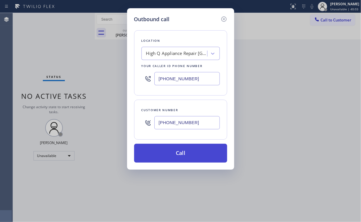
type input "[PHONE_NUMBER]"
click at [168, 157] on button "Call" at bounding box center [180, 153] width 93 height 19
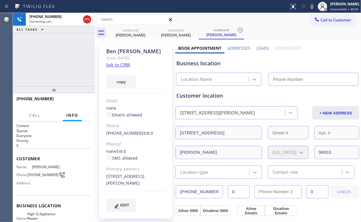
click at [63, 60] on div "[PHONE_NUMBER] Connecting call… ALL TASKS ALL TASKS ACTIVE TASKS TASKS IN WRAP …" at bounding box center [54, 49] width 82 height 73
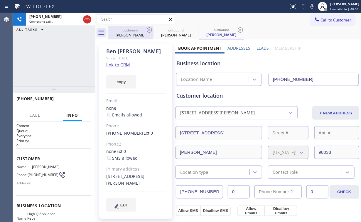
drag, startPoint x: 125, startPoint y: 30, endPoint x: 152, endPoint y: 33, distance: 27.2
click at [125, 30] on div "outbound" at bounding box center [130, 30] width 44 height 4
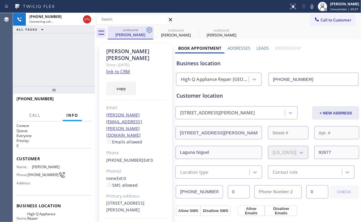
click at [150, 31] on icon at bounding box center [149, 29] width 7 height 7
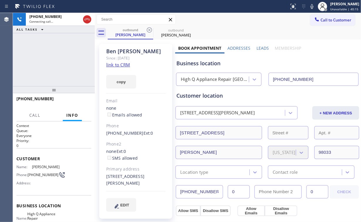
drag, startPoint x: 62, startPoint y: 59, endPoint x: 58, endPoint y: 58, distance: 3.2
click at [58, 59] on div "[PHONE_NUMBER] Connecting call… ALL TASKS ALL TASKS ACTIVE TASKS TASKS IN WRAP …" at bounding box center [54, 49] width 82 height 73
drag, startPoint x: 209, startPoint y: 63, endPoint x: 188, endPoint y: 63, distance: 20.9
click at [188, 64] on div "Business location" at bounding box center [268, 63] width 182 height 8
click at [189, 63] on div "Business location" at bounding box center [268, 63] width 182 height 8
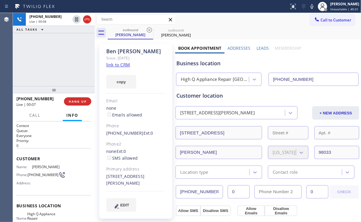
click at [209, 65] on div "Business location" at bounding box center [268, 63] width 182 height 8
click at [216, 62] on div "Business location" at bounding box center [268, 63] width 182 height 8
click at [226, 84] on div "Customer location [STREET_ADDRESS][PERSON_NAME] + NEW ADDRESS [STREET_ADDRESS][…" at bounding box center [267, 130] width 184 height 95
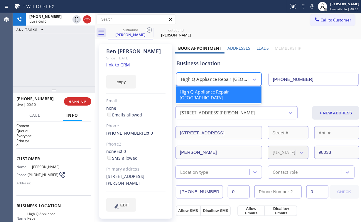
click at [221, 81] on div "High Q Appliance Repair [GEOGRAPHIC_DATA]" at bounding box center [215, 79] width 69 height 7
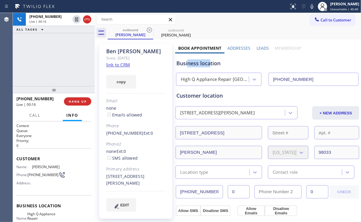
drag, startPoint x: 210, startPoint y: 65, endPoint x: 187, endPoint y: 63, distance: 23.2
click at [187, 63] on div "Business location" at bounding box center [268, 63] width 182 height 8
drag, startPoint x: 186, startPoint y: 63, endPoint x: 209, endPoint y: 65, distance: 22.7
click at [209, 65] on div "Business location" at bounding box center [268, 63] width 182 height 8
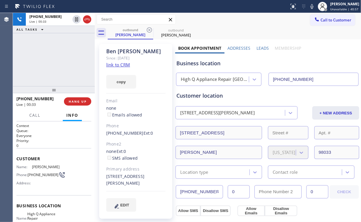
click at [61, 58] on div "[PHONE_NUMBER] Live | 00:33 ALL TASKS ALL TASKS ACTIVE TASKS TASKS IN WRAP UP" at bounding box center [54, 49] width 82 height 73
click at [61, 58] on div "[PHONE_NUMBER] Live | 00:34 ALL TASKS ALL TASKS ACTIVE TASKS TASKS IN WRAP UP" at bounding box center [54, 49] width 82 height 73
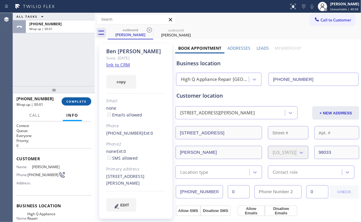
click at [83, 99] on span "COMPLETE" at bounding box center [76, 101] width 20 height 4
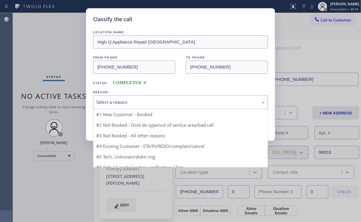
click at [119, 100] on div "Select a reason" at bounding box center [180, 102] width 169 height 7
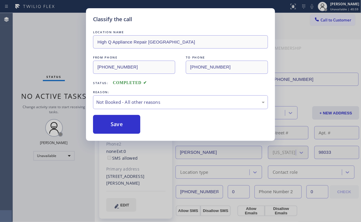
click at [122, 124] on button "Save" at bounding box center [116, 124] width 47 height 19
click at [60, 42] on div "Classify the call LOCATION NAME High Q Appliance Repair Irvine FROM PHONE [PHON…" at bounding box center [180, 111] width 361 height 222
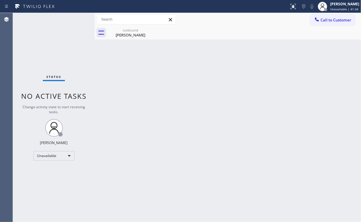
drag, startPoint x: 331, startPoint y: 16, endPoint x: 300, endPoint y: 33, distance: 35.4
click at [331, 19] on button "Call to Customer" at bounding box center [332, 19] width 45 height 11
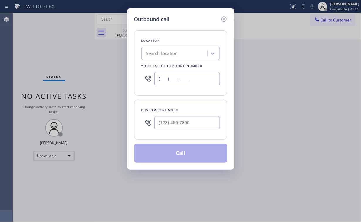
click at [111, 72] on div "Outbound call Location Search location Your caller id phone number (___) ___-__…" at bounding box center [180, 111] width 361 height 222
paste input "206) 800-6776"
type input "[PHONE_NUMBER]"
click at [190, 116] on input "(___) ___-____" at bounding box center [186, 122] width 65 height 13
paste input "713) 816-1831"
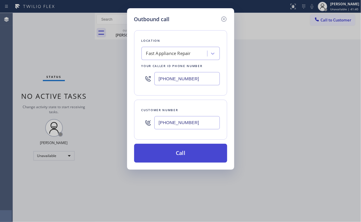
type input "[PHONE_NUMBER]"
click at [176, 153] on button "Call" at bounding box center [180, 153] width 93 height 19
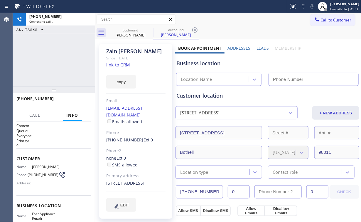
click at [54, 61] on div "[PHONE_NUMBER] Connecting call… ALL TASKS ALL TASKS ACTIVE TASKS TASKS IN WRAP …" at bounding box center [54, 49] width 82 height 73
type input "[PHONE_NUMBER]"
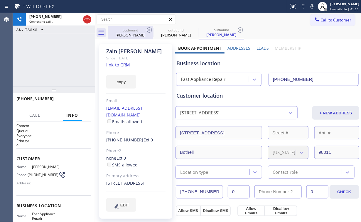
click at [133, 34] on div "[PERSON_NAME]" at bounding box center [130, 34] width 44 height 5
type input "[PHONE_NUMBER]"
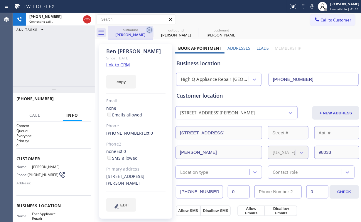
click at [149, 30] on icon at bounding box center [149, 29] width 7 height 7
type input "[PHONE_NUMBER]"
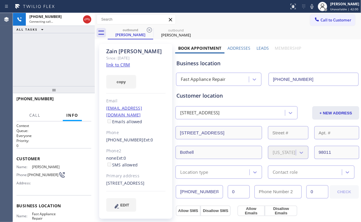
click at [66, 62] on div "[PHONE_NUMBER] Connecting call… ALL TASKS ALL TASKS ACTIVE TASKS TASKS IN WRAP …" at bounding box center [54, 49] width 82 height 73
click at [81, 99] on button "HANG UP" at bounding box center [77, 101] width 27 height 8
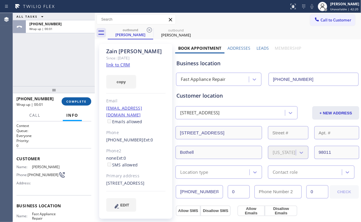
click at [81, 99] on span "COMPLETE" at bounding box center [76, 101] width 20 height 4
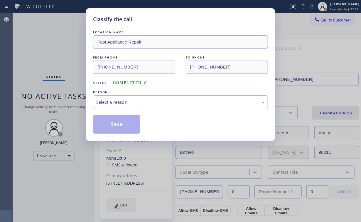
drag, startPoint x: 108, startPoint y: 101, endPoint x: 111, endPoint y: 106, distance: 5.4
click at [109, 101] on div "Select a reason" at bounding box center [180, 102] width 169 height 7
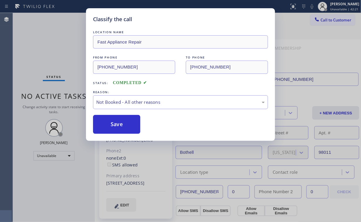
drag, startPoint x: 116, startPoint y: 125, endPoint x: 47, endPoint y: 41, distance: 109.3
click at [116, 125] on button "Save" at bounding box center [116, 124] width 47 height 19
click at [46, 40] on div "Classify the call LOCATION NAME Fast Appliance Repair FROM PHONE [PHONE_NUMBER]…" at bounding box center [180, 111] width 361 height 222
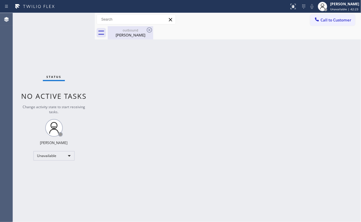
click at [136, 32] on div "outbound" at bounding box center [130, 30] width 44 height 4
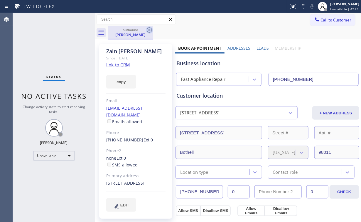
click at [148, 30] on icon at bounding box center [149, 29] width 7 height 7
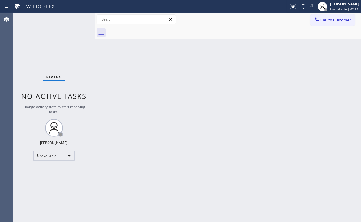
drag, startPoint x: 33, startPoint y: 51, endPoint x: 52, endPoint y: 9, distance: 45.2
click at [34, 49] on div "Status No active tasks Change activity state to start receiving tasks. [PERSON_…" at bounding box center [54, 117] width 82 height 209
click at [323, 20] on span "Call to Customer" at bounding box center [336, 19] width 31 height 5
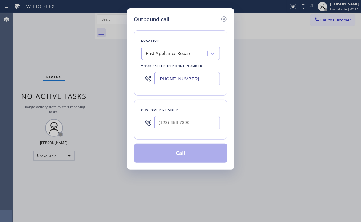
drag, startPoint x: 201, startPoint y: 82, endPoint x: 75, endPoint y: 74, distance: 126.0
click at [70, 81] on div "Outbound call Location Fast Appliance Repair Your caller id phone number [PHONE…" at bounding box center [180, 111] width 361 height 222
paste input "562) 653-4083"
type input "[PHONE_NUMBER]"
click at [185, 127] on input "(___) ___-____" at bounding box center [186, 122] width 65 height 13
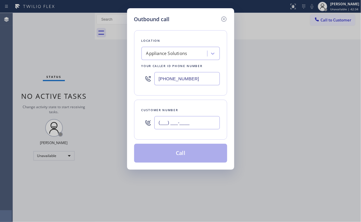
paste input "714) 686-7968"
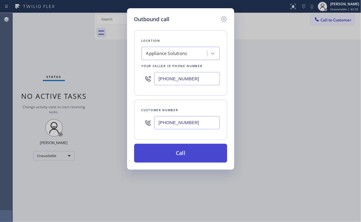
type input "[PHONE_NUMBER]"
drag, startPoint x: 160, startPoint y: 157, endPoint x: 141, endPoint y: 206, distance: 53.3
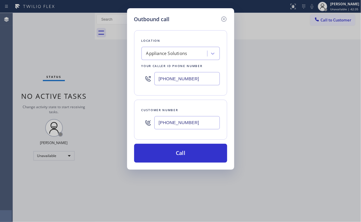
click at [160, 157] on button "Call" at bounding box center [180, 153] width 93 height 19
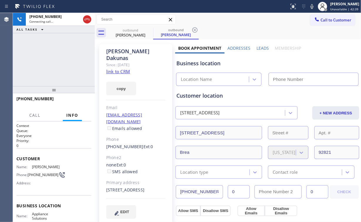
type input "[PHONE_NUMBER]"
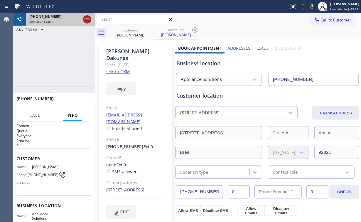
click at [89, 18] on icon at bounding box center [87, 19] width 7 height 7
drag, startPoint x: 128, startPoint y: 33, endPoint x: 149, endPoint y: 32, distance: 21.2
click at [130, 33] on div "[PERSON_NAME]" at bounding box center [130, 34] width 44 height 5
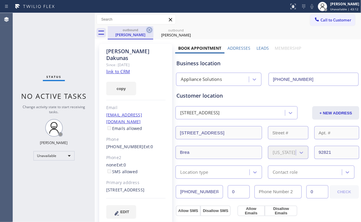
click at [149, 30] on icon at bounding box center [149, 29] width 5 height 5
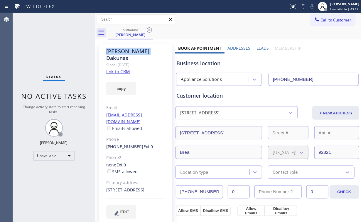
click at [149, 30] on icon at bounding box center [149, 29] width 5 height 5
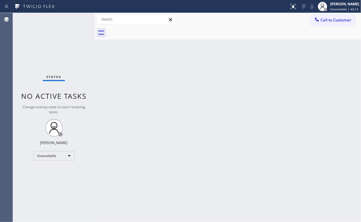
click at [46, 46] on div "Status No active tasks Change activity state to start receiving tasks. [PERSON_…" at bounding box center [54, 117] width 82 height 209
click at [350, 21] on span "Call to Customer" at bounding box center [336, 19] width 31 height 5
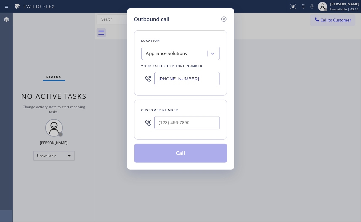
drag, startPoint x: 197, startPoint y: 78, endPoint x: 79, endPoint y: 63, distance: 119.1
click at [93, 78] on div "Outbound call Location Appliance Solutions Your caller id phone number [PHONE_N…" at bounding box center [180, 111] width 361 height 222
paste input "714) 855-4254"
type input "[PHONE_NUMBER]"
click at [185, 119] on input "(___) ___-____" at bounding box center [186, 122] width 65 height 13
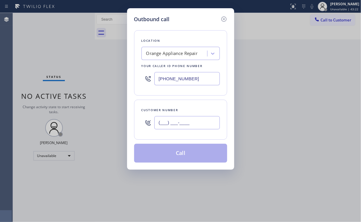
paste input "714) 206-5707"
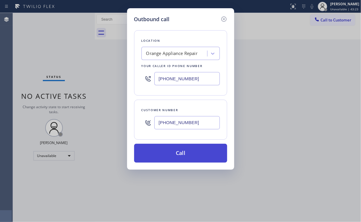
type input "[PHONE_NUMBER]"
drag, startPoint x: 166, startPoint y: 150, endPoint x: 133, endPoint y: 216, distance: 73.9
click at [166, 150] on button "Call" at bounding box center [180, 153] width 93 height 19
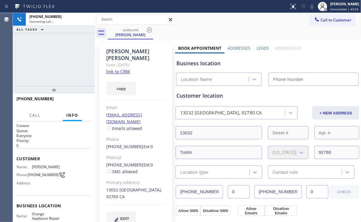
click at [58, 64] on div "[PHONE_NUMBER] Connecting call… ALL TASKS ALL TASKS ACTIVE TASKS TASKS IN WRAP …" at bounding box center [54, 49] width 82 height 73
type input "[PHONE_NUMBER]"
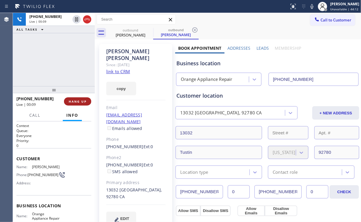
click at [75, 97] on button "HANG UP" at bounding box center [77, 101] width 27 height 8
click at [75, 98] on button "COMPLETE" at bounding box center [77, 101] width 30 height 8
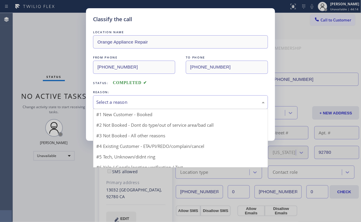
click at [102, 102] on div "Select a reason" at bounding box center [180, 102] width 169 height 7
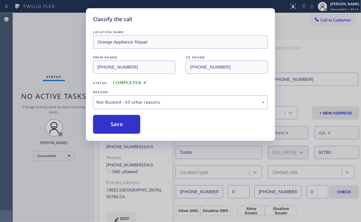
drag, startPoint x: 112, startPoint y: 127, endPoint x: 93, endPoint y: 96, distance: 36.9
click at [113, 127] on button "Save" at bounding box center [116, 124] width 47 height 19
drag, startPoint x: 36, startPoint y: 26, endPoint x: 142, endPoint y: 0, distance: 108.8
click at [36, 25] on div "Classify the call LOCATION NAME Orange Appliance Repair FROM PHONE [PHONE_NUMBE…" at bounding box center [180, 111] width 361 height 222
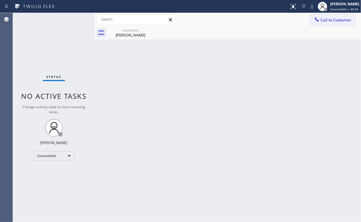
drag, startPoint x: 330, startPoint y: 18, endPoint x: 321, endPoint y: 26, distance: 12.1
click at [330, 18] on span "Call to Customer" at bounding box center [336, 19] width 31 height 5
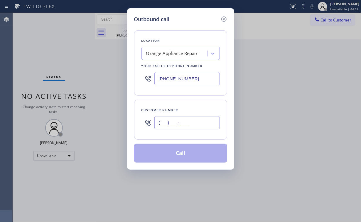
click at [200, 120] on input "(___) ___-____" at bounding box center [186, 122] width 65 height 13
paste input "970) 596-8117"
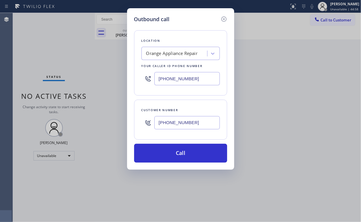
type input "[PHONE_NUMBER]"
drag, startPoint x: 196, startPoint y: 20, endPoint x: 196, endPoint y: 59, distance: 39.6
click at [196, 20] on div "Outbound call" at bounding box center [180, 19] width 93 height 8
drag, startPoint x: 197, startPoint y: 82, endPoint x: 107, endPoint y: 80, distance: 90.8
click at [157, 80] on input "[PHONE_NUMBER]" at bounding box center [186, 78] width 65 height 13
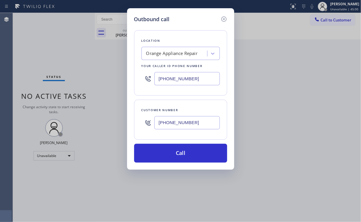
paste input "855) 731-4952"
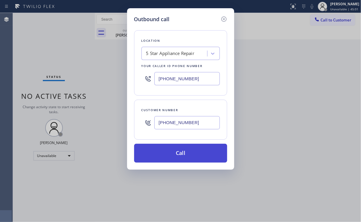
type input "[PHONE_NUMBER]"
click at [171, 152] on button "Call" at bounding box center [180, 153] width 93 height 19
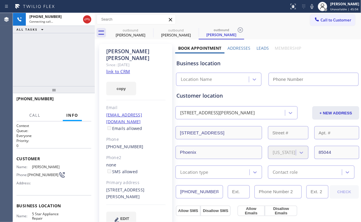
click at [56, 48] on div "[PHONE_NUMBER] Connecting call… ALL TASKS ALL TASKS ACTIVE TASKS TASKS IN WRAP …" at bounding box center [54, 49] width 82 height 73
type input "[PHONE_NUMBER]"
click at [132, 30] on div "outbound" at bounding box center [130, 30] width 44 height 4
type input "[PHONE_NUMBER]"
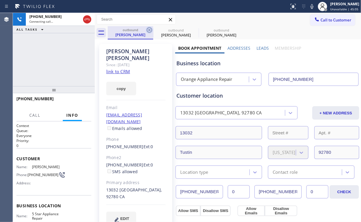
click at [148, 29] on icon at bounding box center [149, 29] width 7 height 7
type input "[PHONE_NUMBER]"
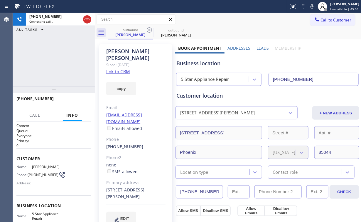
click at [72, 52] on div "[PHONE_NUMBER] Connecting call… ALL TASKS ALL TASKS ACTIVE TASKS TASKS IN WRAP …" at bounding box center [54, 49] width 82 height 73
click at [85, 93] on div at bounding box center [54, 89] width 82 height 7
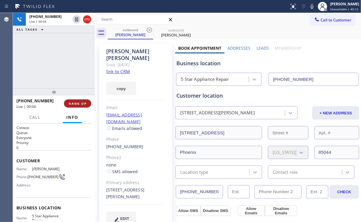
click at [82, 102] on span "HANG UP" at bounding box center [78, 103] width 18 height 4
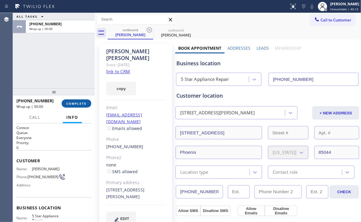
click at [82, 102] on span "COMPLETE" at bounding box center [76, 103] width 20 height 4
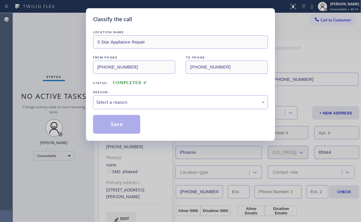
click at [113, 104] on div "Select a reason" at bounding box center [180, 102] width 169 height 7
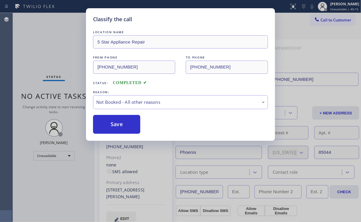
drag, startPoint x: 115, startPoint y: 125, endPoint x: 77, endPoint y: 88, distance: 52.8
click at [115, 124] on button "Save" at bounding box center [116, 124] width 47 height 19
click at [36, 34] on div "Classify the call LOCATION NAME 5 Star Appliance Repair FROM PHONE [PHONE_NUMBE…" at bounding box center [180, 111] width 361 height 222
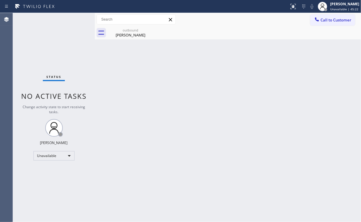
drag, startPoint x: 325, startPoint y: 19, endPoint x: 235, endPoint y: 56, distance: 97.0
click at [323, 19] on span "Call to Customer" at bounding box center [336, 19] width 31 height 5
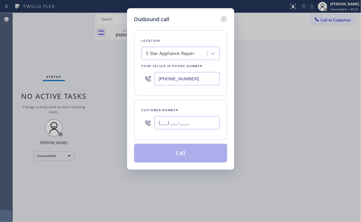
click at [182, 121] on input "(___) ___-____" at bounding box center [186, 122] width 65 height 13
paste input "415) 568-5743"
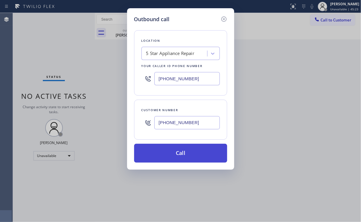
type input "[PHONE_NUMBER]"
click at [167, 152] on button "Call" at bounding box center [180, 153] width 93 height 19
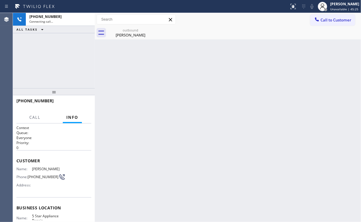
click at [63, 65] on div "[PHONE_NUMBER] Connecting call… ALL TASKS ALL TASKS ACTIVE TASKS TASKS IN WRAP …" at bounding box center [54, 50] width 82 height 75
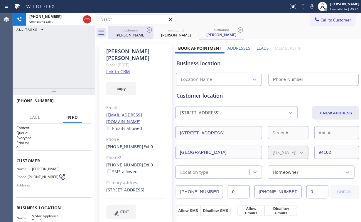
click at [133, 33] on div "[PERSON_NAME]" at bounding box center [130, 34] width 44 height 5
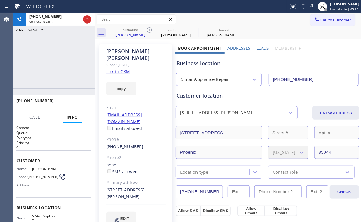
click at [149, 31] on icon at bounding box center [149, 29] width 5 height 5
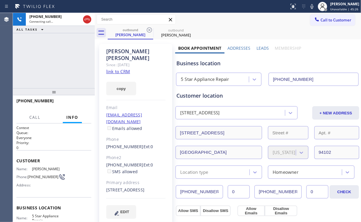
type input "[PHONE_NUMBER]"
click at [56, 61] on div "[PHONE_NUMBER] Connecting call… ALL TASKS ALL TASKS ACTIVE TASKS TASKS IN WRAP …" at bounding box center [54, 50] width 82 height 75
click at [80, 98] on div "[PHONE_NUMBER] Live | 00:02 HANG UP" at bounding box center [53, 103] width 75 height 15
click at [85, 100] on button "HANG UP" at bounding box center [77, 103] width 27 height 8
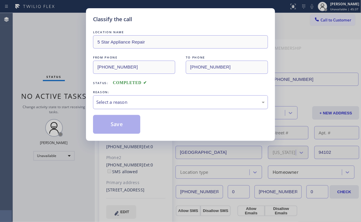
click at [110, 102] on div "Select a reason" at bounding box center [180, 102] width 169 height 7
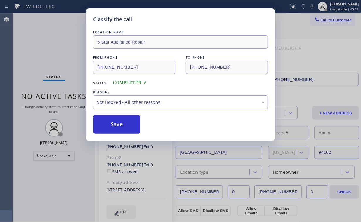
drag, startPoint x: 112, startPoint y: 126, endPoint x: 69, endPoint y: 70, distance: 70.7
click at [112, 125] on button "Save" at bounding box center [116, 124] width 47 height 19
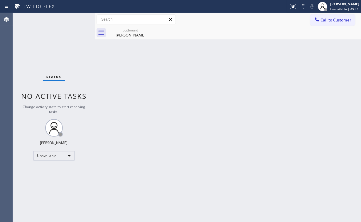
click at [340, 22] on span "Call to Customer" at bounding box center [336, 19] width 31 height 5
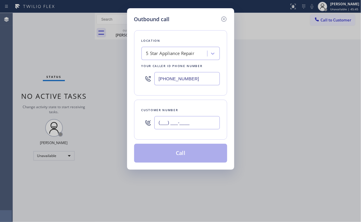
click at [190, 123] on input "(___) ___-____" at bounding box center [186, 122] width 65 height 13
paste input "206) 218-9352"
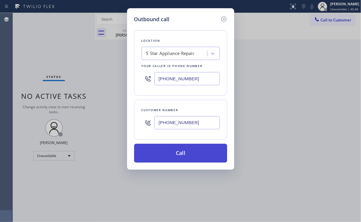
type input "[PHONE_NUMBER]"
click at [174, 153] on button "Call" at bounding box center [180, 153] width 93 height 19
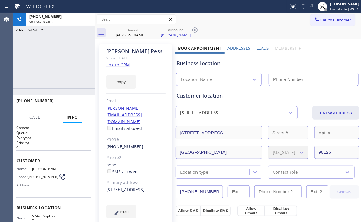
click at [38, 49] on div "[PHONE_NUMBER] Connecting call… ALL TASKS ALL TASKS ACTIVE TASKS TASKS IN WRAP …" at bounding box center [54, 50] width 82 height 75
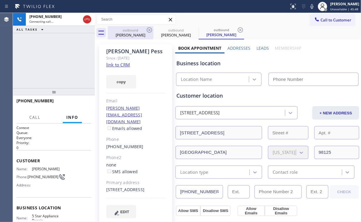
click at [125, 36] on div "[PERSON_NAME]" at bounding box center [130, 34] width 44 height 5
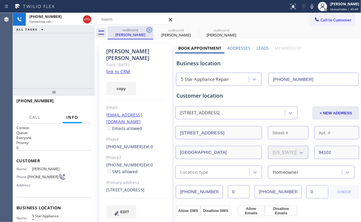
click at [149, 28] on icon at bounding box center [149, 29] width 7 height 7
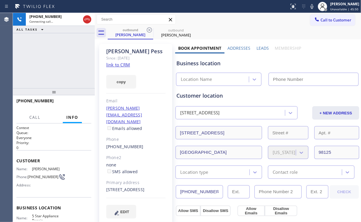
type input "[PHONE_NUMBER]"
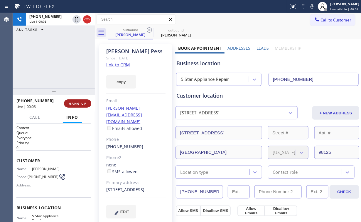
click at [82, 105] on span "HANG UP" at bounding box center [78, 103] width 18 height 4
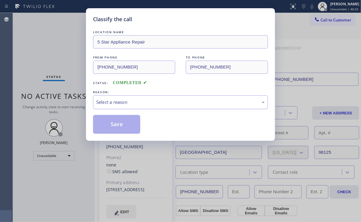
click at [114, 102] on div "Select a reason" at bounding box center [180, 102] width 169 height 7
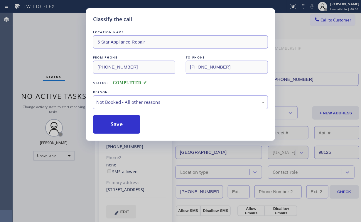
drag, startPoint x: 116, startPoint y: 126, endPoint x: 49, endPoint y: 49, distance: 101.4
click at [116, 125] on button "Save" at bounding box center [116, 124] width 47 height 19
click at [47, 43] on div "Classify the call LOCATION NAME 5 Star Appliance Repair FROM PHONE [PHONE_NUMBE…" at bounding box center [180, 111] width 361 height 222
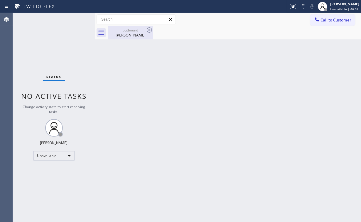
click at [125, 35] on div "[PERSON_NAME]" at bounding box center [130, 34] width 44 height 5
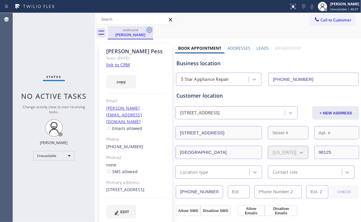
click at [149, 31] on icon at bounding box center [149, 29] width 5 height 5
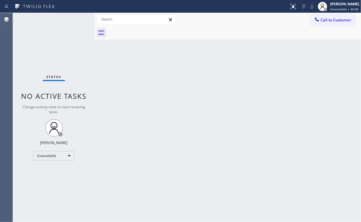
drag, startPoint x: 78, startPoint y: 43, endPoint x: 74, endPoint y: 0, distance: 43.6
click at [76, 40] on div "Status No active tasks Change activity state to start receiving tasks. [PERSON_…" at bounding box center [54, 117] width 82 height 209
click at [315, 23] on div at bounding box center [317, 19] width 7 height 7
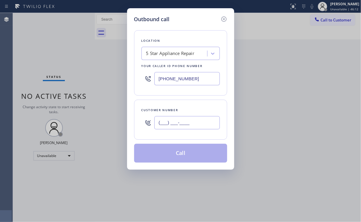
click at [195, 120] on input "(___) ___-____" at bounding box center [186, 122] width 65 height 13
paste input "310) 801-3177"
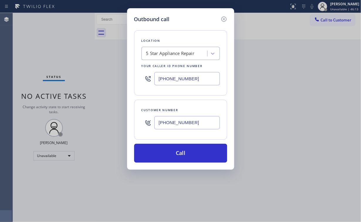
type input "[PHONE_NUMBER]"
click at [174, 155] on button "Call" at bounding box center [180, 153] width 93 height 19
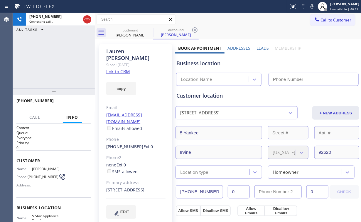
type input "[PHONE_NUMBER]"
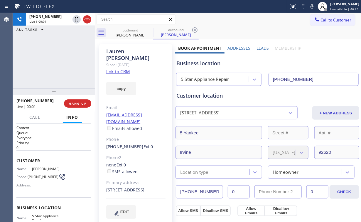
click at [48, 54] on div "[PHONE_NUMBER] Live | 00:01 ALL TASKS ALL TASKS ACTIVE TASKS TASKS IN WRAP UP" at bounding box center [54, 50] width 82 height 75
click at [76, 102] on span "HANG UP" at bounding box center [78, 103] width 18 height 4
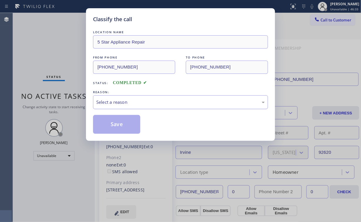
click at [107, 103] on div "Select a reason" at bounding box center [180, 102] width 169 height 7
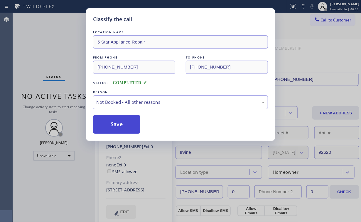
drag, startPoint x: 110, startPoint y: 125, endPoint x: 51, endPoint y: 61, distance: 87.3
click at [110, 125] on button "Save" at bounding box center [116, 124] width 47 height 19
drag, startPoint x: 44, startPoint y: 50, endPoint x: 44, endPoint y: 47, distance: 3.2
click at [44, 50] on div "Classify the call LOCATION NAME 5 Star Appliance Repair FROM PHONE [PHONE_NUMBE…" at bounding box center [180, 111] width 361 height 222
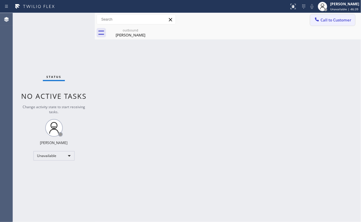
drag, startPoint x: 336, startPoint y: 19, endPoint x: 327, endPoint y: 25, distance: 10.2
click at [335, 19] on span "Call to Customer" at bounding box center [336, 19] width 31 height 5
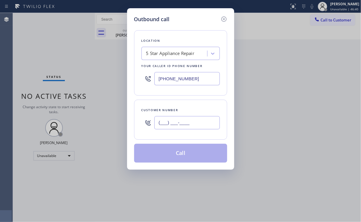
click at [201, 121] on input "(___) ___-____" at bounding box center [186, 122] width 65 height 13
paste input "414) 745-3032"
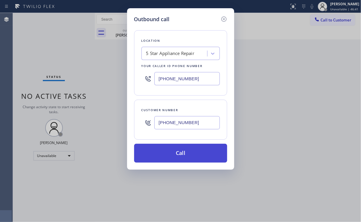
type input "[PHONE_NUMBER]"
click at [169, 152] on button "Call" at bounding box center [180, 153] width 93 height 19
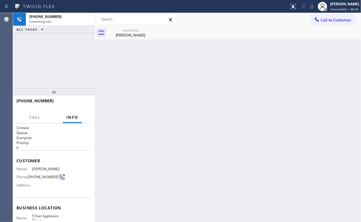
click at [48, 54] on div "[PHONE_NUMBER] Connecting call… ALL TASKS ALL TASKS ACTIVE TASKS TASKS IN WRAP …" at bounding box center [54, 50] width 82 height 75
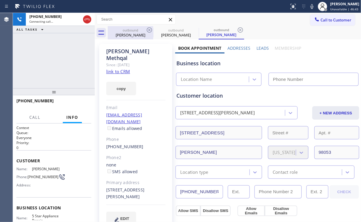
click at [134, 31] on div "outbound" at bounding box center [130, 30] width 44 height 4
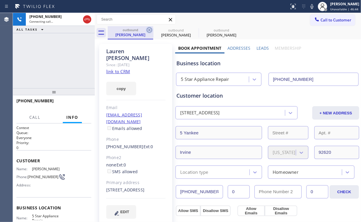
click at [150, 30] on icon at bounding box center [149, 29] width 5 height 5
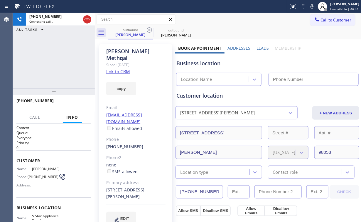
type input "[PHONE_NUMBER]"
click at [52, 48] on div "[PHONE_NUMBER] Connecting call… ALL TASKS ALL TASKS ACTIVE TASKS TASKS IN WRAP …" at bounding box center [54, 50] width 82 height 75
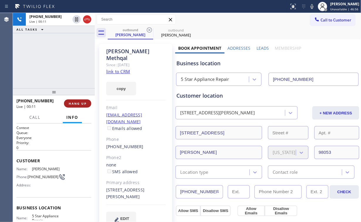
click at [78, 105] on span "HANG UP" at bounding box center [78, 103] width 18 height 4
click at [79, 104] on span "COMPLETE" at bounding box center [76, 103] width 20 height 4
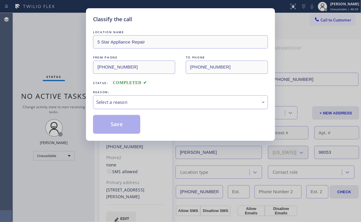
click at [119, 100] on div "Select a reason" at bounding box center [180, 102] width 169 height 7
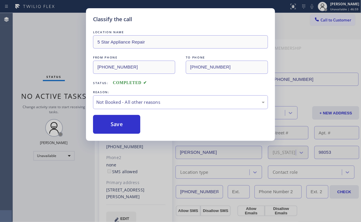
drag, startPoint x: 119, startPoint y: 124, endPoint x: 69, endPoint y: 73, distance: 71.2
click at [120, 124] on button "Save" at bounding box center [116, 124] width 47 height 19
click at [32, 31] on div "Classify the call LOCATION NAME 5 Star Appliance Repair FROM PHONE [PHONE_NUMBE…" at bounding box center [180, 111] width 361 height 222
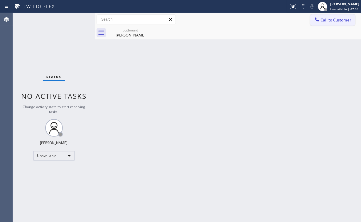
click at [323, 22] on span "Call to Customer" at bounding box center [336, 19] width 31 height 5
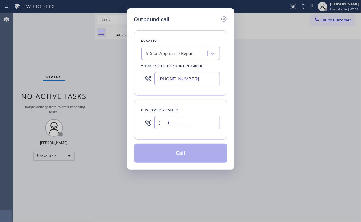
click at [188, 126] on input "(___) ___-____" at bounding box center [186, 122] width 65 height 13
paste input "425) 761-0062"
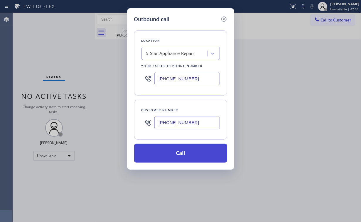
type input "[PHONE_NUMBER]"
click at [166, 155] on button "Call" at bounding box center [180, 153] width 93 height 19
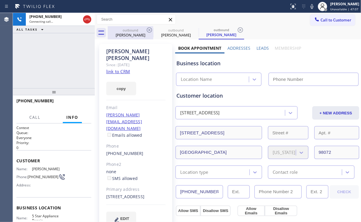
click at [132, 35] on div "[PERSON_NAME]" at bounding box center [130, 34] width 44 height 5
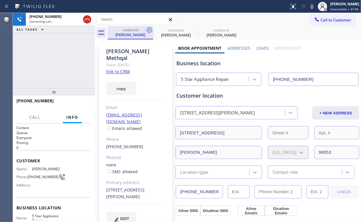
click at [152, 28] on icon at bounding box center [149, 29] width 5 height 5
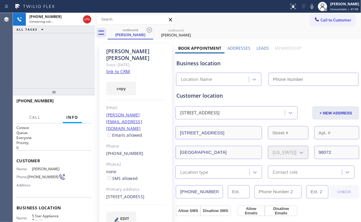
drag, startPoint x: 34, startPoint y: 53, endPoint x: 55, endPoint y: 1, distance: 55.4
click at [34, 53] on div "[PHONE_NUMBER] Connecting call… ALL TASKS ALL TASKS ACTIVE TASKS TASKS IN WRAP …" at bounding box center [54, 50] width 82 height 75
type input "[PHONE_NUMBER]"
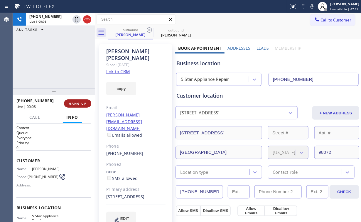
click at [84, 103] on span "HANG UP" at bounding box center [78, 103] width 18 height 4
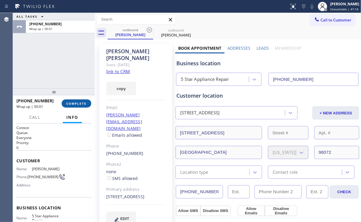
click at [85, 103] on span "COMPLETE" at bounding box center [76, 103] width 20 height 4
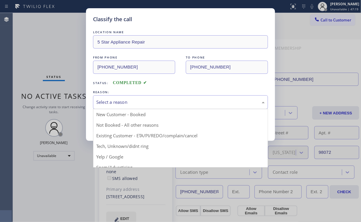
drag, startPoint x: 122, startPoint y: 97, endPoint x: 117, endPoint y: 119, distance: 21.9
click at [123, 100] on div "Select a reason" at bounding box center [180, 102] width 175 height 14
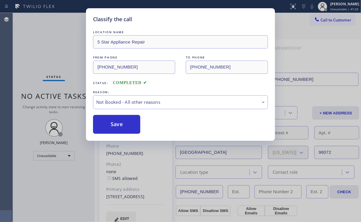
drag, startPoint x: 114, startPoint y: 124, endPoint x: 59, endPoint y: 44, distance: 96.8
click at [115, 123] on button "Save" at bounding box center [116, 124] width 47 height 19
click at [55, 39] on div "Classify the call LOCATION NAME 5 Star Appliance Repair FROM PHONE [PHONE_NUMBE…" at bounding box center [180, 111] width 361 height 222
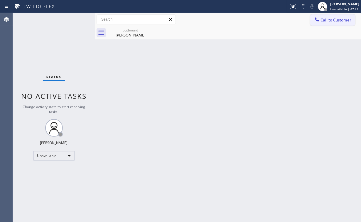
click at [328, 21] on span "Call to Customer" at bounding box center [336, 19] width 31 height 5
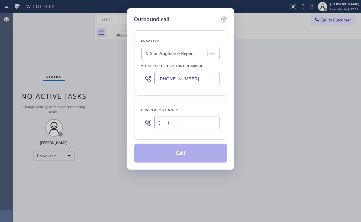
click at [193, 125] on input "(___) ___-____" at bounding box center [186, 122] width 65 height 13
paste input "541) 510-5172"
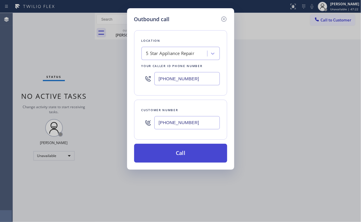
type input "[PHONE_NUMBER]"
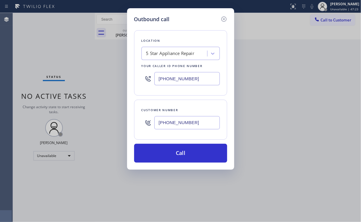
drag, startPoint x: 168, startPoint y: 151, endPoint x: 149, endPoint y: 204, distance: 56.2
click at [168, 151] on button "Call" at bounding box center [180, 153] width 93 height 19
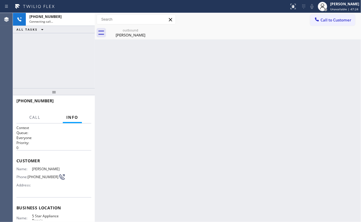
click at [60, 60] on div "[PHONE_NUMBER] Connecting call… ALL TASKS ALL TASKS ACTIVE TASKS TASKS IN WRAP …" at bounding box center [54, 50] width 82 height 75
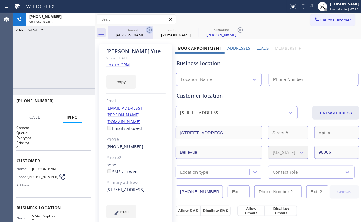
click at [129, 31] on div "outbound" at bounding box center [130, 30] width 44 height 4
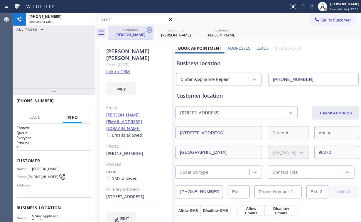
click at [148, 30] on icon at bounding box center [149, 29] width 7 height 7
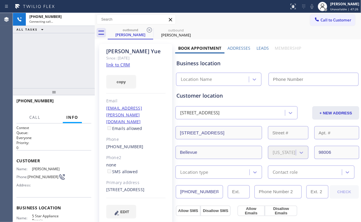
click at [61, 50] on div "[PHONE_NUMBER] Connecting call… ALL TASKS ALL TASKS ACTIVE TASKS TASKS IN WRAP …" at bounding box center [54, 50] width 82 height 75
type input "[PHONE_NUMBER]"
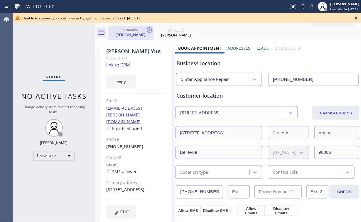
click at [150, 29] on icon at bounding box center [149, 29] width 7 height 7
click at [0, 0] on icon at bounding box center [0, 0] width 0 height 0
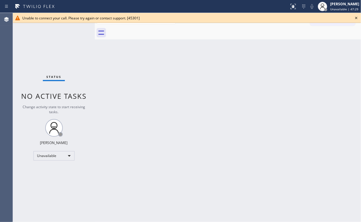
click at [356, 19] on icon at bounding box center [356, 17] width 7 height 7
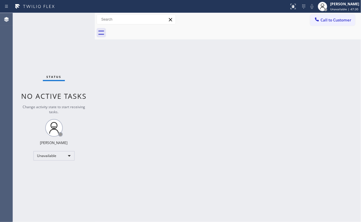
click at [283, 73] on div "Back to Dashboard Change Sender ID Customers Technicians Select a contact Outbo…" at bounding box center [228, 117] width 266 height 209
drag, startPoint x: 329, startPoint y: 20, endPoint x: 326, endPoint y: 26, distance: 6.6
click at [329, 22] on span "Call to Customer" at bounding box center [336, 19] width 31 height 5
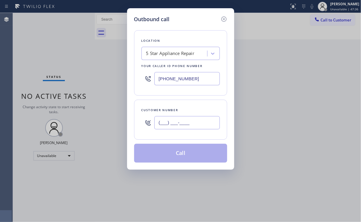
click at [197, 123] on input "(___) ___-____" at bounding box center [186, 122] width 65 height 13
paste input "858) 361-6940"
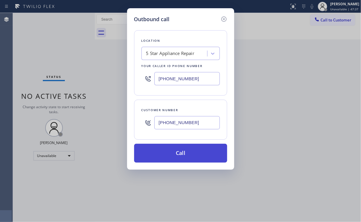
type input "[PHONE_NUMBER]"
click at [171, 150] on button "Call" at bounding box center [180, 153] width 93 height 19
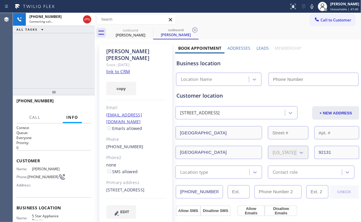
click at [18, 57] on div "[PHONE_NUMBER] Connecting call… ALL TASKS ALL TASKS ACTIVE TASKS TASKS IN WRAP …" at bounding box center [54, 50] width 82 height 75
type input "[PHONE_NUMBER]"
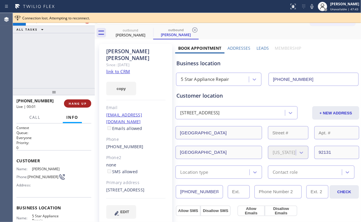
click at [77, 104] on span "HANG UP" at bounding box center [78, 103] width 18 height 4
click at [77, 104] on span "COMPLETE" at bounding box center [76, 103] width 20 height 4
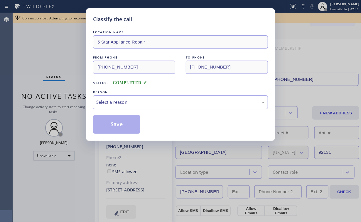
click at [109, 104] on div "Select a reason" at bounding box center [180, 102] width 169 height 7
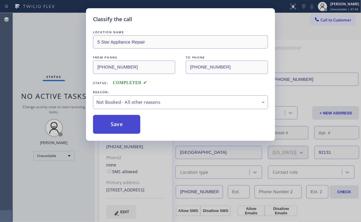
drag, startPoint x: 111, startPoint y: 127, endPoint x: 105, endPoint y: 116, distance: 12.4
click at [112, 126] on button "Save" at bounding box center [116, 124] width 47 height 19
click at [32, 37] on div "Classify the call LOCATION NAME 5 Star Appliance Repair FROM PHONE [PHONE_NUMBE…" at bounding box center [180, 111] width 361 height 222
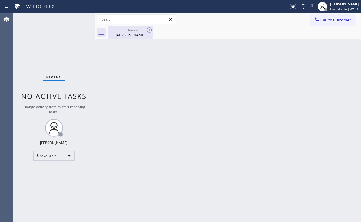
click at [121, 29] on div "outbound" at bounding box center [130, 30] width 44 height 4
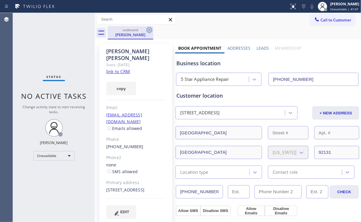
click at [150, 29] on icon at bounding box center [149, 29] width 5 height 5
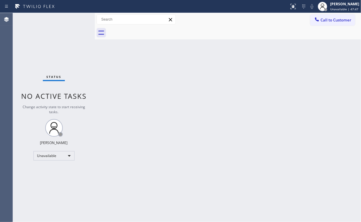
click at [38, 43] on div "Status No active tasks Change activity state to start receiving tasks. [PERSON_…" at bounding box center [54, 117] width 82 height 209
click at [329, 19] on span "Call to Customer" at bounding box center [336, 19] width 31 height 5
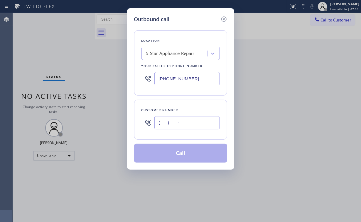
click at [182, 126] on input "(___) ___-____" at bounding box center [186, 122] width 65 height 13
paste input "310) 422-9407"
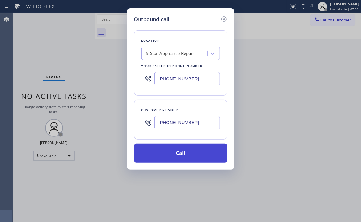
type input "[PHONE_NUMBER]"
click at [179, 153] on button "Call" at bounding box center [180, 153] width 93 height 19
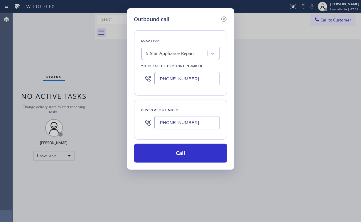
click at [157, 214] on div "Back to Dashboard Change Sender ID Customers Technicians Select a contact Outbo…" at bounding box center [228, 117] width 266 height 209
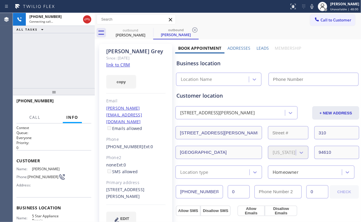
click at [55, 61] on div "[PHONE_NUMBER] Connecting call… ALL TASKS ALL TASKS ACTIVE TASKS TASKS IN WRAP …" at bounding box center [54, 50] width 82 height 75
type input "[PHONE_NUMBER]"
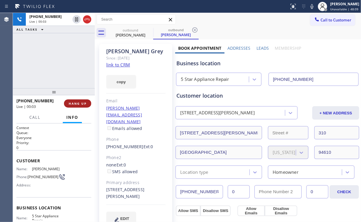
click at [82, 104] on span "HANG UP" at bounding box center [78, 103] width 18 height 4
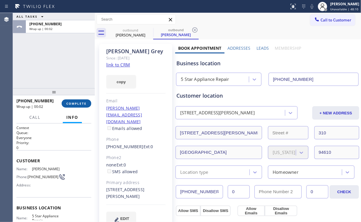
click at [82, 105] on span "COMPLETE" at bounding box center [76, 103] width 20 height 4
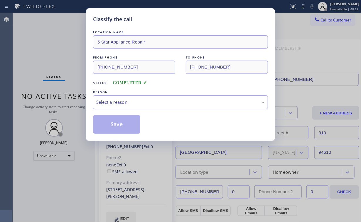
click at [114, 104] on div "Select a reason" at bounding box center [180, 102] width 169 height 7
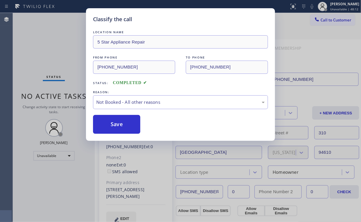
drag, startPoint x: 118, startPoint y: 123, endPoint x: 71, endPoint y: 57, distance: 81.7
click at [119, 123] on button "Save" at bounding box center [116, 124] width 47 height 19
click at [53, 36] on div "Classify the call LOCATION NAME 5 Star Appliance Repair FROM PHONE [PHONE_NUMBE…" at bounding box center [180, 111] width 361 height 222
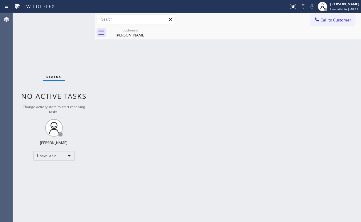
drag, startPoint x: 336, startPoint y: 19, endPoint x: 271, endPoint y: 56, distance: 75.0
click at [335, 19] on span "Call to Customer" at bounding box center [336, 19] width 31 height 5
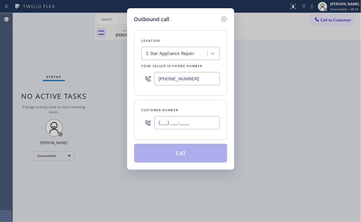
click at [183, 121] on input "(___) ___-____" at bounding box center [186, 122] width 65 height 13
paste input "404) 432-1212"
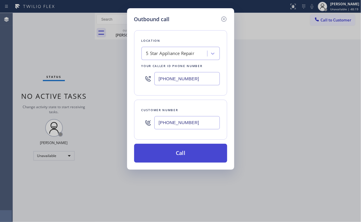
type input "[PHONE_NUMBER]"
click at [175, 151] on button "Call" at bounding box center [180, 153] width 93 height 19
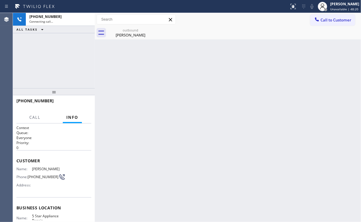
click at [66, 62] on div "[PHONE_NUMBER] Connecting call… ALL TASKS ALL TASKS ACTIVE TASKS TASKS IN WRAP …" at bounding box center [54, 50] width 82 height 75
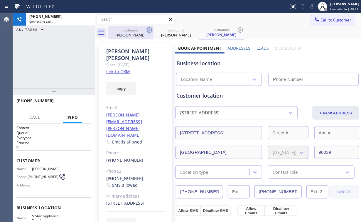
click at [126, 33] on div "[PERSON_NAME]" at bounding box center [130, 34] width 44 height 5
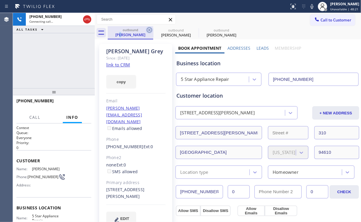
click at [149, 29] on icon at bounding box center [149, 29] width 7 height 7
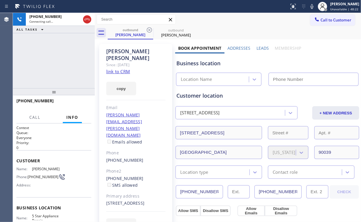
click at [55, 59] on div "[PHONE_NUMBER] Connecting call… ALL TASKS ALL TASKS ACTIVE TASKS TASKS IN WRAP …" at bounding box center [54, 50] width 82 height 75
type input "[PHONE_NUMBER]"
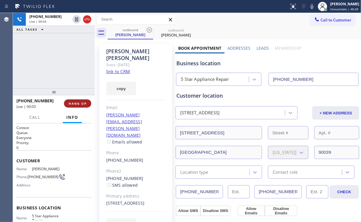
click at [80, 104] on span "HANG UP" at bounding box center [78, 103] width 18 height 4
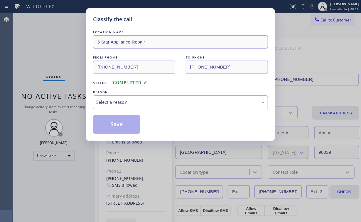
click at [112, 103] on div "Select a reason" at bounding box center [180, 102] width 169 height 7
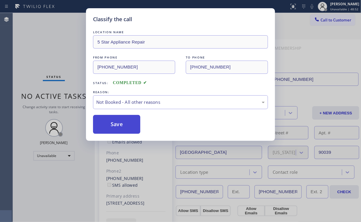
click at [130, 126] on button "Save" at bounding box center [116, 124] width 47 height 19
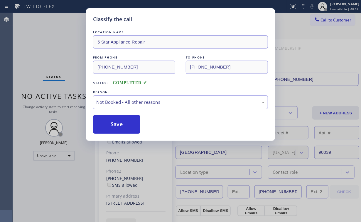
click at [58, 43] on div "Classify the call LOCATION NAME 5 Star Appliance Repair FROM PHONE [PHONE_NUMBE…" at bounding box center [180, 111] width 361 height 222
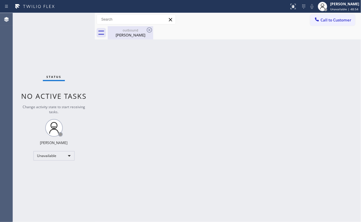
click at [131, 34] on div "[PERSON_NAME]" at bounding box center [130, 34] width 44 height 5
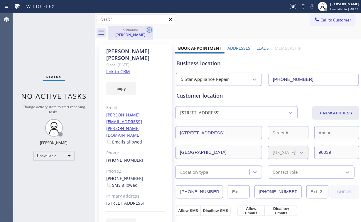
click at [150, 29] on icon at bounding box center [149, 29] width 7 height 7
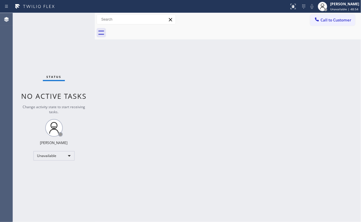
click at [57, 36] on div "Status No active tasks Change activity state to start receiving tasks. [PERSON_…" at bounding box center [54, 117] width 82 height 209
click at [332, 21] on span "Call to Customer" at bounding box center [336, 19] width 31 height 5
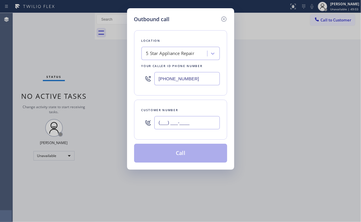
drag, startPoint x: 190, startPoint y: 121, endPoint x: 194, endPoint y: 121, distance: 4.1
click at [190, 121] on input "(___) ___-____" at bounding box center [186, 122] width 65 height 13
paste input "206) 734-7519"
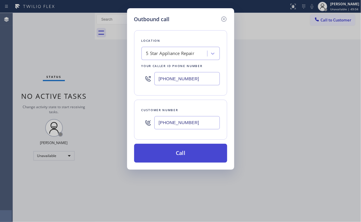
type input "[PHONE_NUMBER]"
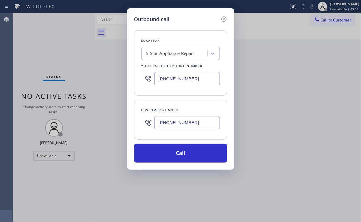
drag, startPoint x: 155, startPoint y: 151, endPoint x: 138, endPoint y: 209, distance: 60.3
click at [156, 154] on button "Call" at bounding box center [180, 153] width 93 height 19
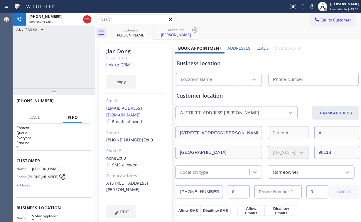
click at [41, 63] on div "[PHONE_NUMBER] Connecting call… ALL TASKS ALL TASKS ACTIVE TASKS TASKS IN WRAP …" at bounding box center [54, 50] width 82 height 75
type input "[PHONE_NUMBER]"
click at [58, 60] on div "[PHONE_NUMBER] Connecting call… ALL TASKS ALL TASKS ACTIVE TASKS TASKS IN WRAP …" at bounding box center [54, 50] width 82 height 75
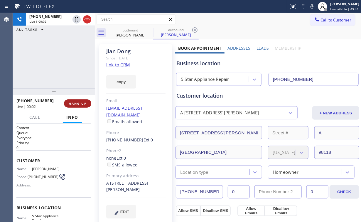
click at [79, 102] on span "HANG UP" at bounding box center [78, 103] width 18 height 4
click at [80, 102] on span "HANG UP" at bounding box center [78, 103] width 18 height 4
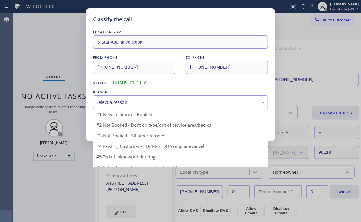
click at [123, 101] on div "Select a reason" at bounding box center [180, 102] width 169 height 7
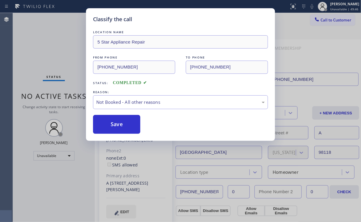
drag, startPoint x: 116, startPoint y: 124, endPoint x: 66, endPoint y: 51, distance: 89.1
click at [116, 124] on button "Save" at bounding box center [116, 124] width 47 height 19
click at [56, 38] on div "Classify the call LOCATION NAME 5 Star Appliance Repair FROM PHONE [PHONE_NUMBE…" at bounding box center [180, 111] width 361 height 222
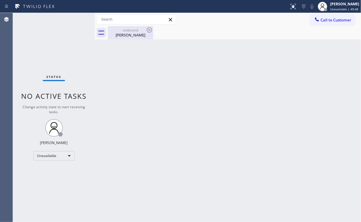
click at [123, 35] on div "[PERSON_NAME]" at bounding box center [130, 34] width 44 height 5
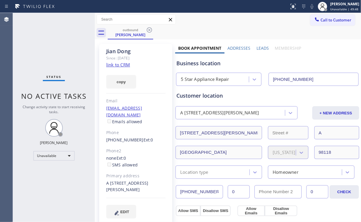
click at [149, 28] on icon at bounding box center [149, 29] width 7 height 7
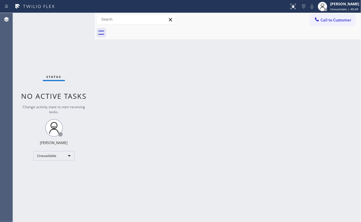
drag, startPoint x: 61, startPoint y: 41, endPoint x: 76, endPoint y: 1, distance: 42.2
click at [62, 37] on div "Status No active tasks Change activity state to start receiving tasks. [PERSON_…" at bounding box center [54, 117] width 82 height 209
click at [331, 17] on span "Call to Customer" at bounding box center [336, 19] width 31 height 5
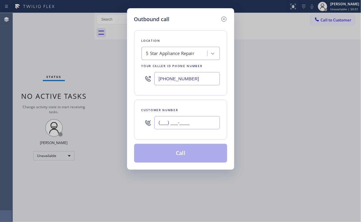
click at [177, 120] on input "(___) ___-____" at bounding box center [186, 122] width 65 height 13
paste input "206) 556-7896"
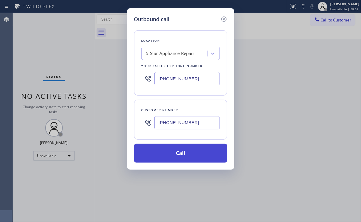
type input "[PHONE_NUMBER]"
click at [179, 153] on button "Call" at bounding box center [180, 153] width 93 height 19
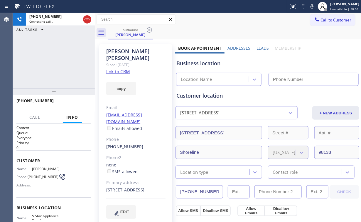
click at [54, 58] on div "[PHONE_NUMBER] Connecting call… ALL TASKS ALL TASKS ACTIVE TASKS TASKS IN WRAP …" at bounding box center [54, 50] width 82 height 75
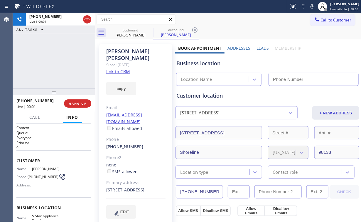
click at [63, 64] on div "[PHONE_NUMBER] Live | 00:01 ALL TASKS ALL TASKS ACTIVE TASKS TASKS IN WRAP UP" at bounding box center [54, 50] width 82 height 75
type input "[PHONE_NUMBER]"
click at [87, 102] on button "HANG UP" at bounding box center [77, 103] width 27 height 8
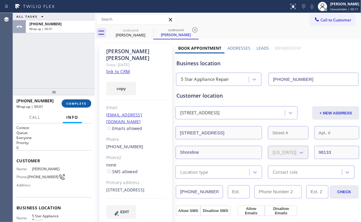
click at [87, 102] on button "COMPLETE" at bounding box center [77, 103] width 30 height 8
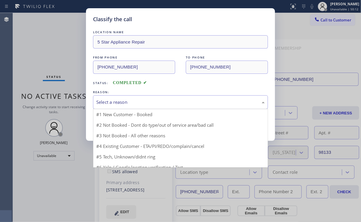
drag, startPoint x: 120, startPoint y: 95, endPoint x: 120, endPoint y: 99, distance: 3.2
click at [120, 96] on div "Select a reason" at bounding box center [180, 102] width 175 height 14
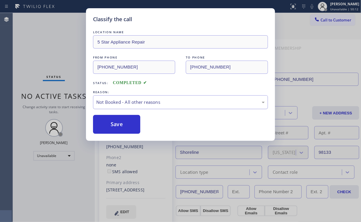
drag, startPoint x: 118, startPoint y: 124, endPoint x: 100, endPoint y: 101, distance: 29.3
click at [118, 124] on button "Save" at bounding box center [116, 124] width 47 height 19
click at [46, 56] on div "Classify the call LOCATION NAME 5 Star Appliance Repair FROM PHONE [PHONE_NUMBE…" at bounding box center [180, 111] width 361 height 222
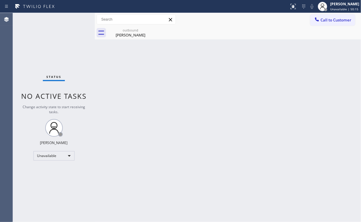
drag, startPoint x: 324, startPoint y: 19, endPoint x: 321, endPoint y: 25, distance: 7.1
click at [324, 20] on span "Call to Customer" at bounding box center [336, 19] width 31 height 5
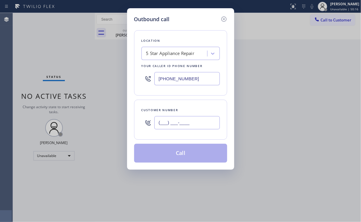
drag, startPoint x: 185, startPoint y: 123, endPoint x: 194, endPoint y: 121, distance: 9.4
click at [186, 123] on input "(___) ___-____" at bounding box center [186, 122] width 65 height 13
paste input "202) 257-0487"
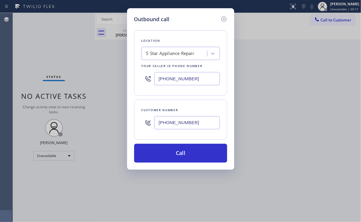
type input "[PHONE_NUMBER]"
click at [177, 152] on button "Call" at bounding box center [180, 153] width 93 height 19
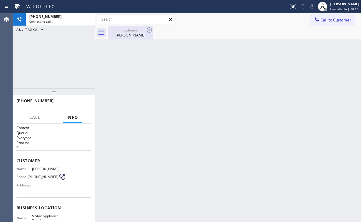
drag, startPoint x: 73, startPoint y: 55, endPoint x: 144, endPoint y: 31, distance: 75.2
click at [73, 54] on div "[PHONE_NUMBER] Connecting call… ALL TASKS ALL TASKS ACTIVE TASKS TASKS IN WRAP …" at bounding box center [54, 50] width 82 height 75
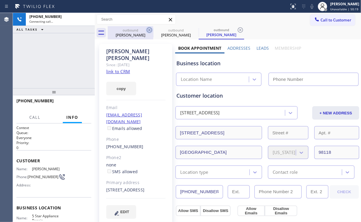
drag, startPoint x: 135, startPoint y: 30, endPoint x: 148, endPoint y: 30, distance: 12.6
click at [135, 30] on div "outbound" at bounding box center [130, 30] width 44 height 4
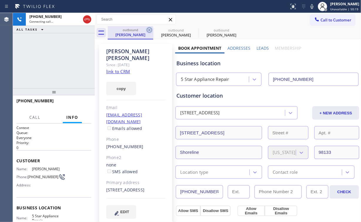
click at [148, 30] on icon at bounding box center [149, 29] width 7 height 7
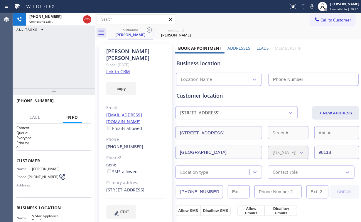
drag, startPoint x: 80, startPoint y: 52, endPoint x: 82, endPoint y: 61, distance: 9.0
click at [80, 52] on div "[PHONE_NUMBER] Connecting call… ALL TASKS ALL TASKS ACTIVE TASKS TASKS IN WRAP …" at bounding box center [54, 50] width 82 height 75
type input "[PHONE_NUMBER]"
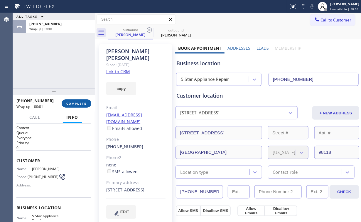
click at [81, 100] on button "COMPLETE" at bounding box center [77, 103] width 30 height 8
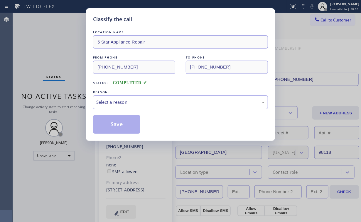
click at [80, 104] on div "Classify the call LOCATION NAME 5 Star Appliance Repair FROM PHONE [PHONE_NUMBE…" at bounding box center [180, 111] width 361 height 222
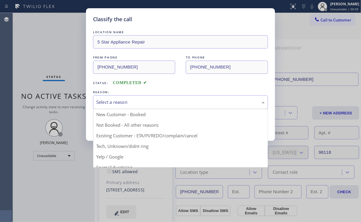
click at [125, 99] on div "Select a reason" at bounding box center [180, 102] width 169 height 7
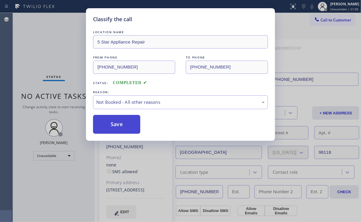
click at [123, 125] on button "Save" at bounding box center [116, 124] width 47 height 19
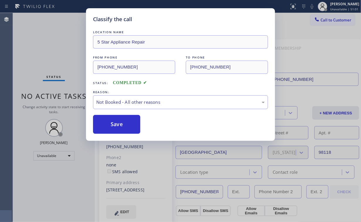
click at [47, 34] on div "Classify the call LOCATION NAME 5 Star Appliance Repair FROM PHONE [PHONE_NUMBE…" at bounding box center [180, 111] width 361 height 222
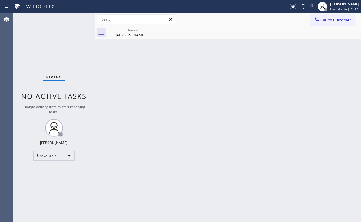
click at [335, 20] on span "Call to Customer" at bounding box center [336, 19] width 31 height 5
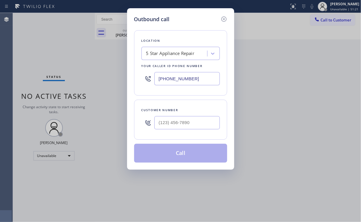
drag, startPoint x: 209, startPoint y: 76, endPoint x: 95, endPoint y: 59, distance: 115.5
click at [116, 73] on div "Outbound call Location 5 Star Appliance Repair Your caller id phone number [PHO…" at bounding box center [180, 111] width 361 height 222
paste input "347) 284-6179"
type input "[PHONE_NUMBER]"
click at [186, 118] on input "(___) ___-____" at bounding box center [186, 122] width 65 height 13
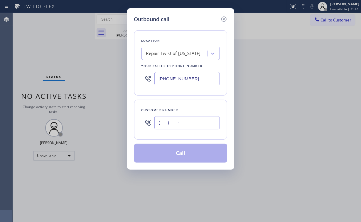
paste input "718) 844-0995"
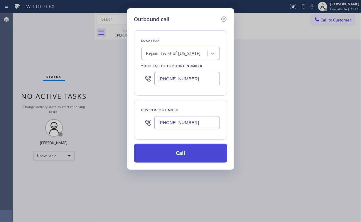
type input "[PHONE_NUMBER]"
click at [166, 149] on button "Call" at bounding box center [180, 153] width 93 height 19
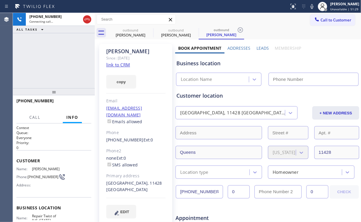
click at [61, 57] on div "[PHONE_NUMBER] Connecting call… ALL TASKS ALL TASKS ACTIVE TASKS TASKS IN WRAP …" at bounding box center [54, 50] width 82 height 75
click at [133, 31] on div "outbound" at bounding box center [130, 30] width 44 height 4
type input "[PHONE_NUMBER]"
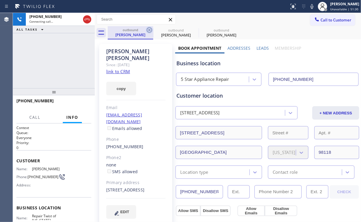
click at [149, 30] on icon at bounding box center [149, 29] width 5 height 5
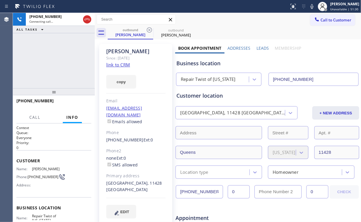
click at [78, 44] on div "[PHONE_NUMBER] Connecting call… ALL TASKS ALL TASKS ACTIVE TASKS TASKS IN WRAP …" at bounding box center [54, 50] width 82 height 75
click at [67, 67] on div "[PHONE_NUMBER] Live | 00:12 ALL TASKS ALL TASKS ACTIVE TASKS TASKS IN WRAP UP" at bounding box center [54, 50] width 82 height 75
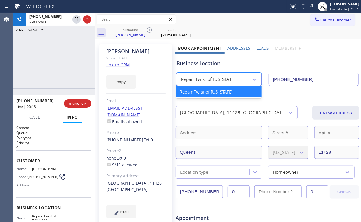
click at [201, 81] on div "Repair Twist of [US_STATE]" at bounding box center [208, 79] width 55 height 7
click at [40, 62] on div "[PHONE_NUMBER] Live | 00:16 ALL TASKS ALL TASKS ACTIVE TASKS TASKS IN WRAP UP" at bounding box center [54, 50] width 82 height 75
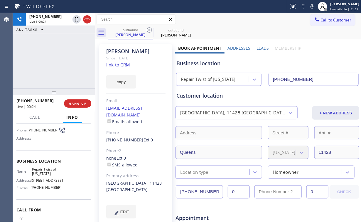
scroll to position [47, 0]
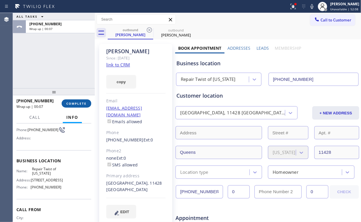
click at [80, 105] on span "COMPLETE" at bounding box center [76, 103] width 20 height 4
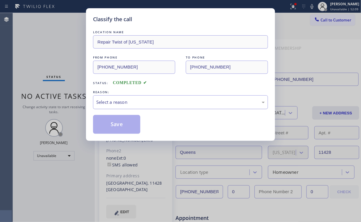
click at [118, 96] on div "Select a reason" at bounding box center [180, 102] width 175 height 14
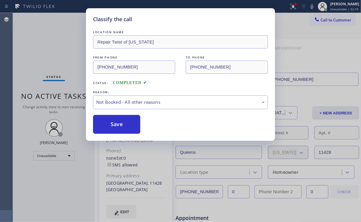
drag, startPoint x: 119, startPoint y: 124, endPoint x: 55, endPoint y: 51, distance: 96.6
click at [119, 124] on button "Save" at bounding box center [116, 124] width 47 height 19
click at [39, 33] on div "Classify the call LOCATION NAME Repair Twist of [US_STATE] FROM PHONE [PHONE_NU…" at bounding box center [180, 111] width 361 height 222
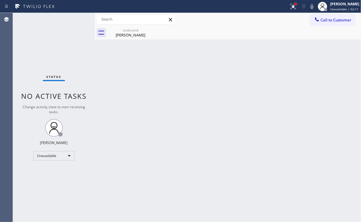
click at [297, 4] on div at bounding box center [296, 4] width 2 height 2
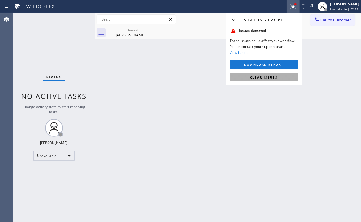
click at [264, 81] on button "Clear issues" at bounding box center [264, 77] width 69 height 8
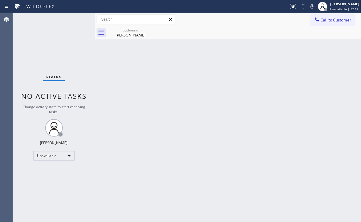
drag, startPoint x: 208, startPoint y: 79, endPoint x: 177, endPoint y: 65, distance: 33.4
click at [207, 79] on div "Back to Dashboard Change Sender ID Customers Technicians Select a contact Outbo…" at bounding box center [228, 117] width 266 height 209
drag, startPoint x: 122, startPoint y: 28, endPoint x: 144, endPoint y: 32, distance: 22.4
click at [123, 28] on div "outbound" at bounding box center [130, 30] width 44 height 4
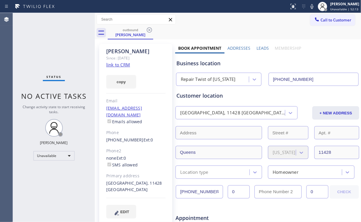
drag, startPoint x: 148, startPoint y: 29, endPoint x: 126, endPoint y: 54, distance: 33.1
click at [148, 29] on icon at bounding box center [149, 29] width 7 height 7
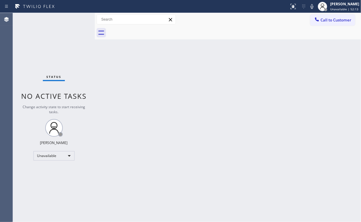
drag, startPoint x: 66, startPoint y: 55, endPoint x: 56, endPoint y: 7, distance: 48.8
click at [66, 54] on div "Status No active tasks Change activity state to start receiving tasks. [PERSON_…" at bounding box center [54, 117] width 82 height 209
click at [296, 2] on button at bounding box center [293, 6] width 13 height 13
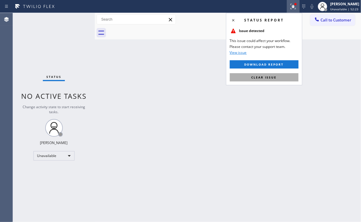
click at [276, 79] on span "Clear issue" at bounding box center [264, 77] width 25 height 4
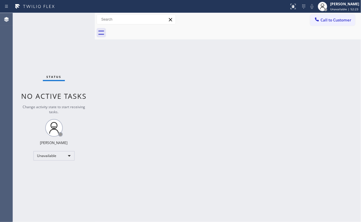
drag, startPoint x: 298, startPoint y: 86, endPoint x: 348, endPoint y: 130, distance: 66.1
click at [299, 87] on div "Back to Dashboard Change Sender ID Customers Technicians Select a contact Outbo…" at bounding box center [228, 117] width 266 height 209
drag, startPoint x: 254, startPoint y: 144, endPoint x: 252, endPoint y: 133, distance: 11.6
click at [253, 142] on div "Back to Dashboard Change Sender ID Customers Technicians Select a contact Outbo…" at bounding box center [228, 117] width 266 height 209
click at [40, 46] on div "Status No active tasks Change activity state to start receiving tasks. [PERSON_…" at bounding box center [54, 117] width 82 height 209
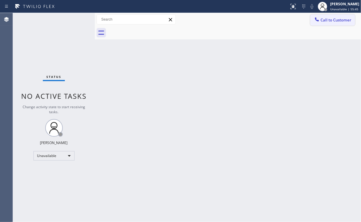
click at [333, 21] on span "Call to Customer" at bounding box center [336, 19] width 31 height 5
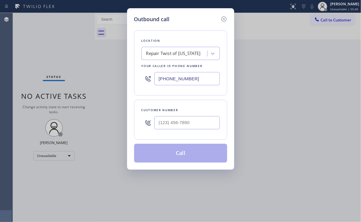
drag, startPoint x: 194, startPoint y: 79, endPoint x: 88, endPoint y: 75, distance: 106.4
click at [98, 76] on div "Outbound call Location Repair Twist of [US_STATE] Your caller id phone number […" at bounding box center [180, 111] width 361 height 222
paste input "10) 818-7582"
type input "[PHONE_NUMBER]"
click at [204, 118] on input "(___) ___-____" at bounding box center [186, 122] width 65 height 13
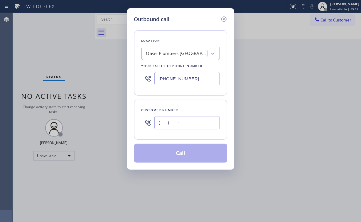
paste input "415) 910-0263"
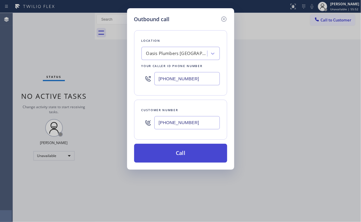
type input "[PHONE_NUMBER]"
click at [166, 155] on button "Call" at bounding box center [180, 153] width 93 height 19
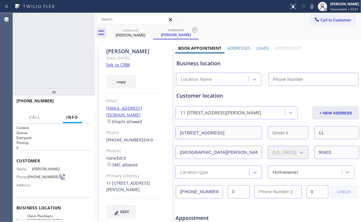
type input "[PHONE_NUMBER]"
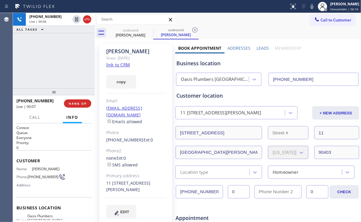
click at [227, 81] on div "Oasis Plumbers [GEOGRAPHIC_DATA][PERSON_NAME]" at bounding box center [215, 79] width 69 height 7
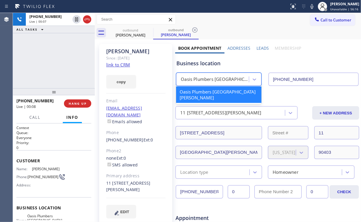
click at [210, 62] on div "Business location" at bounding box center [268, 63] width 182 height 8
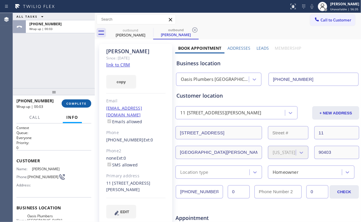
click at [75, 106] on button "COMPLETE" at bounding box center [77, 103] width 30 height 8
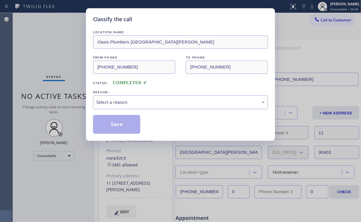
click at [115, 104] on div "Select a reason" at bounding box center [180, 102] width 169 height 7
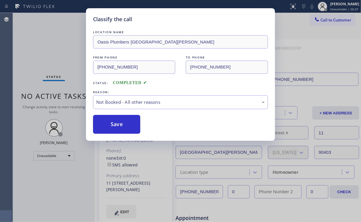
drag, startPoint x: 121, startPoint y: 125, endPoint x: 34, endPoint y: 48, distance: 116.5
click at [122, 125] on button "Save" at bounding box center [116, 124] width 47 height 19
drag, startPoint x: 29, startPoint y: 44, endPoint x: 41, endPoint y: 27, distance: 20.4
click at [30, 43] on div "Classify the call LOCATION NAME Oasis Plumbers [GEOGRAPHIC_DATA][PERSON_NAME] F…" at bounding box center [180, 111] width 361 height 222
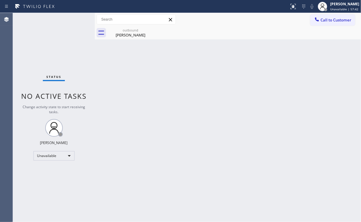
click at [50, 46] on div "Status No active tasks Change activity state to start receiving tasks. [PERSON_…" at bounding box center [54, 117] width 82 height 209
click at [129, 36] on div "[PERSON_NAME]" at bounding box center [130, 34] width 44 height 5
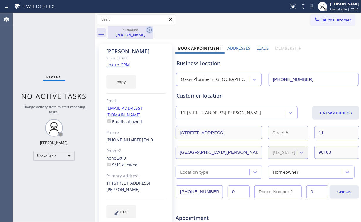
click at [148, 31] on icon at bounding box center [149, 29] width 7 height 7
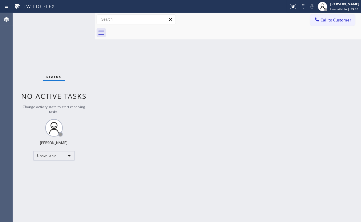
click at [332, 19] on span "Call to Customer" at bounding box center [336, 19] width 31 height 5
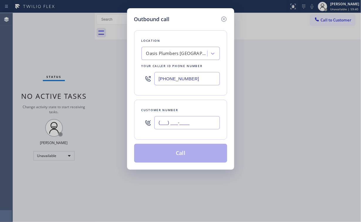
click at [193, 120] on input "(___) ___-____" at bounding box center [186, 122] width 65 height 13
paste input "310) 614-5995"
type input "[PHONE_NUMBER]"
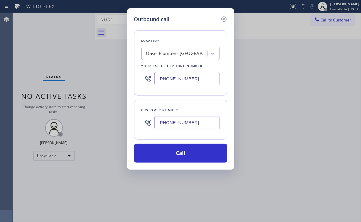
drag, startPoint x: 199, startPoint y: 35, endPoint x: 200, endPoint y: 49, distance: 14.8
click at [199, 35] on div "Location [GEOGRAPHIC_DATA] [GEOGRAPHIC_DATA][PERSON_NAME] Your caller id phone …" at bounding box center [180, 62] width 93 height 65
drag, startPoint x: 198, startPoint y: 78, endPoint x: 88, endPoint y: 78, distance: 110.4
click at [102, 78] on div "Outbound call Location Oasis Plumbers [GEOGRAPHIC_DATA][PERSON_NAME] Your calle…" at bounding box center [180, 111] width 361 height 222
paste input "855) 731-495"
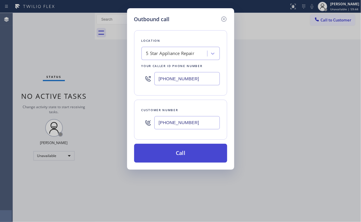
type input "[PHONE_NUMBER]"
click at [177, 149] on button "Call" at bounding box center [180, 153] width 93 height 19
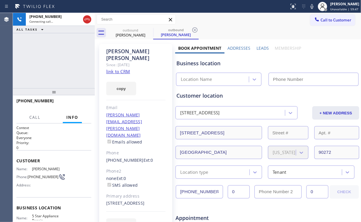
click at [236, 28] on div "outbound [PERSON_NAME] outbound [PERSON_NAME]" at bounding box center [234, 32] width 253 height 13
type input "[PHONE_NUMBER]"
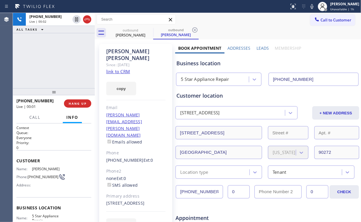
drag, startPoint x: 48, startPoint y: 66, endPoint x: 65, endPoint y: 93, distance: 31.5
click at [48, 67] on div "[PHONE_NUMBER] Live | 00:02 ALL TASKS ALL TASKS ACTIVE TASKS TASKS IN WRAP UP" at bounding box center [54, 50] width 82 height 75
click at [77, 103] on span "HANG UP" at bounding box center [78, 103] width 18 height 4
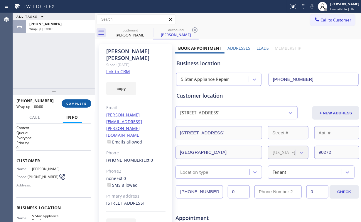
click at [77, 103] on span "COMPLETE" at bounding box center [76, 103] width 20 height 4
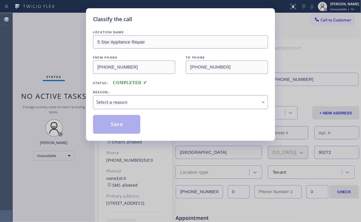
click at [115, 102] on div "Select a reason" at bounding box center [180, 102] width 169 height 7
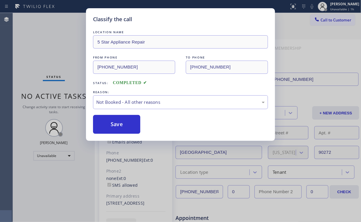
click at [117, 123] on button "Save" at bounding box center [116, 124] width 47 height 19
drag, startPoint x: 36, startPoint y: 23, endPoint x: 58, endPoint y: 1, distance: 30.9
click at [37, 23] on div "Classify the call LOCATION NAME 5 Star Appliance Repair FROM PHONE [PHONE_NUMBE…" at bounding box center [180, 111] width 361 height 222
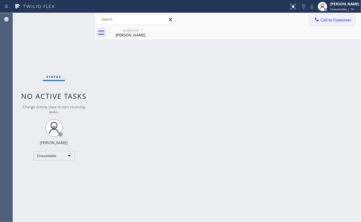
drag, startPoint x: 332, startPoint y: 21, endPoint x: 330, endPoint y: 23, distance: 3.5
click at [332, 21] on span "Call to Customer" at bounding box center [336, 19] width 31 height 5
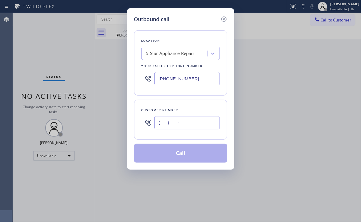
click at [194, 122] on input "(___) ___-____" at bounding box center [186, 122] width 65 height 13
paste input "415) 740-8668"
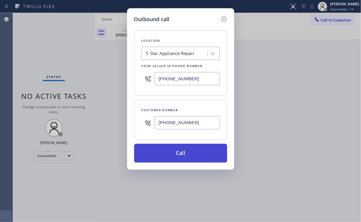
click at [191, 153] on button "Call" at bounding box center [180, 153] width 93 height 19
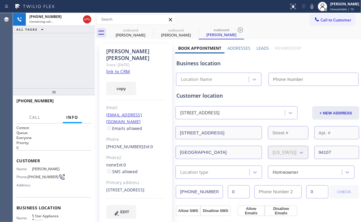
drag, startPoint x: 50, startPoint y: 55, endPoint x: 135, endPoint y: 40, distance: 85.7
click at [51, 55] on div "[PHONE_NUMBER] Connecting call… ALL TASKS ALL TASKS ACTIVE TASKS TASKS IN WRAP …" at bounding box center [54, 50] width 82 height 75
drag, startPoint x: 134, startPoint y: 31, endPoint x: 149, endPoint y: 30, distance: 15.3
click at [134, 31] on div "outbound" at bounding box center [130, 30] width 44 height 4
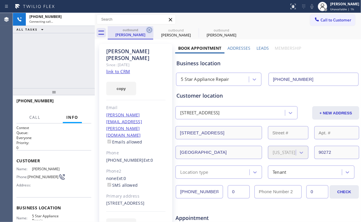
click at [148, 29] on icon at bounding box center [149, 29] width 7 height 7
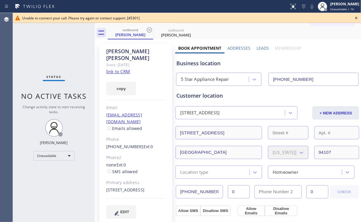
click at [69, 54] on div "Status No active tasks Change activity state to start receiving tasks. [PERSON_…" at bounding box center [54, 117] width 82 height 209
click at [148, 30] on icon at bounding box center [149, 29] width 7 height 7
drag, startPoint x: 148, startPoint y: 30, endPoint x: 152, endPoint y: 31, distance: 4.6
click at [148, 30] on icon at bounding box center [149, 29] width 7 height 7
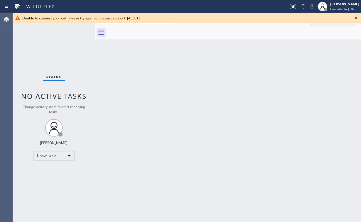
click at [357, 17] on icon at bounding box center [356, 17] width 7 height 7
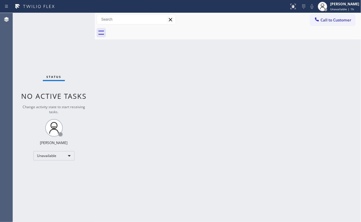
click at [330, 22] on span "Call to Customer" at bounding box center [336, 19] width 31 height 5
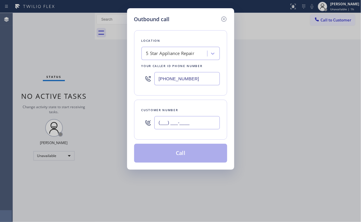
drag, startPoint x: 182, startPoint y: 125, endPoint x: 191, endPoint y: 123, distance: 9.2
click at [183, 125] on input "(___) ___-____" at bounding box center [186, 122] width 65 height 13
paste input "626) 991-9247"
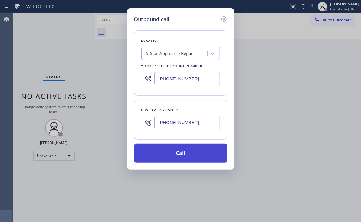
type input "[PHONE_NUMBER]"
click at [169, 145] on button "Call" at bounding box center [180, 153] width 93 height 19
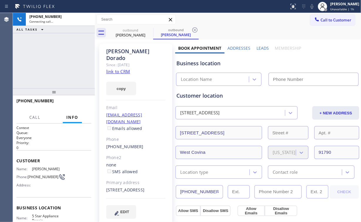
click at [44, 61] on div "[PHONE_NUMBER] Connecting call… ALL TASKS ALL TASKS ACTIVE TASKS TASKS IN WRAP …" at bounding box center [54, 50] width 82 height 75
type input "[PHONE_NUMBER]"
click at [44, 66] on div "[PHONE_NUMBER] Connecting call… ALL TASKS ALL TASKS ACTIVE TASKS TASKS IN WRAP …" at bounding box center [54, 50] width 82 height 75
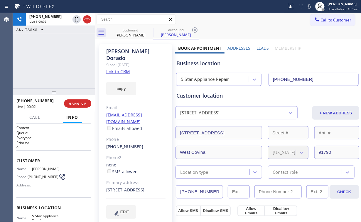
click at [45, 54] on div "[PHONE_NUMBER] Live | 00:02 ALL TASKS ALL TASKS ACTIVE TASKS TASKS IN WRAP UP" at bounding box center [54, 50] width 82 height 75
click at [79, 103] on span "HANG UP" at bounding box center [78, 103] width 18 height 4
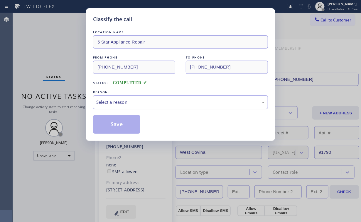
drag, startPoint x: 116, startPoint y: 101, endPoint x: 116, endPoint y: 106, distance: 5.3
click at [116, 101] on div "Select a reason" at bounding box center [180, 102] width 169 height 7
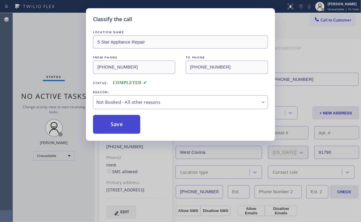
click at [116, 124] on button "Save" at bounding box center [116, 124] width 47 height 19
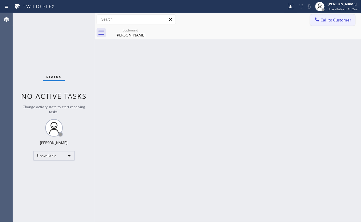
click at [341, 18] on span "Call to Customer" at bounding box center [336, 19] width 31 height 5
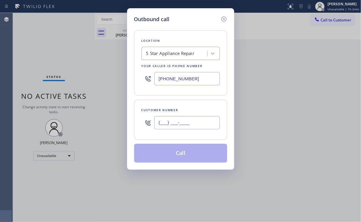
click at [192, 119] on input "(___) ___-____" at bounding box center [186, 122] width 65 height 13
paste input "815) 540-5882"
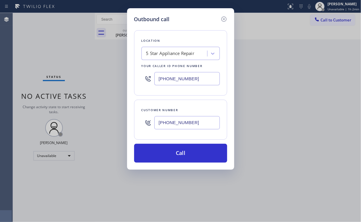
type input "[PHONE_NUMBER]"
click at [186, 16] on div "Outbound call" at bounding box center [180, 19] width 93 height 8
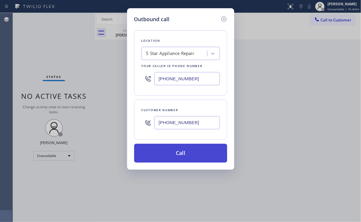
click at [183, 153] on button "Call" at bounding box center [180, 153] width 93 height 19
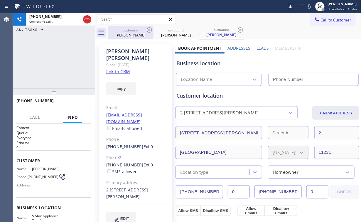
click at [135, 31] on div "outbound" at bounding box center [130, 30] width 44 height 4
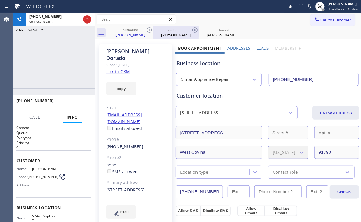
type input "[PHONE_NUMBER]"
click at [149, 29] on icon at bounding box center [149, 29] width 7 height 7
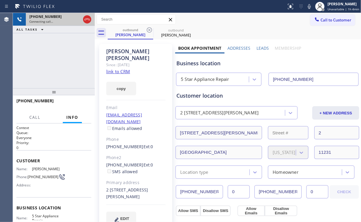
drag, startPoint x: 45, startPoint y: 54, endPoint x: 47, endPoint y: 15, distance: 38.8
click at [46, 54] on div "[PHONE_NUMBER] Connecting call… ALL TASKS ALL TASKS ACTIVE TASKS TASKS IN WRAP …" at bounding box center [54, 50] width 82 height 75
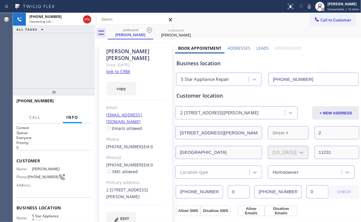
click at [48, 57] on div "[PHONE_NUMBER] Connecting call… ALL TASKS ALL TASKS ACTIVE TASKS TASKS IN WRAP …" at bounding box center [54, 50] width 82 height 75
click at [53, 61] on div "[PHONE_NUMBER] Connecting call… ALL TASKS ALL TASKS ACTIVE TASKS TASKS IN WRAP …" at bounding box center [54, 50] width 82 height 75
drag, startPoint x: 56, startPoint y: 44, endPoint x: 66, endPoint y: 91, distance: 47.9
click at [57, 46] on div "[PHONE_NUMBER] Live | 00:02 ALL TASKS ALL TASKS ACTIVE TASKS TASKS IN WRAP UP" at bounding box center [54, 50] width 82 height 75
click at [75, 104] on span "HANG UP" at bounding box center [78, 103] width 18 height 4
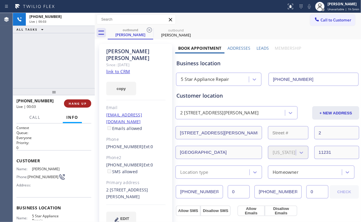
click at [75, 104] on span "HANG UP" at bounding box center [78, 103] width 18 height 4
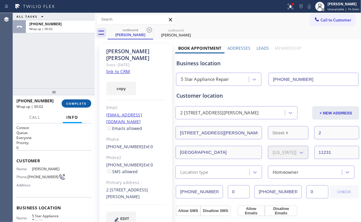
click at [75, 104] on span "COMPLETE" at bounding box center [76, 103] width 20 height 4
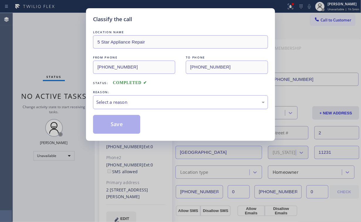
click at [125, 101] on div "Select a reason" at bounding box center [180, 102] width 169 height 7
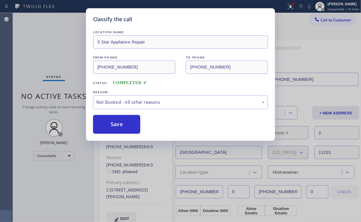
drag, startPoint x: 120, startPoint y: 123, endPoint x: 63, endPoint y: 60, distance: 85.4
click at [120, 123] on button "Save" at bounding box center [116, 124] width 47 height 19
click at [59, 53] on div "Classify the call LOCATION NAME 5 Star Appliance Repair FROM PHONE [PHONE_NUMBE…" at bounding box center [180, 111] width 361 height 222
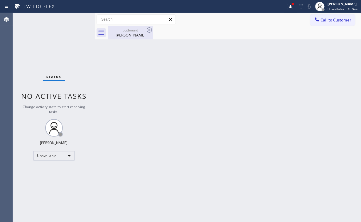
click at [127, 33] on div "[PERSON_NAME]" at bounding box center [130, 34] width 44 height 5
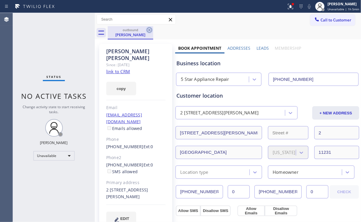
click at [150, 31] on icon at bounding box center [149, 29] width 7 height 7
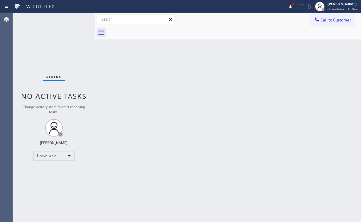
click at [45, 38] on div "Status No active tasks Change activity state to start receiving tasks. [PERSON_…" at bounding box center [54, 117] width 82 height 209
click at [291, 10] on button at bounding box center [290, 6] width 13 height 13
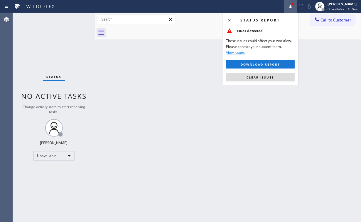
drag, startPoint x: 250, startPoint y: 78, endPoint x: 179, endPoint y: 79, distance: 71.4
click at [250, 78] on span "Clear issues" at bounding box center [261, 77] width 28 height 4
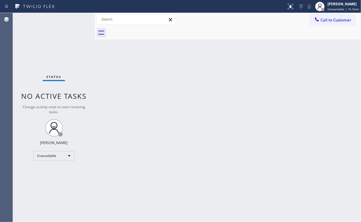
click at [119, 62] on div "Back to Dashboard Change Sender ID Customers Technicians Select a contact Outbo…" at bounding box center [228, 117] width 266 height 209
click at [333, 19] on span "Call to Customer" at bounding box center [336, 19] width 31 height 5
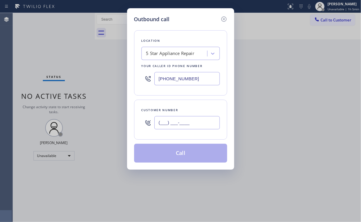
click at [188, 124] on input "(___) ___-____" at bounding box center [186, 122] width 65 height 13
paste input "949) 933-4607"
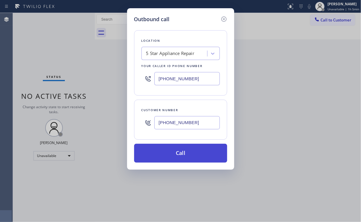
type input "[PHONE_NUMBER]"
click at [173, 154] on button "Call" at bounding box center [180, 153] width 93 height 19
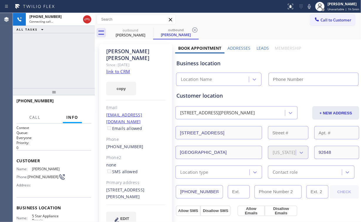
type input "[PHONE_NUMBER]"
click at [70, 59] on div "[PHONE_NUMBER] Connecting call… ALL TASKS ALL TASKS ACTIVE TASKS TASKS IN WRAP …" at bounding box center [54, 50] width 82 height 75
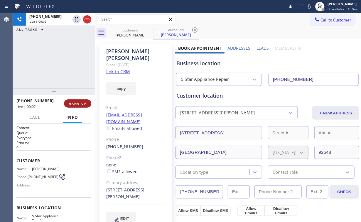
click at [78, 104] on span "HANG UP" at bounding box center [78, 103] width 18 height 4
click at [78, 105] on span "HANG UP" at bounding box center [78, 103] width 18 height 4
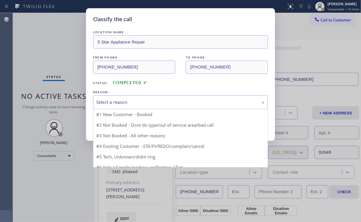
click at [113, 101] on div "Select a reason" at bounding box center [180, 102] width 169 height 7
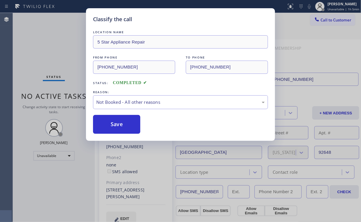
drag, startPoint x: 111, startPoint y: 123, endPoint x: 59, endPoint y: 43, distance: 96.2
click at [111, 122] on button "Save" at bounding box center [116, 124] width 47 height 19
drag, startPoint x: 54, startPoint y: 34, endPoint x: 58, endPoint y: 20, distance: 14.5
click at [54, 34] on div "Classify the call LOCATION NAME 5 Star Appliance Repair FROM PHONE [PHONE_NUMBE…" at bounding box center [180, 111] width 361 height 222
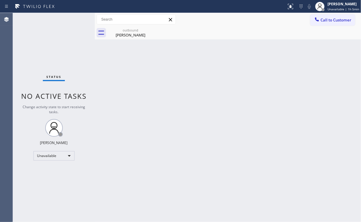
click at [330, 22] on span "Call to Customer" at bounding box center [336, 19] width 31 height 5
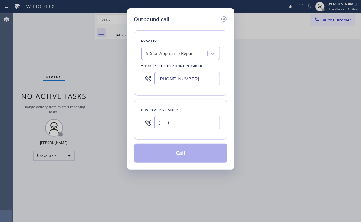
click at [192, 120] on input "(___) ___-____" at bounding box center [186, 122] width 65 height 13
paste input "858) 349-5910"
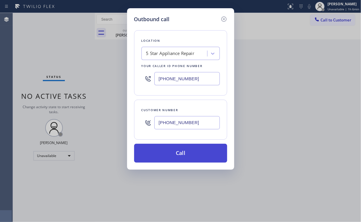
type input "[PHONE_NUMBER]"
click at [170, 154] on button "Call" at bounding box center [180, 153] width 93 height 19
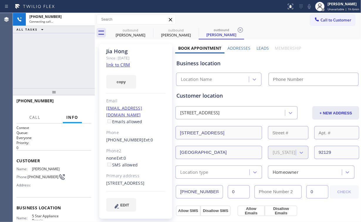
type input "[PHONE_NUMBER]"
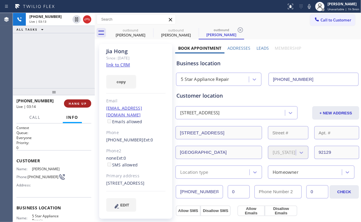
click at [78, 99] on button "HANG UP" at bounding box center [77, 103] width 27 height 8
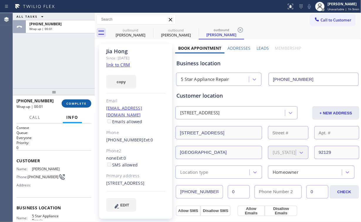
click at [68, 102] on span "COMPLETE" at bounding box center [76, 103] width 20 height 4
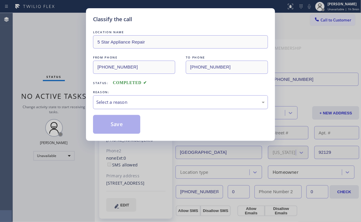
click at [112, 102] on div "Select a reason" at bounding box center [180, 102] width 169 height 7
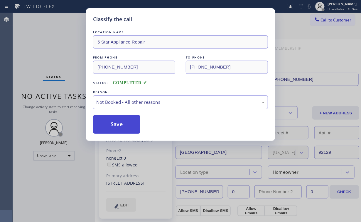
drag, startPoint x: 118, startPoint y: 123, endPoint x: 50, endPoint y: 39, distance: 108.2
click at [118, 122] on button "Save" at bounding box center [116, 124] width 47 height 19
click at [50, 38] on div "Classify the call LOCATION NAME 5 Star Appliance Repair FROM PHONE [PHONE_NUMBE…" at bounding box center [180, 111] width 361 height 222
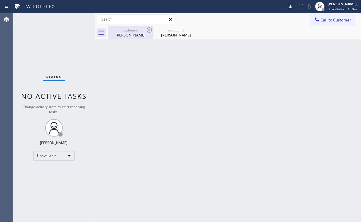
click at [128, 33] on div "[PERSON_NAME]" at bounding box center [130, 34] width 44 height 5
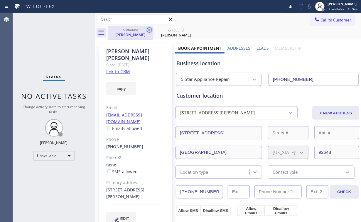
click at [148, 28] on icon at bounding box center [149, 29] width 7 height 7
drag, startPoint x: 148, startPoint y: 28, endPoint x: 137, endPoint y: 130, distance: 102.5
click at [0, 0] on icon at bounding box center [0, 0] width 0 height 0
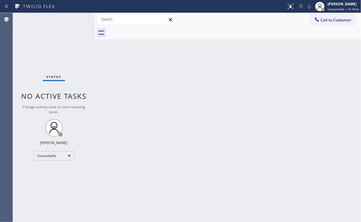
click at [95, 67] on div at bounding box center [95, 117] width 0 height 209
drag, startPoint x: 324, startPoint y: 19, endPoint x: 240, endPoint y: 82, distance: 104.7
click at [324, 20] on span "Call to Customer" at bounding box center [336, 19] width 31 height 5
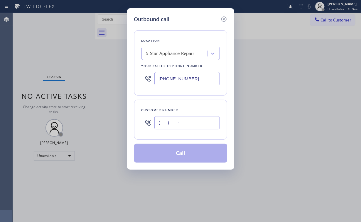
click at [201, 117] on input "(___) ___-____" at bounding box center [186, 122] width 65 height 13
paste input "949) 230-9912"
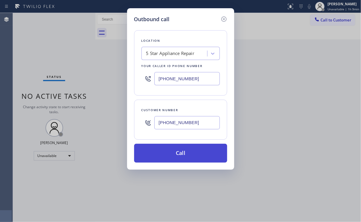
type input "[PHONE_NUMBER]"
click at [169, 153] on button "Call" at bounding box center [180, 153] width 93 height 19
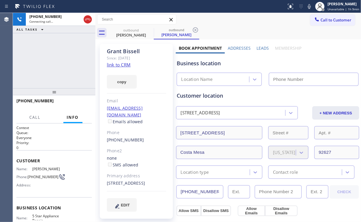
click at [59, 60] on div "[PHONE_NUMBER] Connecting call… ALL TASKS ALL TASKS ACTIVE TASKS TASKS IN WRAP …" at bounding box center [54, 50] width 83 height 75
type input "[PHONE_NUMBER]"
click at [44, 55] on div "[PHONE_NUMBER] Connecting call… ALL TASKS ALL TASKS ACTIVE TASKS TASKS IN WRAP …" at bounding box center [54, 50] width 83 height 75
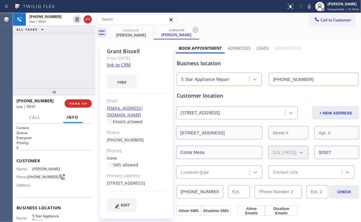
click at [65, 45] on div "[PHONE_NUMBER] Live | 00:01 ALL TASKS ALL TASKS ACTIVE TASKS TASKS IN WRAP UP" at bounding box center [54, 50] width 83 height 75
click at [80, 103] on span "HANG UP" at bounding box center [78, 103] width 18 height 4
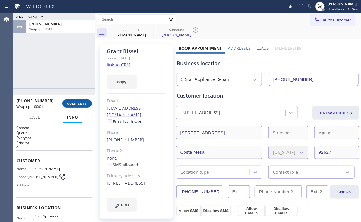
click at [80, 103] on span "COMPLETE" at bounding box center [77, 103] width 20 height 4
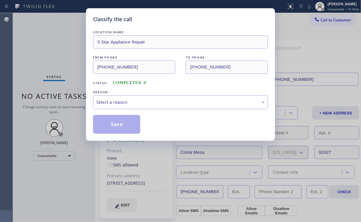
click at [113, 103] on div "Select a reason" at bounding box center [180, 102] width 169 height 7
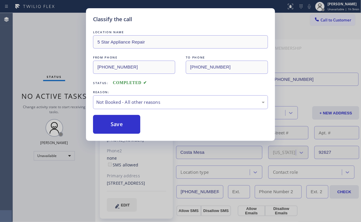
drag, startPoint x: 117, startPoint y: 124, endPoint x: 45, endPoint y: 24, distance: 123.6
click at [117, 124] on button "Save" at bounding box center [116, 124] width 47 height 19
drag, startPoint x: 43, startPoint y: 23, endPoint x: 46, endPoint y: 22, distance: 3.0
click at [43, 23] on div "Classify the call LOCATION NAME 5 Star Appliance Repair FROM PHONE [PHONE_NUMBE…" at bounding box center [180, 111] width 361 height 222
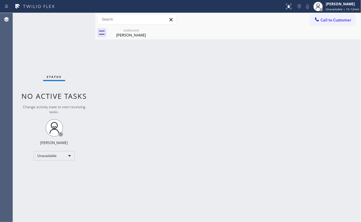
click at [103, 71] on div "Back to Dashboard Change Sender ID Customers Technicians Select a contact Outbo…" at bounding box center [228, 117] width 266 height 209
click at [129, 33] on div "[PERSON_NAME]" at bounding box center [131, 34] width 44 height 5
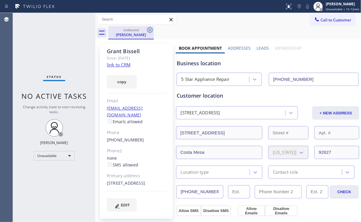
click at [149, 29] on icon at bounding box center [150, 29] width 7 height 7
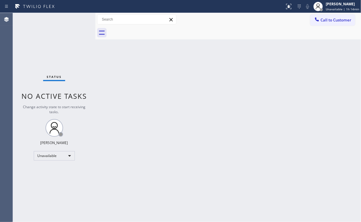
click at [56, 55] on div "Status No active tasks Change activity state to start receiving tasks. [PERSON_…" at bounding box center [54, 117] width 83 height 209
click at [41, 45] on div "Status No active tasks Change activity state to start receiving tasks. [PERSON_…" at bounding box center [54, 117] width 83 height 209
click at [320, 23] on div at bounding box center [317, 19] width 7 height 7
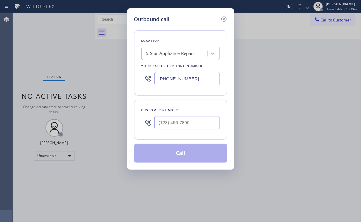
drag, startPoint x: 197, startPoint y: 79, endPoint x: 54, endPoint y: 77, distance: 143.3
click at [118, 78] on div "Outbound call Location 5 Star Appliance Repair Your caller id phone number [PHO…" at bounding box center [180, 111] width 361 height 222
paste input "88) 894-2474"
type input "(888) 894-2474"
click at [51, 48] on div "Outbound call Location 4C.Email 5 Star Plumbing Emails Your caller id phone num…" at bounding box center [180, 111] width 361 height 222
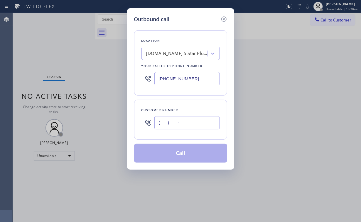
click at [181, 121] on input "(___) ___-____" at bounding box center [186, 122] width 65 height 13
paste input "760) 889-2826"
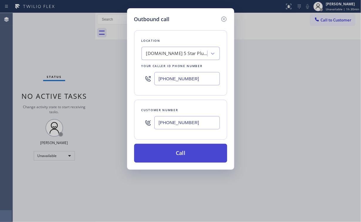
type input "(760) 889-2826"
click at [172, 152] on button "Call" at bounding box center [180, 153] width 93 height 19
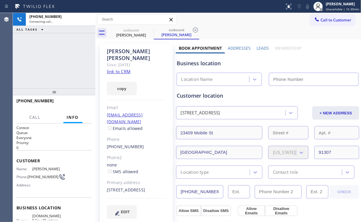
type input "(888) 894-2474"
click at [33, 55] on div "+17608892826 Connecting call… ALL TASKS ALL TASKS ACTIVE TASKS TASKS IN WRAP UP" at bounding box center [54, 50] width 83 height 75
click at [45, 63] on div "+17608892826 Connecting call… ALL TASKS ALL TASKS ACTIVE TASKS TASKS IN WRAP UP" at bounding box center [54, 50] width 83 height 75
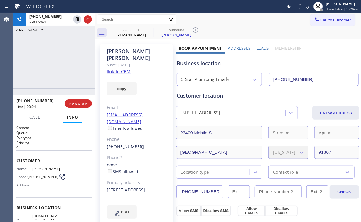
click at [56, 48] on div "+17608892826 Live | 00:04 ALL TASKS ALL TASKS ACTIVE TASKS TASKS IN WRAP UP" at bounding box center [54, 50] width 83 height 75
click at [210, 79] on div "5 Star Plumbing Emails" at bounding box center [206, 79] width 48 height 7
drag, startPoint x: 44, startPoint y: 56, endPoint x: 83, endPoint y: 101, distance: 59.5
click at [44, 56] on div "+17608892826 Live | 00:14 ALL TASKS ALL TASKS ACTIVE TASKS TASKS IN WRAP UP" at bounding box center [54, 50] width 83 height 75
drag, startPoint x: 107, startPoint y: 176, endPoint x: 126, endPoint y: 182, distance: 20.3
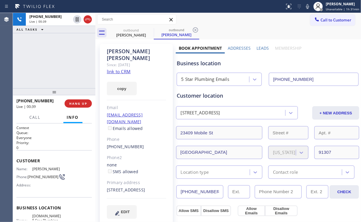
click at [126, 186] on div "23409 Mobile St Los Angeles, 91307 CA" at bounding box center [136, 189] width 59 height 7
copy div "23409 Mobile St Los Angeles, 91307 CA"
click at [126, 68] on link "link to CRM" at bounding box center [119, 71] width 24 height 6
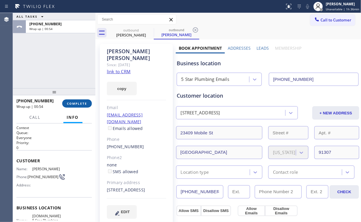
click at [81, 102] on span "COMPLETE" at bounding box center [77, 103] width 20 height 4
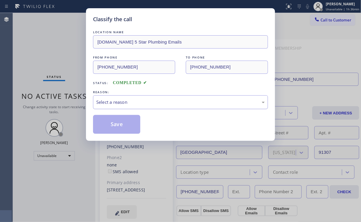
click at [119, 102] on div "Select a reason" at bounding box center [180, 102] width 169 height 7
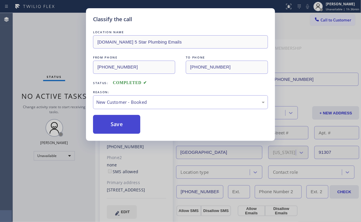
drag, startPoint x: 122, startPoint y: 125, endPoint x: 93, endPoint y: 81, distance: 52.8
click at [122, 125] on button "Save" at bounding box center [116, 124] width 47 height 19
click at [73, 54] on div "Classify the call LOCATION NAME 4C.Email 5 Star Plumbing Emails FROM PHONE (888…" at bounding box center [180, 111] width 361 height 222
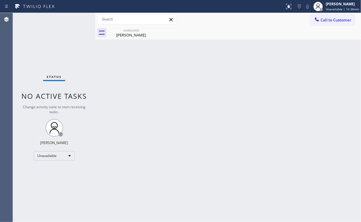
drag, startPoint x: 114, startPoint y: 100, endPoint x: 57, endPoint y: 1, distance: 114.2
click at [113, 97] on div "Back to Dashboard Change Sender ID Customers Technicians Select a contact Outbo…" at bounding box center [228, 117] width 266 height 209
drag, startPoint x: 330, startPoint y: 20, endPoint x: 200, endPoint y: 72, distance: 139.8
click at [329, 22] on span "Call to Customer" at bounding box center [336, 19] width 31 height 5
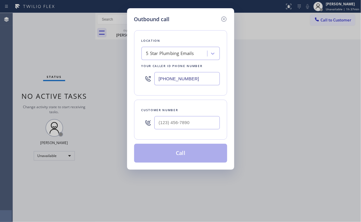
drag, startPoint x: 197, startPoint y: 76, endPoint x: 90, endPoint y: 74, distance: 107.5
click at [103, 74] on div "Outbound call Location 5 Star Plumbing Emails Your caller id phone number (888)…" at bounding box center [180, 111] width 361 height 222
drag, startPoint x: 199, startPoint y: 80, endPoint x: 150, endPoint y: 82, distance: 49.1
click at [130, 80] on div "Outbound call Location 5 Star Plumbing Emails Your caller id phone number (888)…" at bounding box center [180, 88] width 107 height 161
paste input "408) 338-6643"
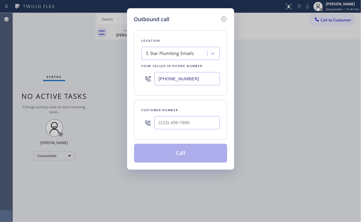
type input "(408) 338-6643"
click at [186, 124] on input "(___) ___-____" at bounding box center [186, 122] width 65 height 13
paste input "408) 538-3713"
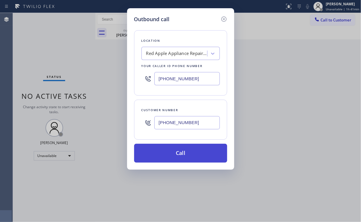
type input "(408) 538-3713"
click at [168, 154] on button "Call" at bounding box center [180, 153] width 93 height 19
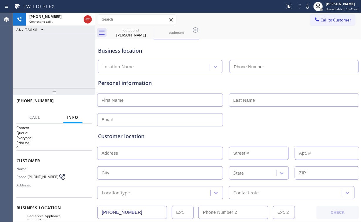
type input "(408) 338-6643"
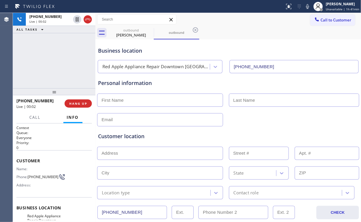
click at [74, 53] on div "+14085383713 Live | 00:02 ALL TASKS ALL TASKS ACTIVE TASKS TASKS IN WRAP UP" at bounding box center [54, 50] width 83 height 75
drag, startPoint x: 131, startPoint y: 28, endPoint x: 146, endPoint y: 30, distance: 14.7
click at [131, 28] on div "outbound" at bounding box center [131, 30] width 44 height 4
type input "(888) 894-2474"
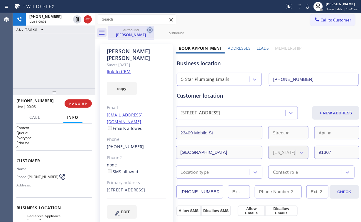
click at [150, 28] on icon at bounding box center [150, 29] width 7 height 7
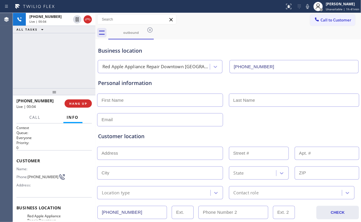
click at [61, 64] on div "+14085383713 Live | 00:04 ALL TASKS ALL TASKS ACTIVE TASKS TASKS IN WRAP UP" at bounding box center [54, 50] width 83 height 75
click at [79, 108] on div "+14085383713 Live | 00:04 HANG UP" at bounding box center [53, 103] width 75 height 15
click at [76, 102] on span "HANG UP" at bounding box center [78, 103] width 18 height 4
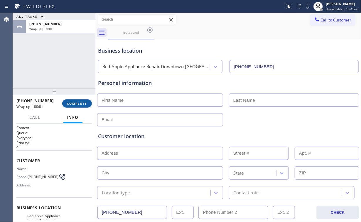
click at [77, 103] on span "COMPLETE" at bounding box center [77, 103] width 20 height 4
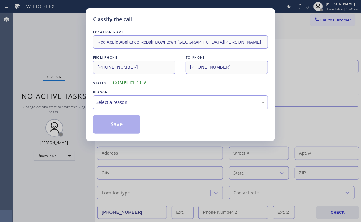
drag, startPoint x: 112, startPoint y: 102, endPoint x: 113, endPoint y: 107, distance: 5.4
click at [112, 102] on div "Select a reason" at bounding box center [180, 102] width 169 height 7
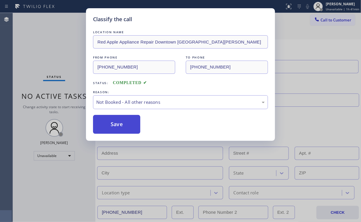
drag, startPoint x: 109, startPoint y: 122, endPoint x: 60, endPoint y: 66, distance: 73.9
click at [109, 122] on button "Save" at bounding box center [116, 124] width 47 height 19
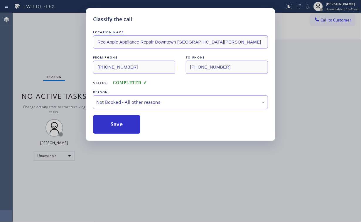
click at [59, 60] on div "Classify the call LOCATION NAME Red Apple Appliance Repair Downtown San Jose FR…" at bounding box center [180, 111] width 361 height 222
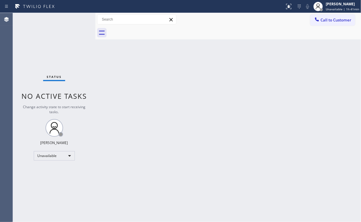
click at [326, 19] on span "Call to Customer" at bounding box center [336, 19] width 31 height 5
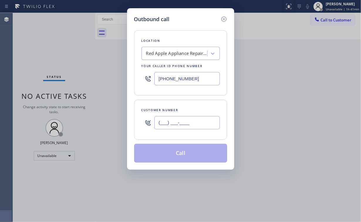
click at [188, 122] on input "(___) ___-____" at bounding box center [186, 122] width 65 height 13
paste input "408) 538-3713"
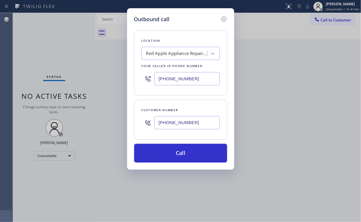
type input "(408) 538-3713"
click at [169, 155] on button "Call" at bounding box center [180, 153] width 93 height 19
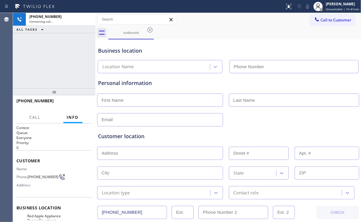
type input "(408) 338-6643"
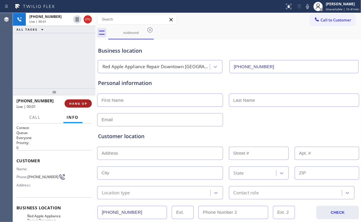
click at [77, 103] on span "HANG UP" at bounding box center [78, 103] width 18 height 4
click at [78, 103] on span "HANG UP" at bounding box center [78, 103] width 18 height 4
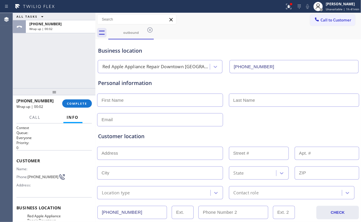
click at [93, 103] on div "+14085383713 Wrap up | 00:02 COMPLETE" at bounding box center [54, 103] width 83 height 16
click at [85, 103] on span "COMPLETE" at bounding box center [77, 103] width 20 height 4
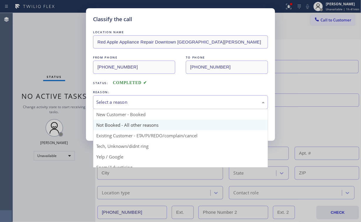
drag, startPoint x: 109, startPoint y: 102, endPoint x: 112, endPoint y: 121, distance: 19.1
click at [110, 103] on div "Select a reason" at bounding box center [180, 102] width 169 height 7
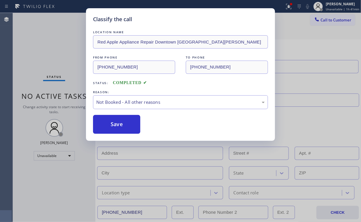
drag, startPoint x: 113, startPoint y: 121, endPoint x: 51, endPoint y: 58, distance: 88.7
click at [113, 121] on button "Save" at bounding box center [116, 124] width 47 height 19
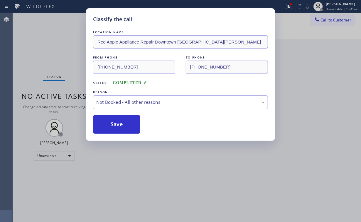
click at [52, 54] on div "Classify the call LOCATION NAME Red Apple Appliance Repair Downtown San Jose FR…" at bounding box center [180, 111] width 361 height 222
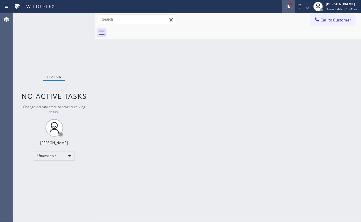
click at [289, 9] on button at bounding box center [289, 6] width 13 height 13
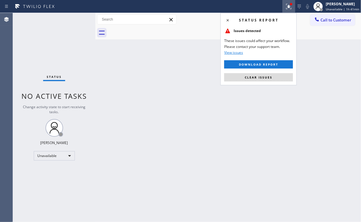
drag, startPoint x: 278, startPoint y: 73, endPoint x: 312, endPoint y: 68, distance: 33.9
click at [279, 73] on button "Clear issues" at bounding box center [258, 77] width 69 height 8
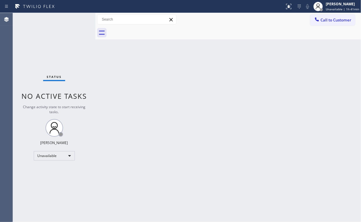
click at [313, 68] on div "Back to Dashboard Change Sender ID Customers Technicians Select a contact Outbo…" at bounding box center [228, 117] width 266 height 209
click at [330, 21] on span "Call to Customer" at bounding box center [336, 19] width 31 height 5
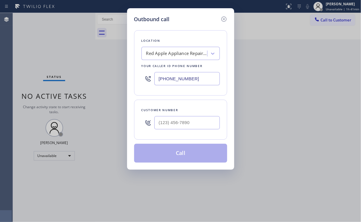
drag, startPoint x: 197, startPoint y: 81, endPoint x: 95, endPoint y: 83, distance: 102.2
click at [122, 80] on div "Outbound call Location Red Apple Appliance Repair Downtown San Jose Your caller…" at bounding box center [180, 111] width 361 height 222
paste input "310) 388-3749"
type input "(310) 388-3749"
click at [189, 117] on input "(___) ___-____" at bounding box center [186, 122] width 65 height 13
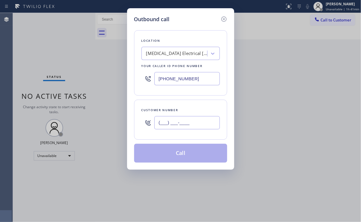
paste input "321) 352-6080"
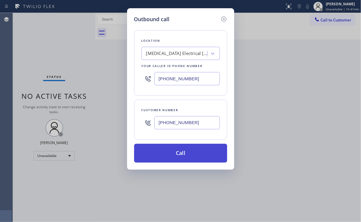
type input "(321) 352-6080"
click at [178, 157] on button "Call" at bounding box center [180, 153] width 93 height 19
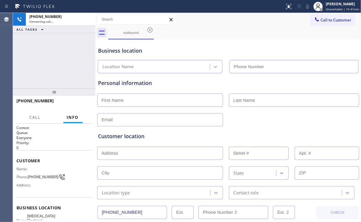
type input "(310) 388-3749"
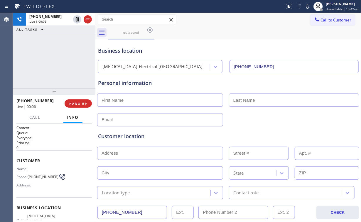
drag, startPoint x: 34, startPoint y: 57, endPoint x: 75, endPoint y: 96, distance: 55.9
click at [35, 58] on div "+13213526080 Live | 00:06 ALL TASKS ALL TASKS ACTIVE TASKS TASKS IN WRAP UP" at bounding box center [54, 50] width 83 height 75
click at [79, 104] on span "HANG UP" at bounding box center [78, 103] width 18 height 4
click at [80, 104] on span "HANG UP" at bounding box center [78, 103] width 18 height 4
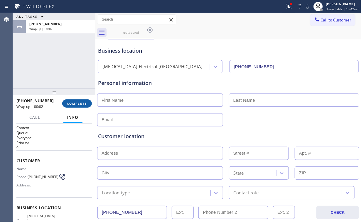
click at [76, 102] on span "COMPLETE" at bounding box center [77, 103] width 20 height 4
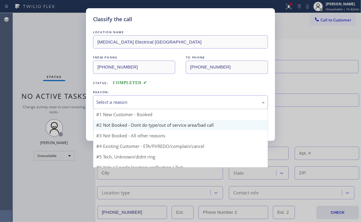
drag, startPoint x: 103, startPoint y: 100, endPoint x: 111, endPoint y: 123, distance: 23.9
click at [104, 101] on div "Select a reason" at bounding box center [180, 102] width 169 height 7
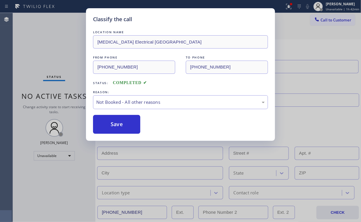
drag, startPoint x: 111, startPoint y: 124, endPoint x: 58, endPoint y: 71, distance: 74.6
click at [112, 123] on button "Save" at bounding box center [116, 124] width 47 height 19
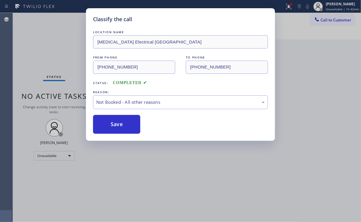
drag, startPoint x: 48, startPoint y: 62, endPoint x: 84, endPoint y: 63, distance: 35.8
click at [51, 62] on div "Classify the call LOCATION NAME High Voltage Electrical Playa Vista FROM PHONE …" at bounding box center [180, 111] width 361 height 222
click at [290, 8] on icon at bounding box center [288, 6] width 4 height 4
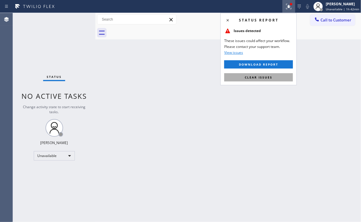
click at [265, 75] on button "Clear issues" at bounding box center [258, 77] width 69 height 8
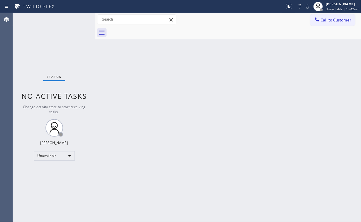
drag, startPoint x: 332, startPoint y: 57, endPoint x: 332, endPoint y: 45, distance: 11.7
click at [332, 54] on div "Back to Dashboard Change Sender ID Customers Technicians Select a contact Outbo…" at bounding box center [228, 117] width 266 height 209
click at [328, 22] on span "Call to Customer" at bounding box center [336, 19] width 31 height 5
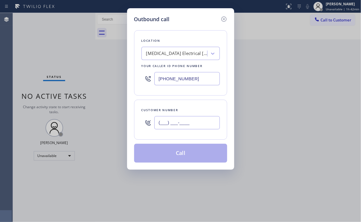
click at [200, 119] on input "(___) ___-____" at bounding box center [186, 122] width 65 height 13
paste input "321) 352-6080"
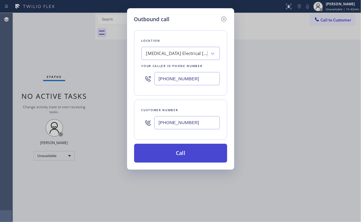
type input "(321) 352-6080"
click at [167, 152] on button "Call" at bounding box center [180, 153] width 93 height 19
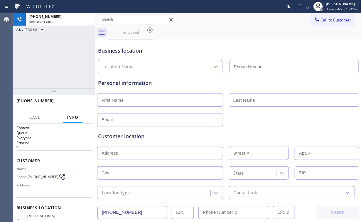
type input "(310) 388-3749"
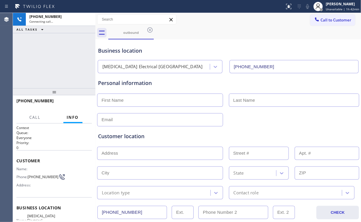
click at [48, 65] on div "+13213526080 Connecting call… ALL TASKS ALL TASKS ACTIVE TASKS TASKS IN WRAP UP" at bounding box center [54, 50] width 83 height 75
click at [78, 104] on span "HANG UP" at bounding box center [78, 103] width 18 height 4
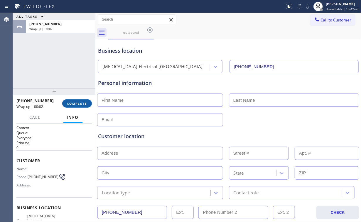
click at [80, 102] on span "COMPLETE" at bounding box center [77, 103] width 20 height 4
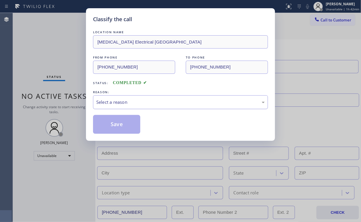
click at [106, 100] on div "Select a reason" at bounding box center [180, 102] width 169 height 7
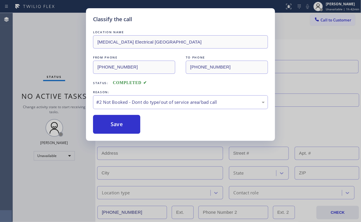
drag, startPoint x: 110, startPoint y: 124, endPoint x: 87, endPoint y: 89, distance: 41.8
click at [110, 123] on button "Save" at bounding box center [116, 124] width 47 height 19
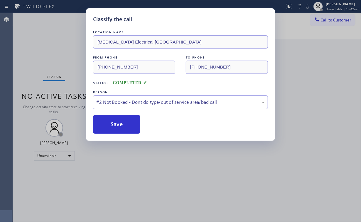
click at [57, 60] on div "Classify the call LOCATION NAME High Voltage Electrical Playa Vista FROM PHONE …" at bounding box center [180, 111] width 361 height 222
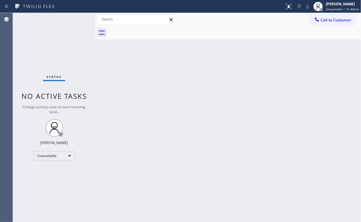
drag, startPoint x: 15, startPoint y: 35, endPoint x: 27, endPoint y: 33, distance: 11.9
click at [18, 35] on div "Status No active tasks Change activity state to start receiving tasks. [PERSON_…" at bounding box center [54, 117] width 83 height 209
drag, startPoint x: 334, startPoint y: 19, endPoint x: 217, endPoint y: 110, distance: 147.9
click at [332, 20] on span "Call to Customer" at bounding box center [336, 19] width 31 height 5
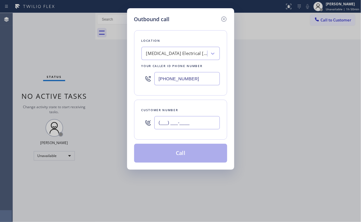
click at [199, 124] on input "(___) ___-____" at bounding box center [186, 122] width 65 height 13
paste input "909) 419-9907"
type input "(909) 419-9907"
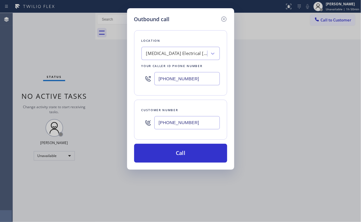
click at [194, 29] on div "Location High Voltage Electrical Playa Vista Your caller id phone number (310) …" at bounding box center [180, 92] width 93 height 139
drag, startPoint x: 196, startPoint y: 78, endPoint x: 106, endPoint y: 86, distance: 90.2
click at [114, 83] on div "Outbound call Location High Voltage Electrical Playa Vista Your caller id phone…" at bounding box center [180, 111] width 361 height 222
paste input "855) 731-4952"
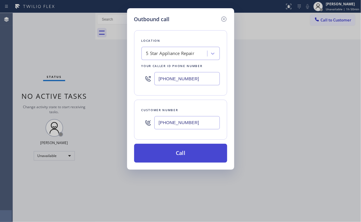
type input "[PHONE_NUMBER]"
click at [182, 153] on button "Call" at bounding box center [180, 153] width 93 height 19
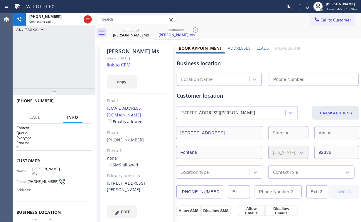
type input "[PHONE_NUMBER]"
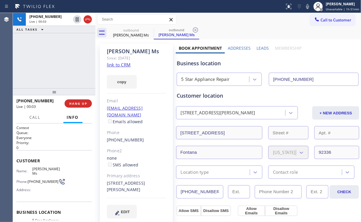
click at [39, 56] on div "+19094199907 Live | 00:03 ALL TASKS ALL TASKS ACTIVE TASKS TASKS IN WRAP UP" at bounding box center [54, 50] width 83 height 75
click at [80, 105] on span "HANG UP" at bounding box center [78, 103] width 18 height 4
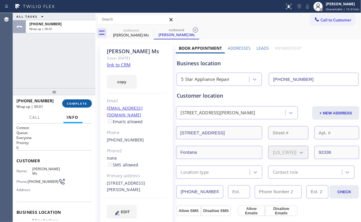
click at [80, 104] on span "COMPLETE" at bounding box center [77, 103] width 20 height 4
click at [117, 67] on link "link to CRM" at bounding box center [119, 65] width 24 height 6
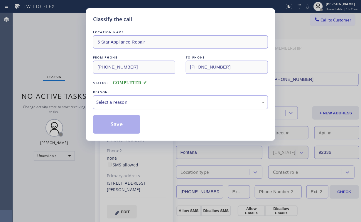
click at [109, 101] on div "Select a reason" at bounding box center [180, 102] width 169 height 7
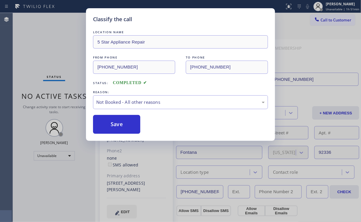
drag, startPoint x: 115, startPoint y: 123, endPoint x: 123, endPoint y: 195, distance: 72.3
click at [116, 124] on button "Save" at bounding box center [116, 124] width 47 height 19
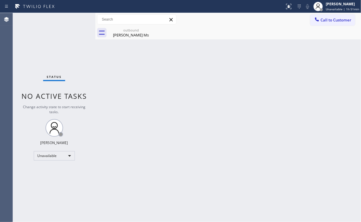
click at [85, 57] on div "Status No active tasks Change activity state to start receiving tasks. [PERSON_…" at bounding box center [54, 117] width 83 height 209
click at [131, 35] on div "Nicole Ms" at bounding box center [131, 34] width 44 height 5
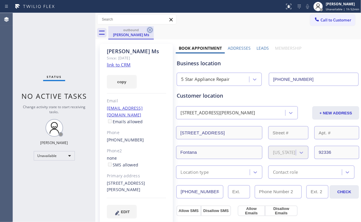
click at [151, 28] on icon at bounding box center [150, 29] width 7 height 7
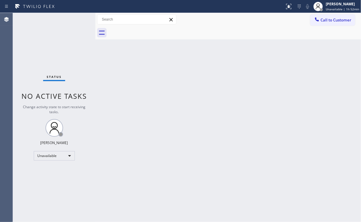
click at [69, 32] on div "Status No active tasks Change activity state to start receiving tasks. [PERSON_…" at bounding box center [54, 117] width 83 height 209
click at [328, 17] on span "Call to Customer" at bounding box center [336, 19] width 31 height 5
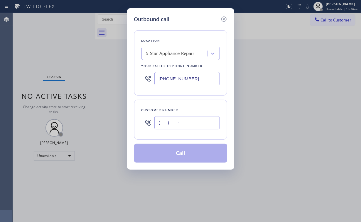
click at [179, 123] on input "(___) ___-____" at bounding box center [186, 122] width 65 height 13
paste input "714) 293-3495"
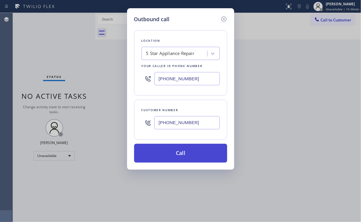
type input "(714) 293-3495"
click at [171, 153] on button "Call" at bounding box center [180, 153] width 93 height 19
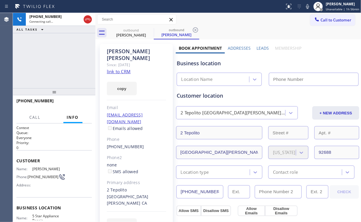
type input "[PHONE_NUMBER]"
click at [65, 53] on div "+17142933495 Connecting call… ALL TASKS ALL TASKS ACTIVE TASKS TASKS IN WRAP UP" at bounding box center [54, 50] width 83 height 75
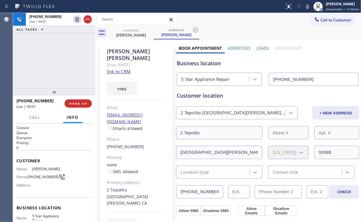
click at [43, 65] on div "+17142933495 Live | 00:01 ALL TASKS ALL TASKS ACTIVE TASKS TASKS IN WRAP UP" at bounding box center [54, 50] width 83 height 75
click at [83, 107] on button "HANG UP" at bounding box center [78, 103] width 27 height 8
click at [82, 105] on button "HANG UP" at bounding box center [78, 103] width 27 height 8
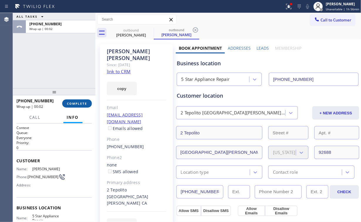
click at [86, 103] on span "COMPLETE" at bounding box center [77, 103] width 20 height 4
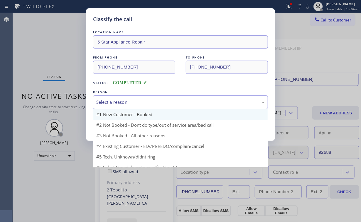
drag, startPoint x: 120, startPoint y: 98, endPoint x: 122, endPoint y: 110, distance: 12.0
click at [120, 100] on div "Select a reason" at bounding box center [180, 102] width 169 height 7
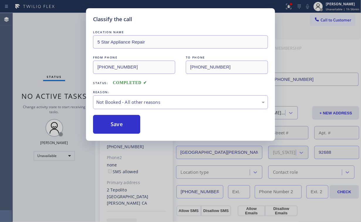
drag, startPoint x: 125, startPoint y: 122, endPoint x: 70, endPoint y: 73, distance: 73.8
click at [125, 122] on button "Save" at bounding box center [116, 124] width 47 height 19
click at [40, 43] on div "Classify the call LOCATION NAME 5 Star Appliance Repair FROM PHONE (855) 731-49…" at bounding box center [180, 111] width 361 height 222
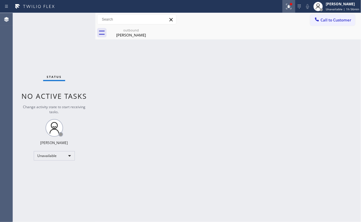
drag, startPoint x: 291, startPoint y: 5, endPoint x: 295, endPoint y: 16, distance: 11.1
click at [291, 5] on icon at bounding box center [289, 6] width 4 height 2
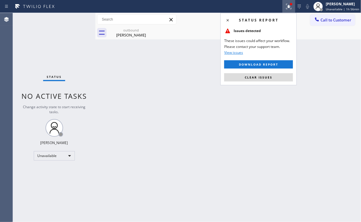
drag, startPoint x: 269, startPoint y: 78, endPoint x: 304, endPoint y: 65, distance: 37.1
click at [270, 78] on span "Clear issues" at bounding box center [259, 77] width 28 height 4
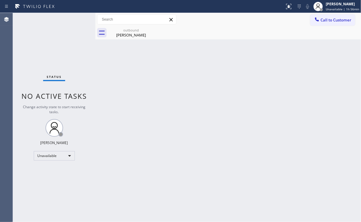
click at [320, 18] on icon at bounding box center [317, 19] width 6 height 6
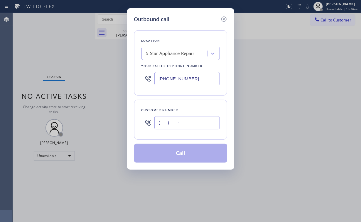
click at [194, 118] on input "(___) ___-____" at bounding box center [186, 122] width 65 height 13
paste input "206) 618-2551"
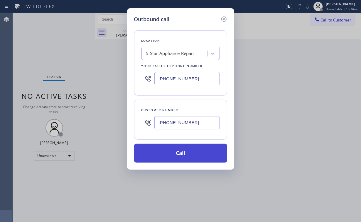
type input "(206) 618-2551"
click at [177, 151] on button "Call" at bounding box center [180, 153] width 93 height 19
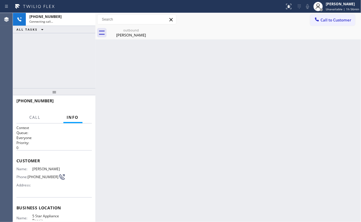
click at [57, 62] on div "+12066182551 Connecting call… ALL TASKS ALL TASKS ACTIVE TASKS TASKS IN WRAP UP" at bounding box center [54, 50] width 83 height 75
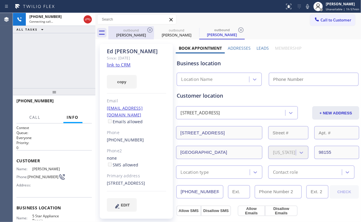
drag, startPoint x: 128, startPoint y: 27, endPoint x: 147, endPoint y: 30, distance: 19.3
click at [128, 27] on div "outbound Chris Terhune" at bounding box center [131, 32] width 44 height 13
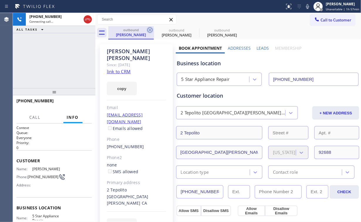
click at [153, 29] on icon at bounding box center [150, 29] width 7 height 7
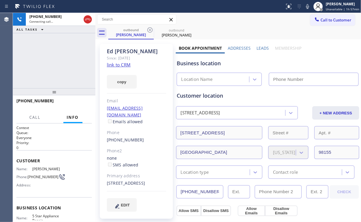
type input "[PHONE_NUMBER]"
click at [80, 44] on div "+12066182551 Connecting call… ALL TASKS ALL TASKS ACTIVE TASKS TASKS IN WRAP UP" at bounding box center [54, 50] width 83 height 75
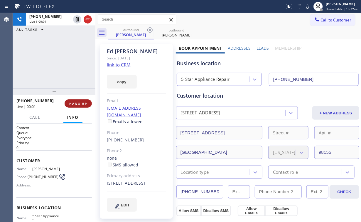
click at [77, 100] on button "HANG UP" at bounding box center [78, 103] width 27 height 8
click at [76, 101] on span "COMPLETE" at bounding box center [77, 103] width 20 height 4
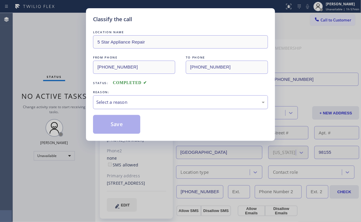
click at [114, 108] on div "Select a reason" at bounding box center [180, 102] width 175 height 14
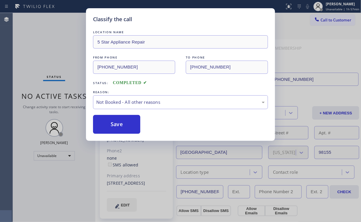
drag, startPoint x: 115, startPoint y: 125, endPoint x: 55, endPoint y: 42, distance: 102.4
click at [115, 122] on button "Save" at bounding box center [116, 124] width 47 height 19
click at [55, 39] on div "Classify the call LOCATION NAME 5 Star Appliance Repair FROM PHONE (855) 731-49…" at bounding box center [180, 111] width 361 height 222
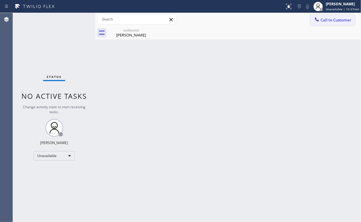
click at [334, 19] on span "Call to Customer" at bounding box center [336, 19] width 31 height 5
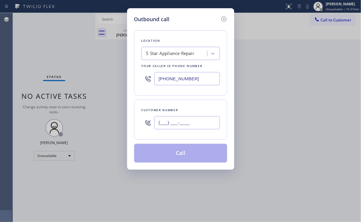
click at [194, 124] on input "(___) ___-____" at bounding box center [186, 122] width 65 height 13
paste input "602) 820-1545"
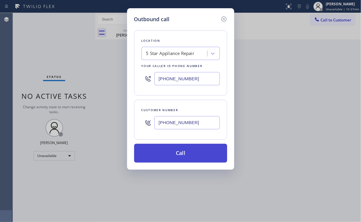
type input "(602) 820-1545"
click at [176, 152] on button "Call" at bounding box center [180, 153] width 93 height 19
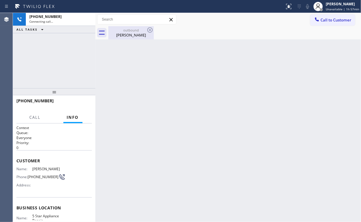
drag, startPoint x: 73, startPoint y: 40, endPoint x: 126, endPoint y: 32, distance: 52.9
click at [74, 40] on div "+16028201545 Connecting call… ALL TASKS ALL TASKS ACTIVE TASKS TASKS IN WRAP UP" at bounding box center [54, 50] width 83 height 75
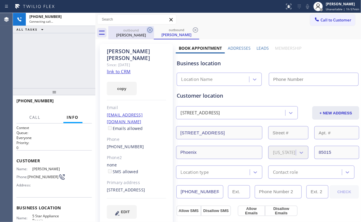
click at [140, 28] on div "outbound" at bounding box center [131, 30] width 44 height 4
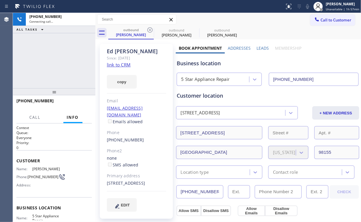
click at [152, 28] on icon at bounding box center [150, 29] width 7 height 7
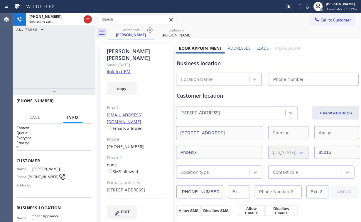
click at [60, 55] on div "+16028201545 Connecting call… ALL TASKS ALL TASKS ACTIVE TASKS TASKS IN WRAP UP" at bounding box center [54, 50] width 83 height 75
type input "[PHONE_NUMBER]"
drag, startPoint x: 61, startPoint y: 58, endPoint x: 58, endPoint y: 59, distance: 3.8
click at [56, 59] on div "+16028201545 Connecting call… ALL TASKS ALL TASKS ACTIVE TASKS TASKS IN WRAP UP" at bounding box center [54, 50] width 83 height 75
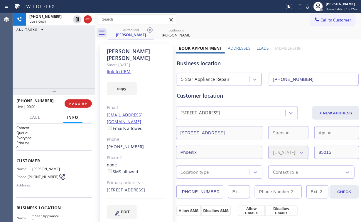
drag, startPoint x: 59, startPoint y: 63, endPoint x: 60, endPoint y: 67, distance: 4.8
click at [59, 63] on div "+16028201545 Live | 00:01 ALL TASKS ALL TASKS ACTIVE TASKS TASKS IN WRAP UP" at bounding box center [54, 50] width 83 height 75
click at [88, 107] on button "HANG UP" at bounding box center [78, 103] width 27 height 8
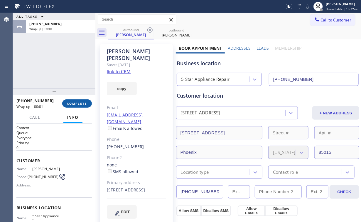
click at [87, 105] on button "COMPLETE" at bounding box center [77, 103] width 30 height 8
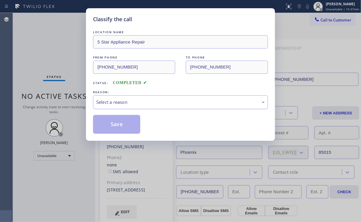
click at [107, 105] on div "Select a reason" at bounding box center [180, 102] width 169 height 7
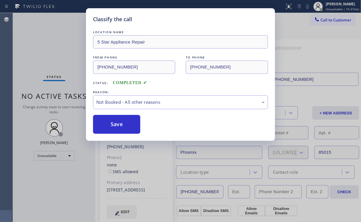
click at [118, 126] on button "Save" at bounding box center [116, 124] width 47 height 19
click at [35, 52] on div "Classify the call LOCATION NAME 5 Star Appliance Repair FROM PHONE (855) 731-49…" at bounding box center [180, 111] width 361 height 222
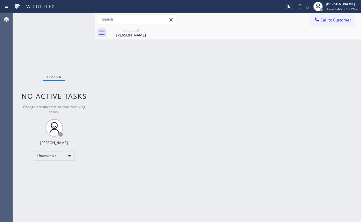
drag, startPoint x: 335, startPoint y: 21, endPoint x: 223, endPoint y: 75, distance: 124.3
click at [332, 23] on button "Call to Customer" at bounding box center [332, 19] width 45 height 11
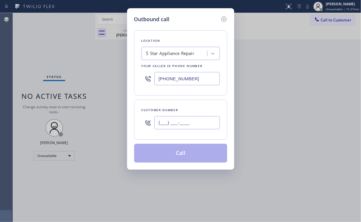
click at [191, 122] on input "(___) ___-____" at bounding box center [186, 122] width 65 height 13
paste input "714) 749-2177"
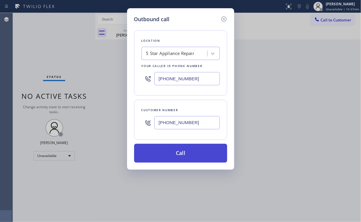
type input "(714) 749-2177"
click at [178, 144] on button "Call" at bounding box center [180, 153] width 93 height 19
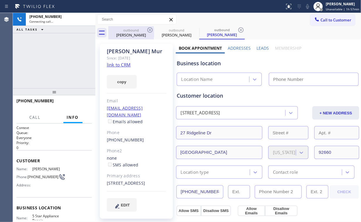
click at [131, 30] on div "outbound" at bounding box center [131, 30] width 44 height 4
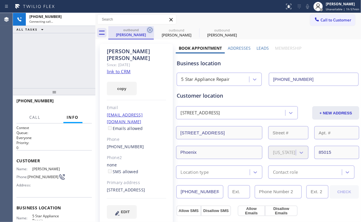
click at [150, 29] on icon at bounding box center [150, 29] width 7 height 7
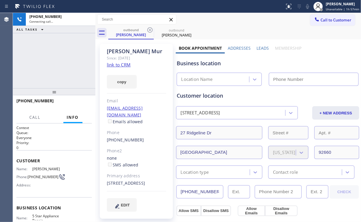
type input "[PHONE_NUMBER]"
click at [59, 58] on div "+17147492177 Connecting call… ALL TASKS ALL TASKS ACTIVE TASKS TASKS IN WRAP UP" at bounding box center [54, 50] width 83 height 75
click at [58, 62] on div "+17147492177 Connecting call… ALL TASKS ALL TASKS ACTIVE TASKS TASKS IN WRAP UP" at bounding box center [54, 50] width 83 height 75
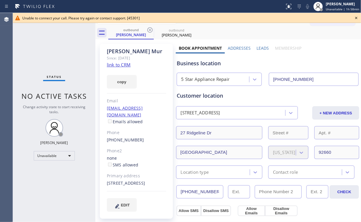
click at [356, 18] on icon at bounding box center [356, 18] width 2 height 2
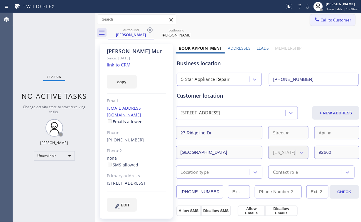
click at [331, 19] on span "Call to Customer" at bounding box center [336, 19] width 31 height 5
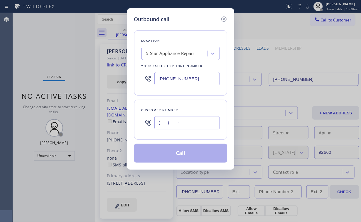
click at [204, 121] on input "(___) ___-____" at bounding box center [186, 122] width 65 height 13
paste input "253) 203-5786"
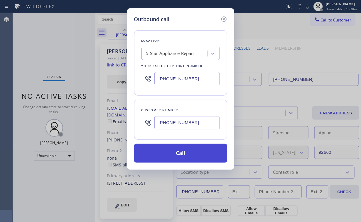
type input "(253) 203-5786"
click at [169, 153] on button "Call" at bounding box center [180, 153] width 93 height 19
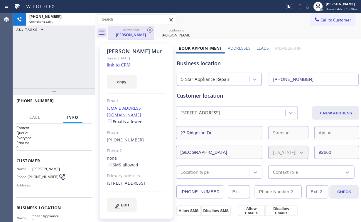
click at [57, 55] on div "+12532035786 Connecting call… ALL TASKS ALL TASKS ACTIVE TASKS TASKS IN WRAP UP" at bounding box center [54, 50] width 83 height 75
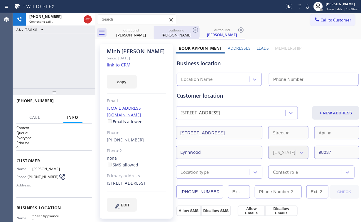
click at [136, 31] on div "outbound" at bounding box center [131, 30] width 44 height 4
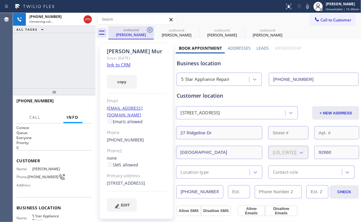
click at [151, 29] on icon at bounding box center [150, 29] width 7 height 7
click at [149, 30] on icon at bounding box center [149, 29] width 5 height 5
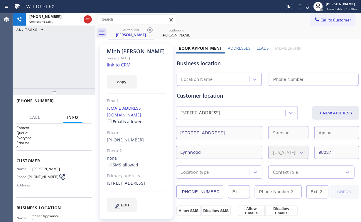
type input "[PHONE_NUMBER]"
click at [51, 49] on div "+12532035786 Connecting call… ALL TASKS ALL TASKS ACTIVE TASKS TASKS IN WRAP UP" at bounding box center [54, 50] width 83 height 75
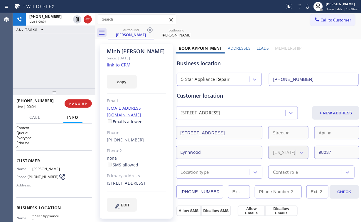
click at [52, 61] on div "+12532035786 Live | 00:04 ALL TASKS ALL TASKS ACTIVE TASKS TASKS IN WRAP UP" at bounding box center [54, 50] width 83 height 75
click at [83, 101] on button "HANG UP" at bounding box center [78, 103] width 27 height 8
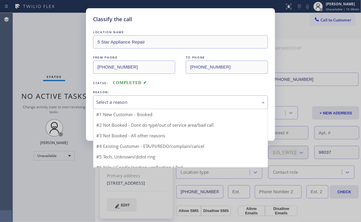
drag, startPoint x: 118, startPoint y: 100, endPoint x: 117, endPoint y: 122, distance: 21.1
click at [118, 102] on div "Select a reason" at bounding box center [180, 102] width 169 height 7
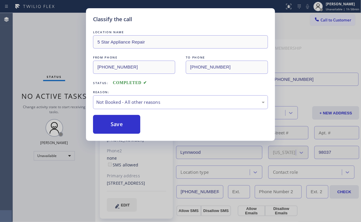
drag, startPoint x: 119, startPoint y: 122, endPoint x: 31, endPoint y: 25, distance: 131.0
click at [119, 122] on button "Save" at bounding box center [116, 124] width 47 height 19
click at [31, 25] on div "Classify the call LOCATION NAME 5 Star Appliance Repair FROM PHONE (855) 731-49…" at bounding box center [180, 111] width 361 height 222
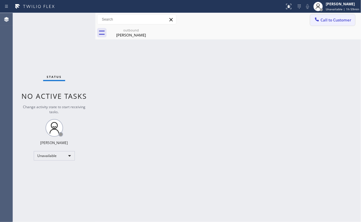
click at [329, 23] on button "Call to Customer" at bounding box center [332, 19] width 45 height 11
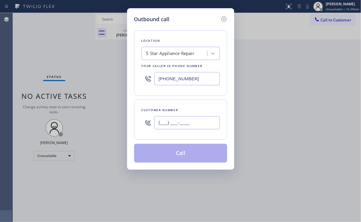
drag, startPoint x: 199, startPoint y: 127, endPoint x: 203, endPoint y: 123, distance: 6.2
click at [199, 127] on input "(___) ___-____" at bounding box center [186, 122] width 65 height 13
paste input "609) 389-8517"
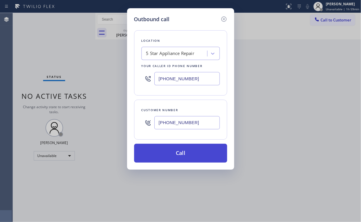
click at [179, 152] on button "Call" at bounding box center [180, 153] width 93 height 19
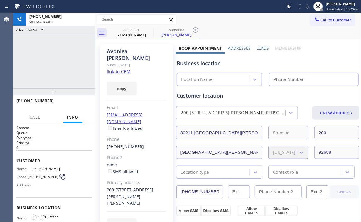
click at [54, 63] on div "+16093898517 Connecting call… ALL TASKS ALL TASKS ACTIVE TASKS TASKS IN WRAP UP" at bounding box center [54, 50] width 83 height 75
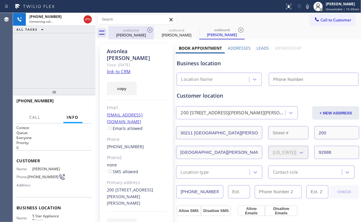
drag, startPoint x: 132, startPoint y: 30, endPoint x: 141, endPoint y: 32, distance: 9.9
click at [132, 31] on div "outbound" at bounding box center [131, 30] width 44 height 4
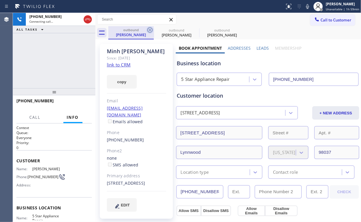
click at [150, 30] on icon at bounding box center [149, 29] width 5 height 5
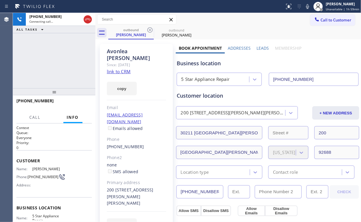
click at [58, 59] on div "+16093898517 Connecting call… ALL TASKS ALL TASKS ACTIVE TASKS TASKS IN WRAP UP" at bounding box center [54, 50] width 83 height 75
click at [58, 61] on div "+16093898517 Connecting call… ALL TASKS ALL TASKS ACTIVE TASKS TASKS IN WRAP UP" at bounding box center [54, 50] width 83 height 75
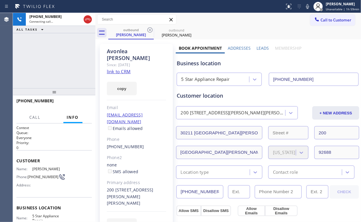
click at [59, 61] on div "+16093898517 Connecting call… ALL TASKS ALL TASKS ACTIVE TASKS TASKS IN WRAP UP" at bounding box center [54, 50] width 83 height 75
click at [60, 61] on div "+16093898517 Connecting call… ALL TASKS ALL TASKS ACTIVE TASKS TASKS IN WRAP UP" at bounding box center [54, 50] width 83 height 75
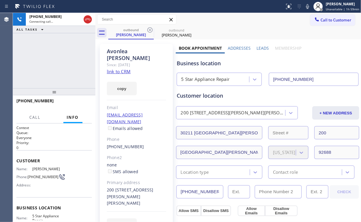
click at [60, 61] on div "+16093898517 Connecting call… ALL TASKS ALL TASKS ACTIVE TASKS TASKS IN WRAP UP" at bounding box center [54, 50] width 83 height 75
click at [61, 61] on div "+16093898517 Connecting call… ALL TASKS ALL TASKS ACTIVE TASKS TASKS IN WRAP UP" at bounding box center [54, 50] width 83 height 75
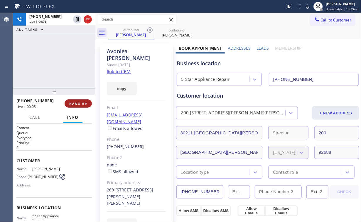
click at [85, 105] on span "HANG UP" at bounding box center [78, 103] width 18 height 4
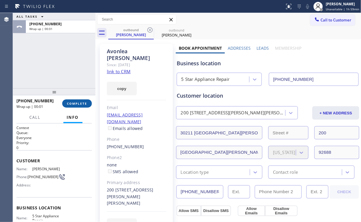
drag, startPoint x: 83, startPoint y: 105, endPoint x: 77, endPoint y: 105, distance: 5.9
click at [83, 105] on span "COMPLETE" at bounding box center [77, 103] width 20 height 4
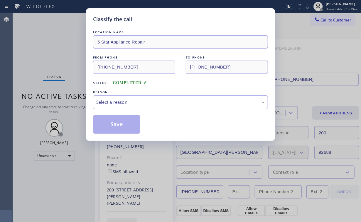
click at [120, 103] on div "Select a reason" at bounding box center [180, 102] width 169 height 7
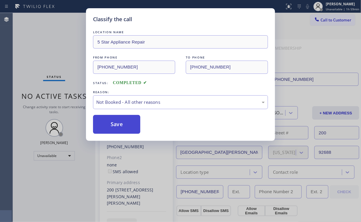
click at [115, 125] on button "Save" at bounding box center [116, 124] width 47 height 19
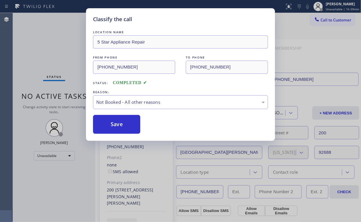
drag, startPoint x: 59, startPoint y: 53, endPoint x: 59, endPoint y: 48, distance: 4.4
click at [59, 52] on div "Classify the call LOCATION NAME 5 Star Appliance Repair FROM PHONE (855) 731-49…" at bounding box center [180, 111] width 361 height 222
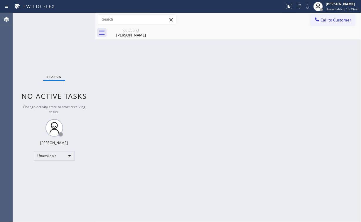
drag, startPoint x: 323, startPoint y: 16, endPoint x: 232, endPoint y: 74, distance: 107.4
click at [322, 18] on button "Call to Customer" at bounding box center [332, 19] width 45 height 11
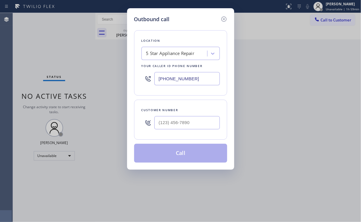
click at [181, 131] on div at bounding box center [186, 122] width 65 height 19
click at [193, 122] on input "(___) ___-____" at bounding box center [186, 122] width 65 height 13
paste input "206) 719-2528"
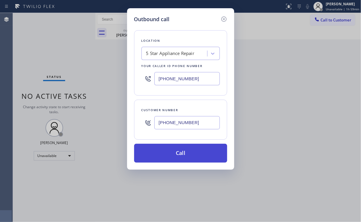
type input "(206) 719-2528"
click at [180, 154] on button "Call" at bounding box center [180, 153] width 93 height 19
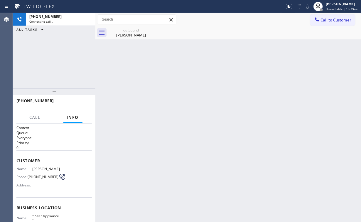
click at [57, 59] on div "+12067192528 Connecting call… ALL TASKS ALL TASKS ACTIVE TASKS TASKS IN WRAP UP" at bounding box center [54, 50] width 83 height 75
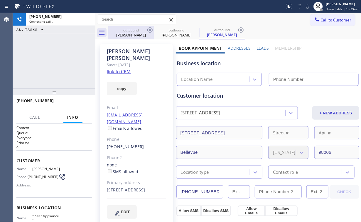
click at [135, 38] on div "outbound Avonlea Nelson" at bounding box center [131, 32] width 44 height 13
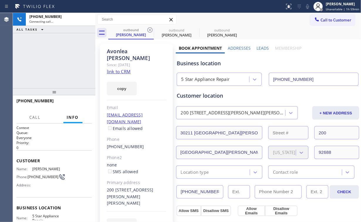
click at [149, 30] on icon at bounding box center [149, 29] width 5 height 5
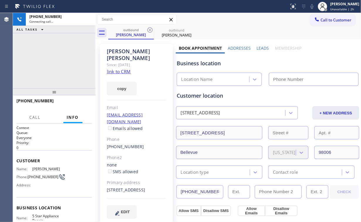
click at [63, 45] on div "+12067192528 Connecting call… ALL TASKS ALL TASKS ACTIVE TASKS TASKS IN WRAP UP" at bounding box center [54, 50] width 83 height 75
type input "[PHONE_NUMBER]"
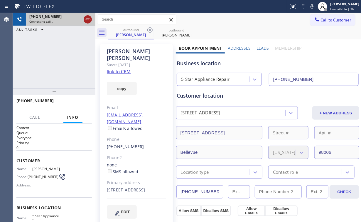
click at [88, 16] on icon at bounding box center [87, 19] width 7 height 7
click at [88, 16] on div "+12067192528" at bounding box center [60, 16] width 63 height 5
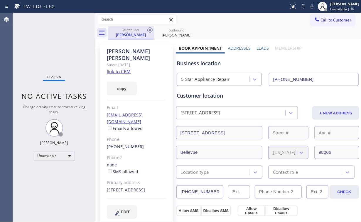
click at [139, 36] on div "Thao Nguyen" at bounding box center [131, 34] width 44 height 5
click at [156, 30] on div "outbound" at bounding box center [176, 30] width 44 height 4
click at [150, 30] on icon at bounding box center [149, 29] width 5 height 5
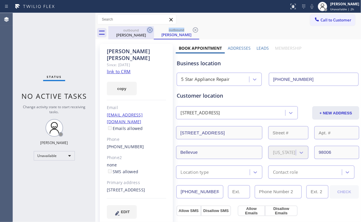
click at [150, 30] on icon at bounding box center [149, 29] width 5 height 5
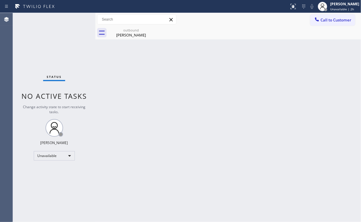
drag, startPoint x: 61, startPoint y: 39, endPoint x: 66, endPoint y: 34, distance: 6.9
click at [61, 39] on div "Status No active tasks Change activity state to start receiving tasks. [PERSON_…" at bounding box center [54, 117] width 83 height 209
click at [126, 31] on div "outbound" at bounding box center [131, 30] width 44 height 4
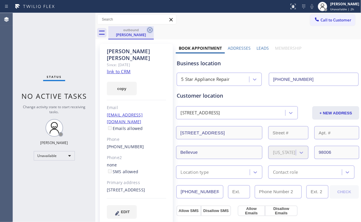
click at [148, 31] on icon at bounding box center [150, 29] width 7 height 7
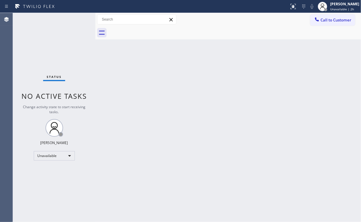
click at [254, 117] on div "Back to Dashboard Change Sender ID Customers Technicians Select a contact Outbo…" at bounding box center [228, 117] width 266 height 209
drag, startPoint x: 334, startPoint y: 21, endPoint x: 211, endPoint y: 102, distance: 147.2
click at [333, 21] on span "Call to Customer" at bounding box center [336, 19] width 31 height 5
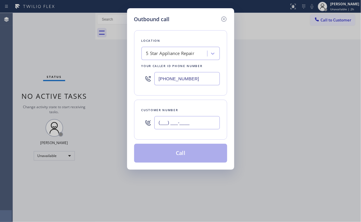
click at [197, 121] on input "(___) ___-____" at bounding box center [186, 122] width 65 height 13
paste input "714) 296-8909"
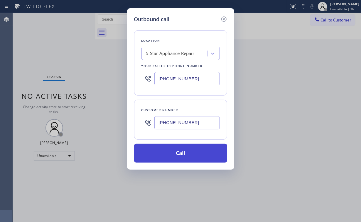
type input "(714) 296-8909"
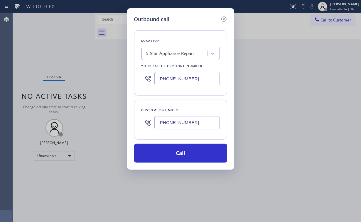
drag, startPoint x: 174, startPoint y: 155, endPoint x: 165, endPoint y: 173, distance: 19.4
click at [174, 156] on button "Call" at bounding box center [180, 153] width 93 height 19
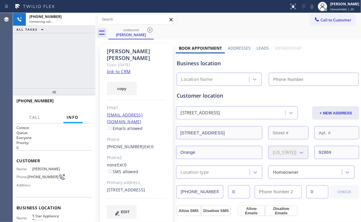
click at [57, 56] on div "+17142968909 Connecting call… ALL TASKS ALL TASKS ACTIVE TASKS TASKS IN WRAP UP" at bounding box center [54, 50] width 83 height 75
type input "[PHONE_NUMBER]"
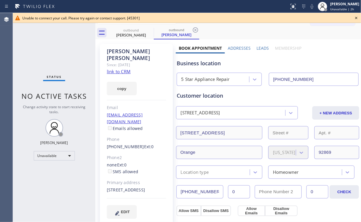
click at [356, 17] on icon at bounding box center [356, 17] width 7 height 7
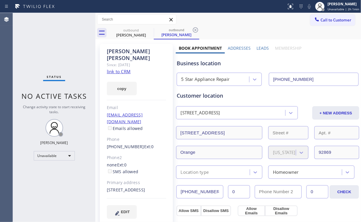
click at [332, 19] on span "Call to Customer" at bounding box center [336, 19] width 31 height 5
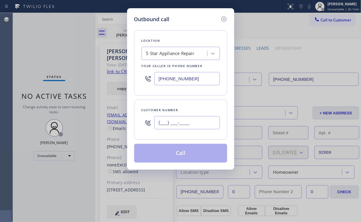
click at [196, 118] on input "(___) ___-____" at bounding box center [186, 122] width 65 height 13
paste input "253) 797-2021"
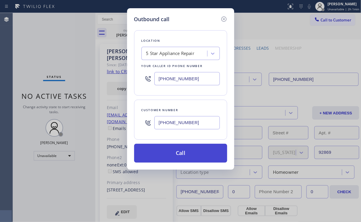
type input "(253) 797-2021"
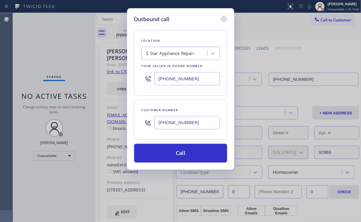
drag, startPoint x: 170, startPoint y: 150, endPoint x: 144, endPoint y: 219, distance: 74.2
click at [170, 151] on button "Call" at bounding box center [180, 153] width 93 height 19
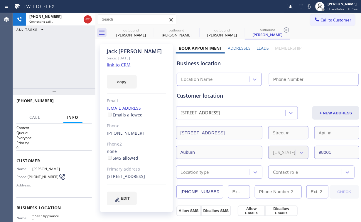
type input "[PHONE_NUMBER]"
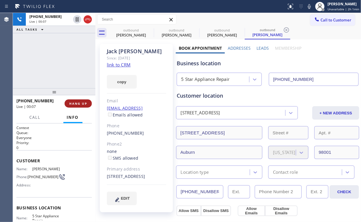
click at [79, 107] on button "HANG UP" at bounding box center [78, 103] width 27 height 8
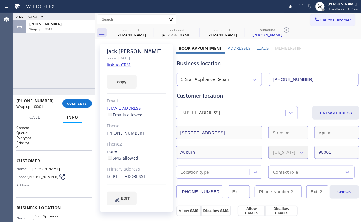
drag, startPoint x: 79, startPoint y: 107, endPoint x: 80, endPoint y: 111, distance: 4.3
click at [79, 107] on button "COMPLETE" at bounding box center [77, 103] width 30 height 8
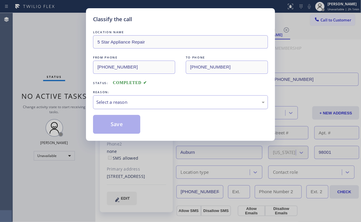
drag, startPoint x: 112, startPoint y: 100, endPoint x: 114, endPoint y: 105, distance: 5.3
click at [112, 101] on div "Select a reason" at bounding box center [180, 102] width 169 height 7
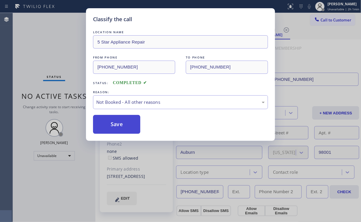
click at [126, 123] on button "Save" at bounding box center [116, 124] width 47 height 19
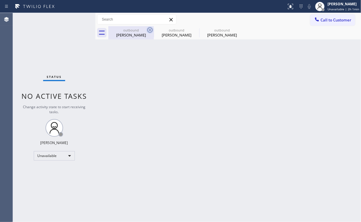
click at [140, 36] on div "Marilynn Varon" at bounding box center [131, 34] width 44 height 5
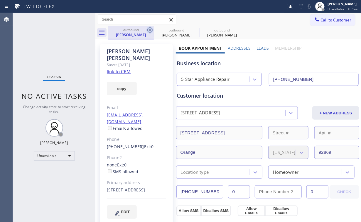
click at [150, 29] on icon at bounding box center [150, 29] width 7 height 7
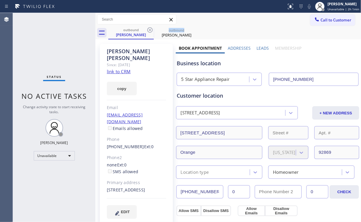
click at [150, 29] on icon at bounding box center [150, 29] width 7 height 7
click at [0, 0] on icon at bounding box center [0, 0] width 0 height 0
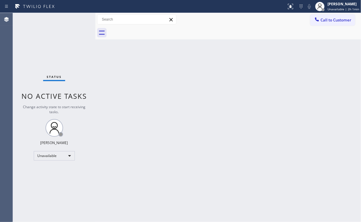
click at [195, 102] on div "Back to Dashboard Change Sender ID Customers Technicians Select a contact Outbo…" at bounding box center [228, 117] width 266 height 209
click at [330, 20] on span "Call to Customer" at bounding box center [336, 19] width 31 height 5
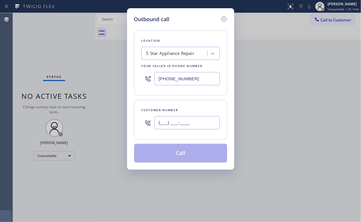
click at [200, 120] on input "(___) ___-____" at bounding box center [186, 122] width 65 height 13
paste input "206) 375-3374"
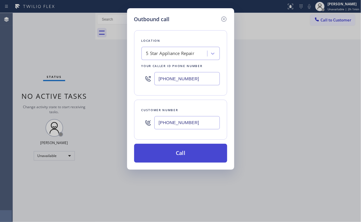
type input "(206) 375-3374"
click at [174, 147] on button "Call" at bounding box center [180, 153] width 93 height 19
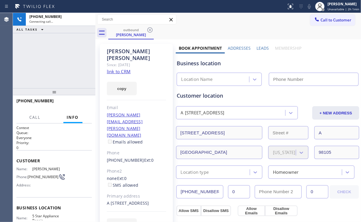
click at [70, 65] on div "+12063753374 Connecting call… ALL TASKS ALL TASKS ACTIVE TASKS TASKS IN WRAP UP" at bounding box center [54, 50] width 83 height 75
type input "[PHONE_NUMBER]"
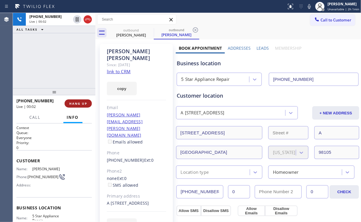
click at [82, 103] on span "HANG UP" at bounding box center [78, 103] width 18 height 4
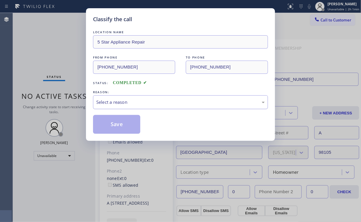
click at [115, 103] on div "Select a reason" at bounding box center [180, 102] width 169 height 7
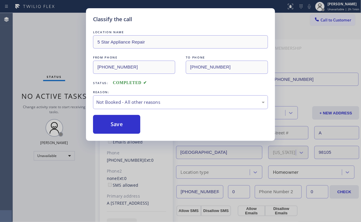
drag, startPoint x: 116, startPoint y: 122, endPoint x: 357, endPoint y: 102, distance: 242.2
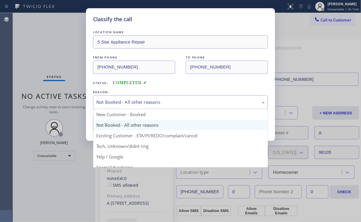
click at [153, 96] on div "Not Booked - All other reasons" at bounding box center [180, 102] width 175 height 14
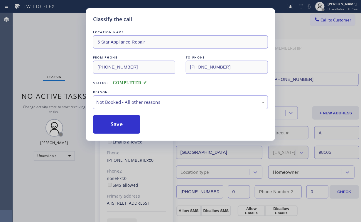
drag, startPoint x: 115, startPoint y: 126, endPoint x: 69, endPoint y: 56, distance: 83.5
click at [115, 125] on button "Save" at bounding box center [116, 124] width 47 height 19
drag, startPoint x: 46, startPoint y: 35, endPoint x: 293, endPoint y: 88, distance: 253.3
click at [46, 35] on div "Classify the call LOCATION NAME 5 Star Appliance Repair FROM PHONE (855) 731-49…" at bounding box center [180, 111] width 361 height 222
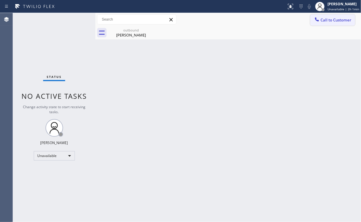
click at [329, 21] on span "Call to Customer" at bounding box center [336, 19] width 31 height 5
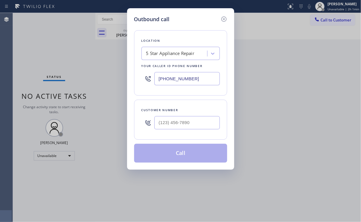
drag, startPoint x: 203, startPoint y: 79, endPoint x: 107, endPoint y: 84, distance: 95.6
click at [118, 84] on div "Outbound call Location 5 Star Appliance Repair Your caller id phone number [PHO…" at bounding box center [180, 111] width 361 height 222
paste input "530) 240-7411"
type input "(530) 240-7411"
click at [190, 123] on input "(___) ___-____" at bounding box center [186, 122] width 65 height 13
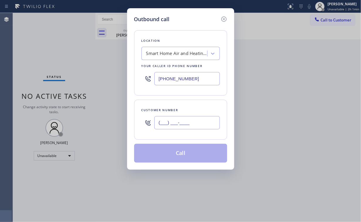
paste input "530) 366-5310"
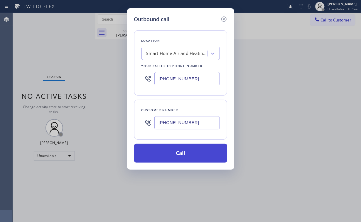
type input "(530) 366-5310"
click at [160, 155] on button "Call" at bounding box center [180, 153] width 93 height 19
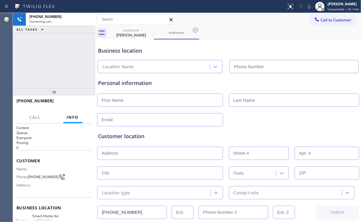
type input "(530) 240-7411"
click at [63, 58] on div "+15303665310 Connecting call… ALL TASKS ALL TASKS ACTIVE TASKS TASKS IN WRAP UP" at bounding box center [54, 50] width 83 height 75
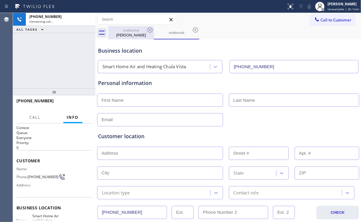
click at [131, 31] on div "outbound" at bounding box center [131, 30] width 44 height 4
type input "[PHONE_NUMBER]"
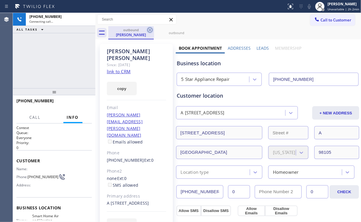
click at [152, 30] on icon at bounding box center [149, 29] width 5 height 5
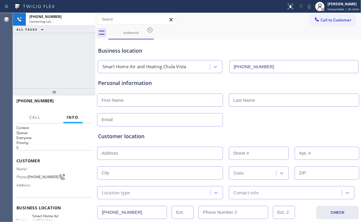
click at [58, 61] on div "+15303665310 Connecting call… ALL TASKS ALL TASKS ACTIVE TASKS TASKS IN WRAP UP" at bounding box center [54, 50] width 83 height 75
click at [56, 59] on div "+15303665310 Connecting call… ALL TASKS ALL TASKS ACTIVE TASKS TASKS IN WRAP UP" at bounding box center [54, 50] width 83 height 75
click at [207, 55] on div "Business location Smart Home Air and Heating Chula Vista (530) 240-7411" at bounding box center [228, 57] width 263 height 32
click at [59, 60] on div "+15303665310 Live | 00:03 ALL TASKS ALL TASKS ACTIVE TASKS TASKS IN WRAP UP" at bounding box center [54, 50] width 83 height 75
click at [81, 103] on span "HANG UP" at bounding box center [78, 103] width 18 height 4
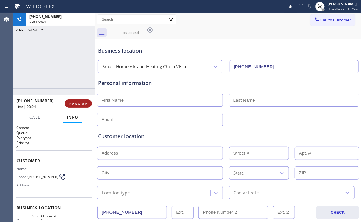
click at [81, 103] on span "HANG UP" at bounding box center [78, 103] width 18 height 4
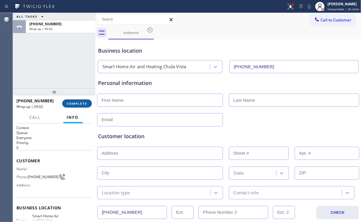
click at [71, 105] on button "COMPLETE" at bounding box center [77, 103] width 30 height 8
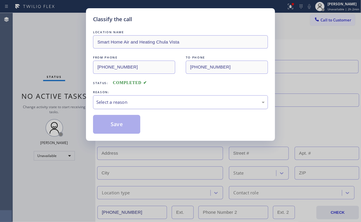
click at [119, 103] on div "Select a reason" at bounding box center [180, 102] width 169 height 7
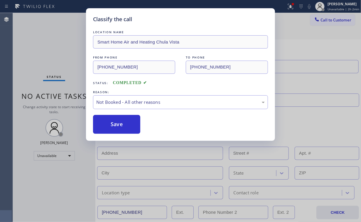
drag, startPoint x: 115, startPoint y: 125, endPoint x: 79, endPoint y: 74, distance: 63.2
click at [116, 125] on button "Save" at bounding box center [116, 124] width 47 height 19
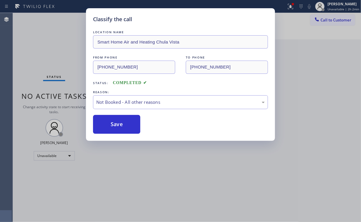
click at [61, 53] on div "Classify the call LOCATION NAME Smart Home Air and Heating Chula Vista FROM PHO…" at bounding box center [180, 111] width 361 height 222
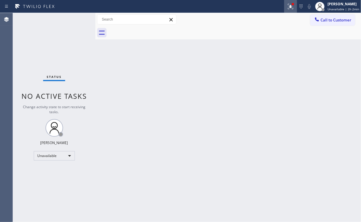
click at [294, 6] on icon at bounding box center [290, 6] width 7 height 7
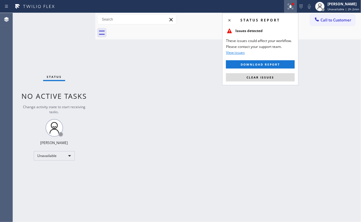
click at [273, 77] on span "Clear issues" at bounding box center [261, 77] width 28 height 4
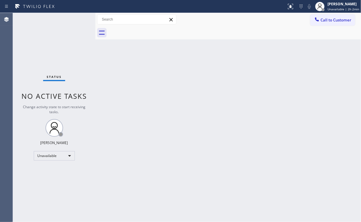
click at [303, 80] on div "Back to Dashboard Change Sender ID Customers Technicians Select a contact Outbo…" at bounding box center [228, 117] width 266 height 209
click at [204, 106] on div "Back to Dashboard Change Sender ID Customers Technicians Select a contact Outbo…" at bounding box center [228, 117] width 266 height 209
click at [331, 20] on span "Call to Customer" at bounding box center [336, 19] width 31 height 5
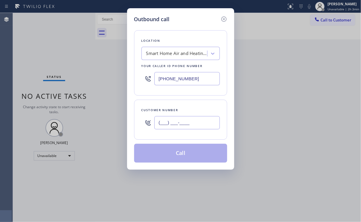
click at [189, 121] on input "(___) ___-____" at bounding box center [186, 122] width 65 height 13
paste input "530) 366-5310"
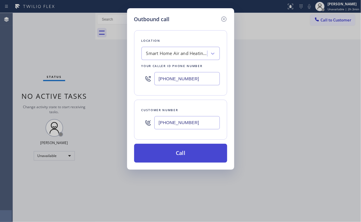
type input "(530) 366-5310"
click at [173, 155] on button "Call" at bounding box center [180, 153] width 93 height 19
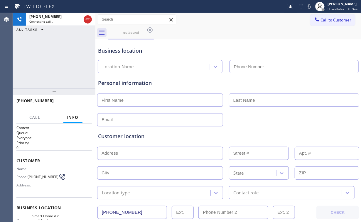
type input "(530) 240-7411"
drag, startPoint x: 48, startPoint y: 51, endPoint x: 287, endPoint y: 124, distance: 249.8
click at [48, 51] on div "+15303665310 Connecting call… ALL TASKS ALL TASKS ACTIVE TASKS TASKS IN WRAP UP" at bounding box center [54, 50] width 83 height 75
click at [28, 49] on div "+15303665310 Connecting call… ALL TASKS ALL TASKS ACTIVE TASKS TASKS IN WRAP UP" at bounding box center [54, 50] width 83 height 75
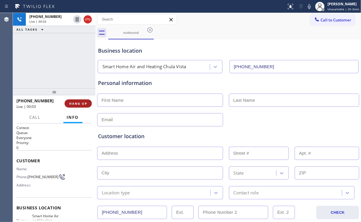
drag, startPoint x: 79, startPoint y: 99, endPoint x: 79, endPoint y: 103, distance: 4.2
click at [79, 100] on button "HANG UP" at bounding box center [78, 103] width 27 height 8
click at [79, 102] on span "HANG UP" at bounding box center [78, 103] width 18 height 4
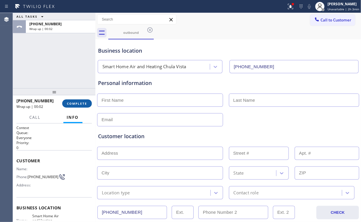
click at [76, 102] on span "COMPLETE" at bounding box center [77, 103] width 20 height 4
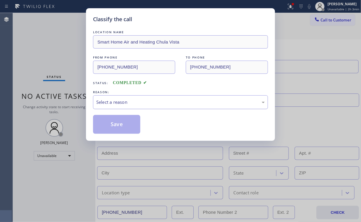
click at [116, 103] on div "Select a reason" at bounding box center [180, 102] width 169 height 7
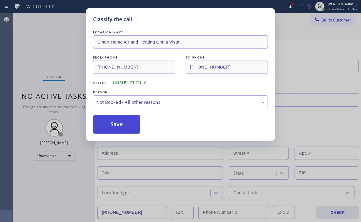
drag, startPoint x: 120, startPoint y: 124, endPoint x: 65, endPoint y: 69, distance: 78.1
click at [120, 124] on button "Save" at bounding box center [116, 124] width 47 height 19
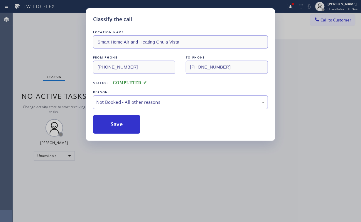
drag, startPoint x: 51, startPoint y: 57, endPoint x: 59, endPoint y: 3, distance: 54.3
click at [51, 56] on div "Classify the call LOCATION NAME Smart Home Air and Heating Chula Vista FROM PHO…" at bounding box center [180, 111] width 361 height 222
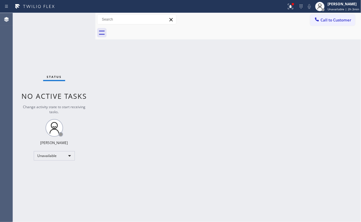
drag, startPoint x: 327, startPoint y: 83, endPoint x: 315, endPoint y: 36, distance: 49.2
click at [325, 79] on div "Back to Dashboard Change Sender ID Customers Technicians Select a contact Outbo…" at bounding box center [228, 117] width 266 height 209
click at [292, 2] on button at bounding box center [290, 6] width 13 height 13
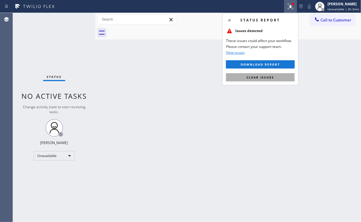
click at [281, 75] on button "Clear issues" at bounding box center [260, 77] width 69 height 8
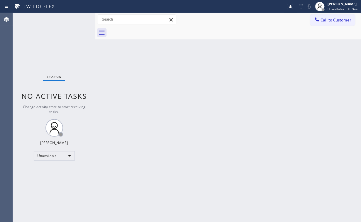
click at [285, 80] on div "Back to Dashboard Change Sender ID Customers Technicians Select a contact Outbo…" at bounding box center [228, 117] width 266 height 209
click at [52, 46] on div "Status No active tasks Change activity state to start receiving tasks. [PERSON_…" at bounding box center [54, 117] width 83 height 209
click at [345, 25] on button "Call to Customer" at bounding box center [332, 19] width 45 height 11
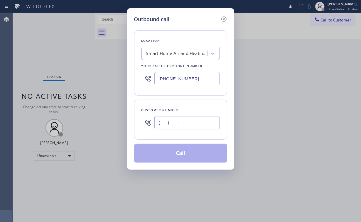
click at [197, 125] on input "(___) ___-____" at bounding box center [186, 122] width 65 height 13
paste input "925) 785-3063"
type input "(925) 785-3063"
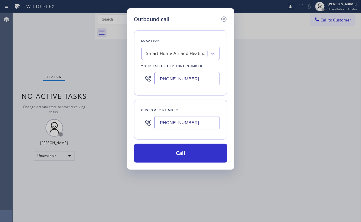
click at [201, 34] on div "Location Smart Home Air and Heating Chula Vista Your caller id phone number (53…" at bounding box center [180, 62] width 93 height 65
drag, startPoint x: 195, startPoint y: 81, endPoint x: 109, endPoint y: 76, distance: 86.8
click at [142, 77] on div "(530) 240-7411" at bounding box center [181, 78] width 78 height 19
paste input "855) 731-4952"
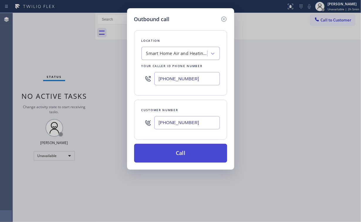
type input "[PHONE_NUMBER]"
click at [177, 153] on button "Call" at bounding box center [180, 153] width 93 height 19
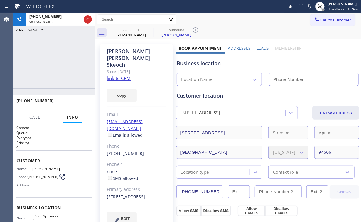
type input "[PHONE_NUMBER]"
click at [56, 62] on div "+19257853063 Connecting call… ALL TASKS ALL TASKS ACTIVE TASKS TASKS IN WRAP UP" at bounding box center [54, 50] width 83 height 75
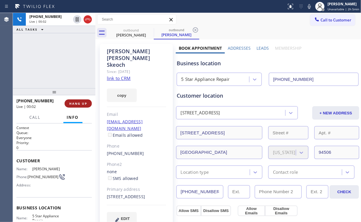
click at [76, 101] on span "HANG UP" at bounding box center [78, 103] width 18 height 4
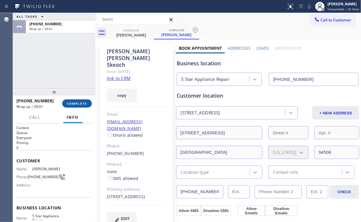
click at [76, 101] on span "COMPLETE" at bounding box center [77, 103] width 20 height 4
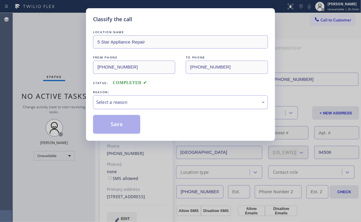
click at [113, 102] on div "Select a reason" at bounding box center [180, 102] width 169 height 7
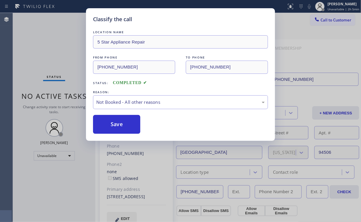
drag, startPoint x: 113, startPoint y: 125, endPoint x: 67, endPoint y: 53, distance: 85.7
click at [114, 125] on button "Save" at bounding box center [116, 124] width 47 height 19
click at [65, 51] on div "Classify the call LOCATION NAME 5 Star Appliance Repair FROM PHONE (855) 731-49…" at bounding box center [180, 111] width 361 height 222
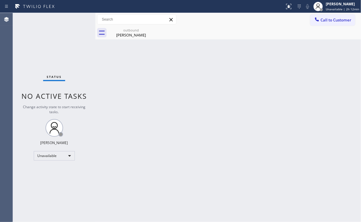
click at [46, 47] on div "Status No active tasks Change activity state to start receiving tasks. [PERSON_…" at bounding box center [54, 117] width 83 height 209
click at [63, 154] on div "Unavailable" at bounding box center [54, 155] width 41 height 9
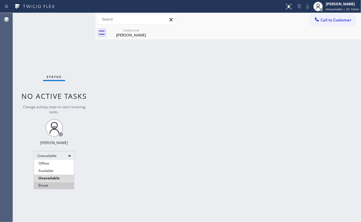
click at [51, 184] on li "Break" at bounding box center [54, 185] width 40 height 7
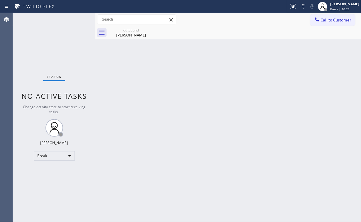
drag, startPoint x: 42, startPoint y: 31, endPoint x: 81, endPoint y: 112, distance: 89.7
click at [43, 31] on div "Status No active tasks Change activity state to start receiving tasks. [PERSON_…" at bounding box center [54, 117] width 83 height 209
click at [59, 154] on div "Break" at bounding box center [54, 155] width 41 height 9
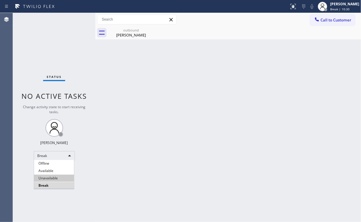
click at [56, 177] on li "Unavailable" at bounding box center [54, 177] width 40 height 7
